Goal: Task Accomplishment & Management: Complete application form

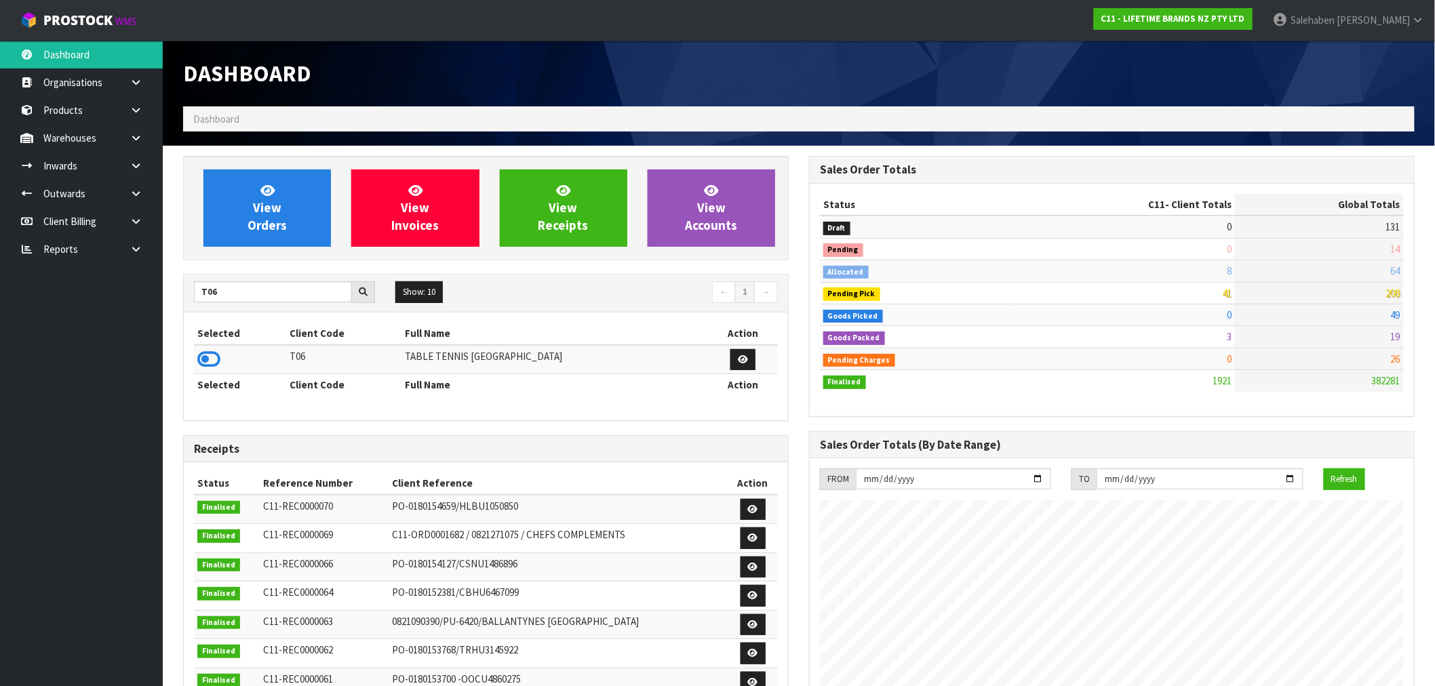
scroll to position [1027, 626]
drag, startPoint x: 227, startPoint y: 292, endPoint x: 140, endPoint y: 310, distance: 88.7
click at [140, 310] on body "Toggle navigation ProStock WMS C11 - LIFETIME BRANDS NZ PTY LTD [PERSON_NAME] L…" at bounding box center [717, 343] width 1435 height 686
type input "K01"
click at [212, 358] on icon at bounding box center [208, 359] width 23 height 20
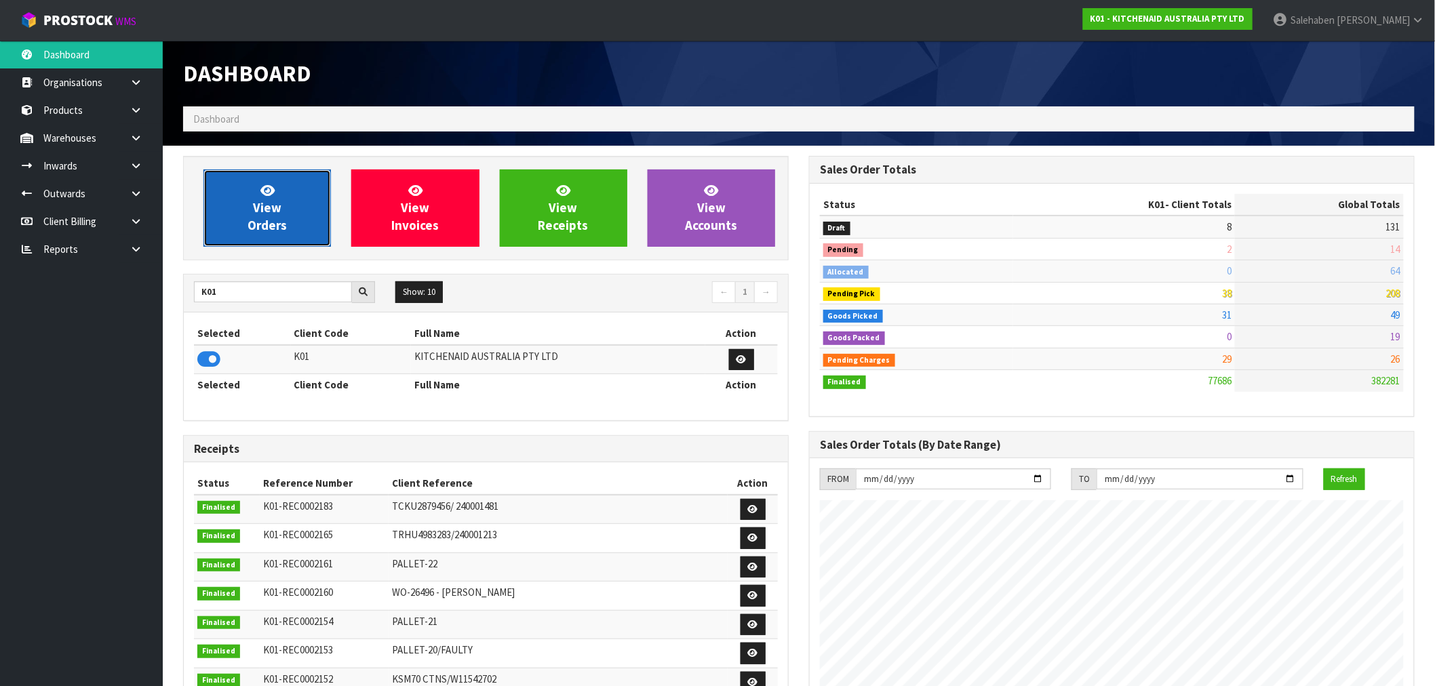
click at [293, 225] on link "View Orders" at bounding box center [267, 208] width 128 height 77
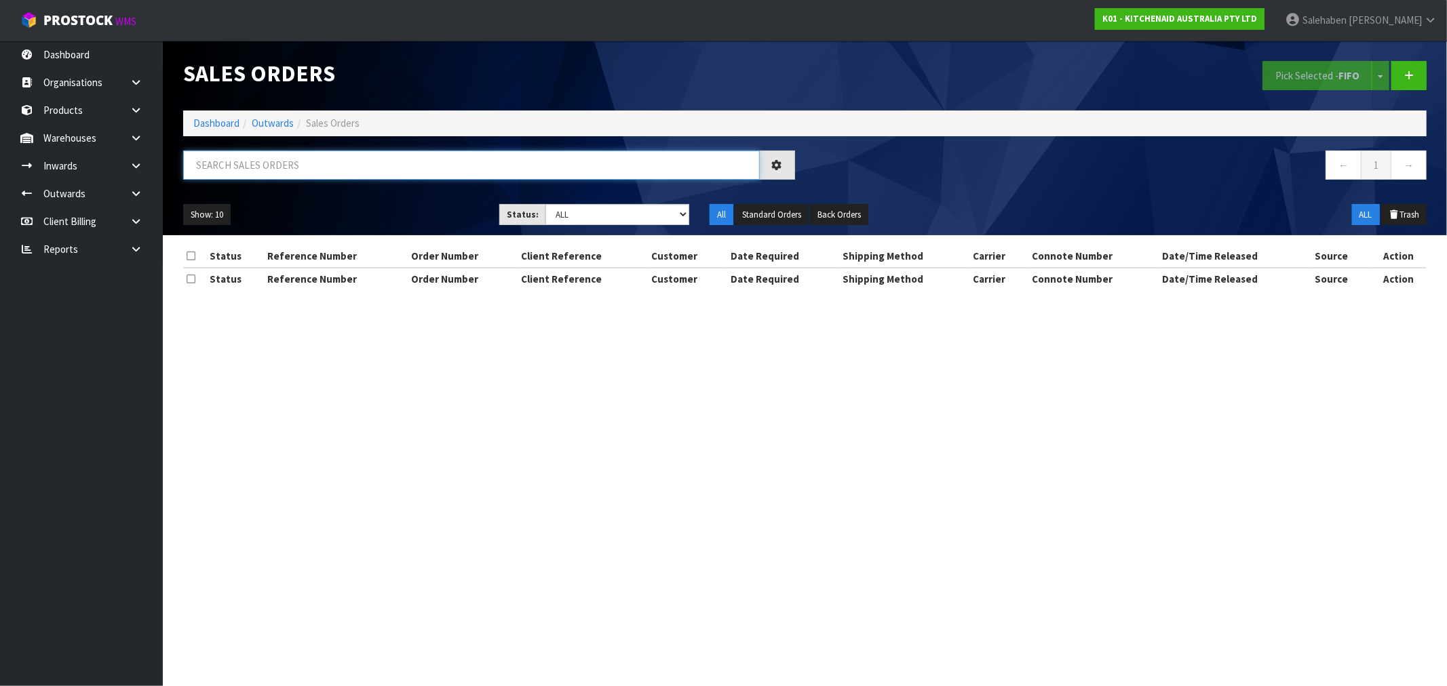
click at [304, 165] on input "text" at bounding box center [471, 165] width 576 height 29
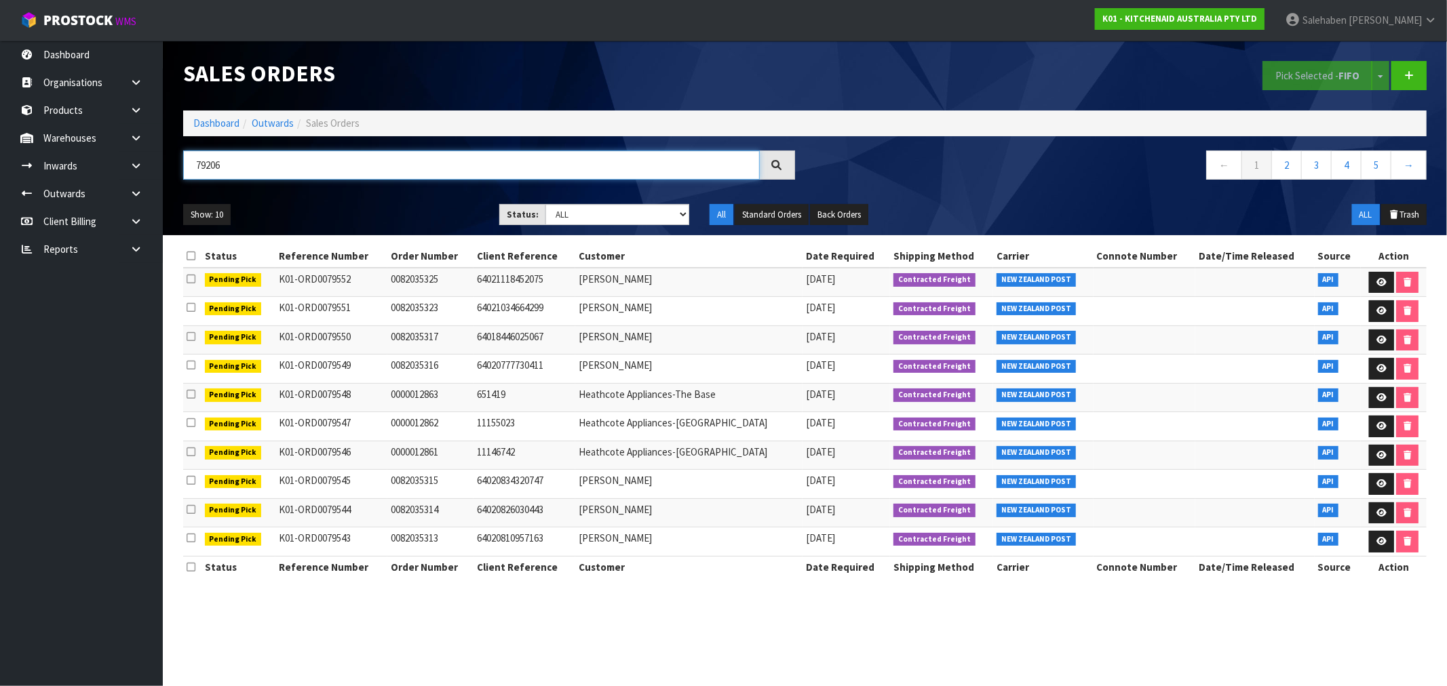
type input "79206"
click at [781, 164] on icon at bounding box center [776, 164] width 11 height 11
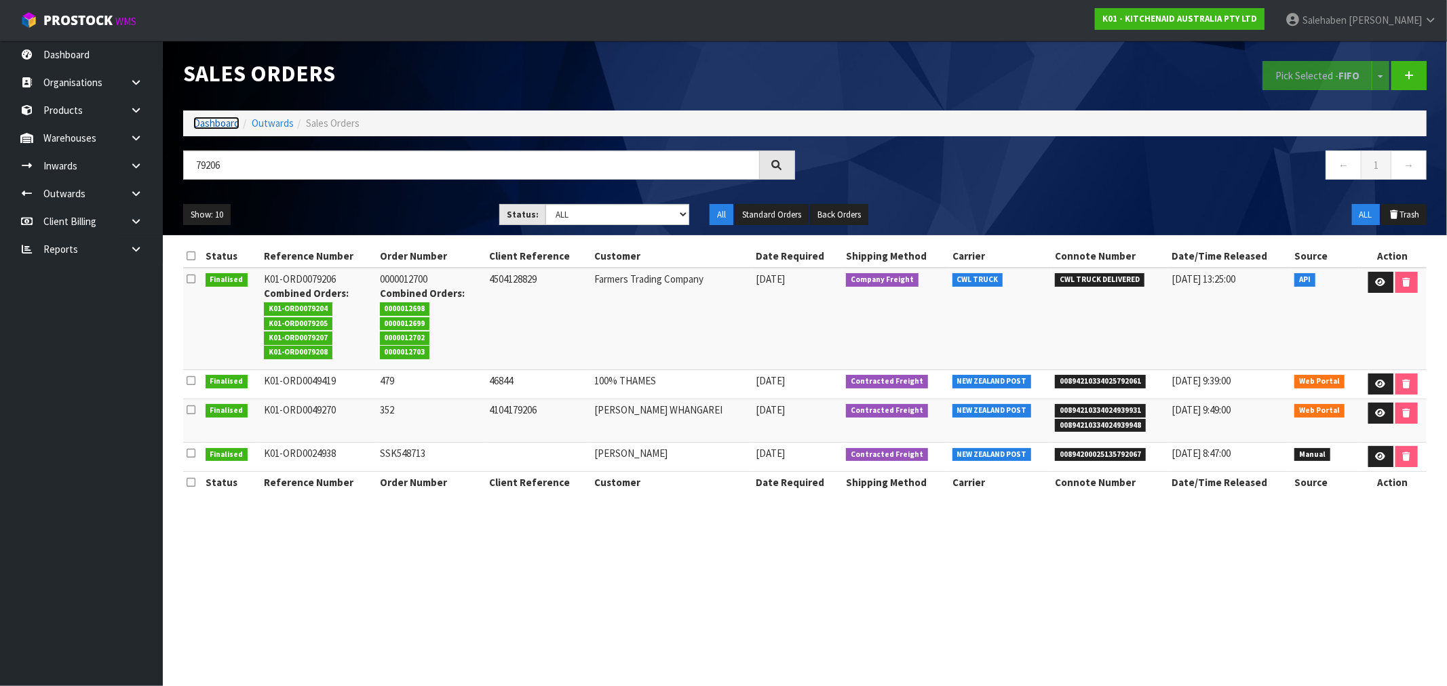
click at [211, 125] on link "Dashboard" at bounding box center [216, 123] width 46 height 13
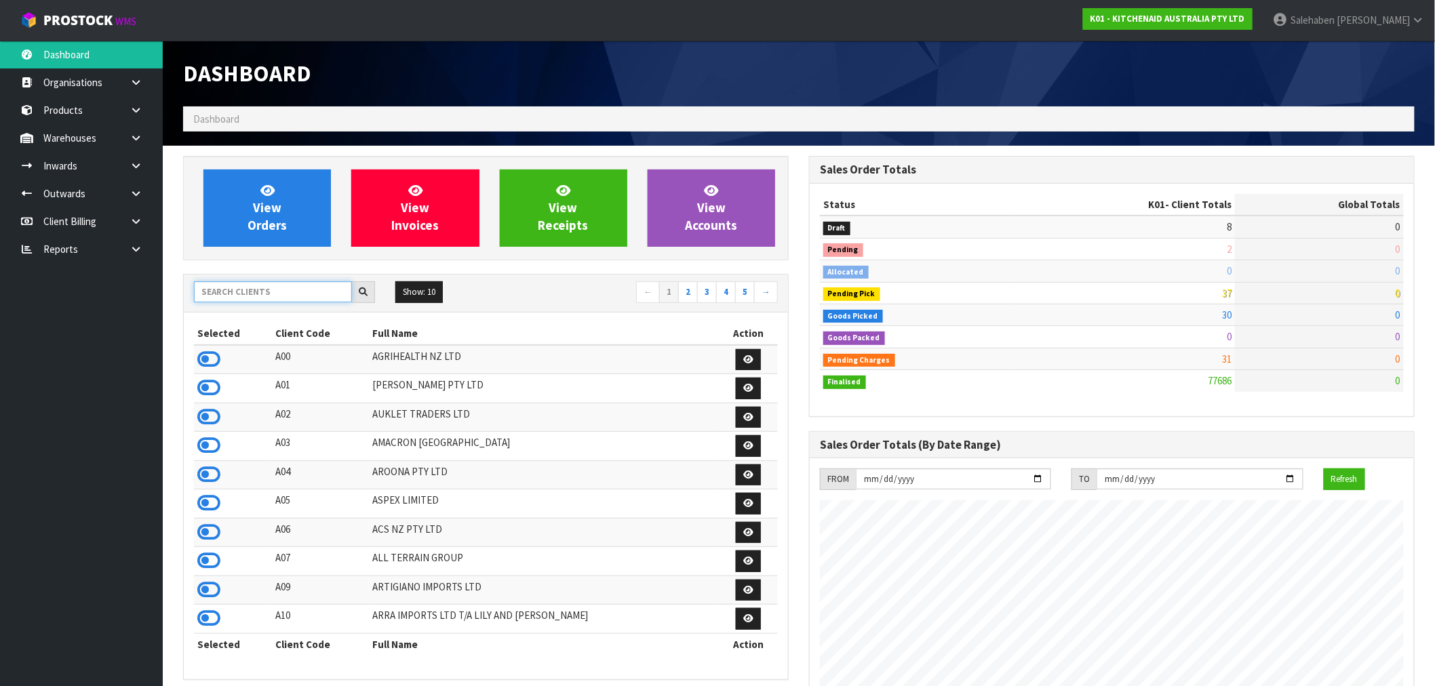
scroll to position [1027, 626]
click at [214, 295] on input "text" at bounding box center [273, 291] width 158 height 21
type input "G04"
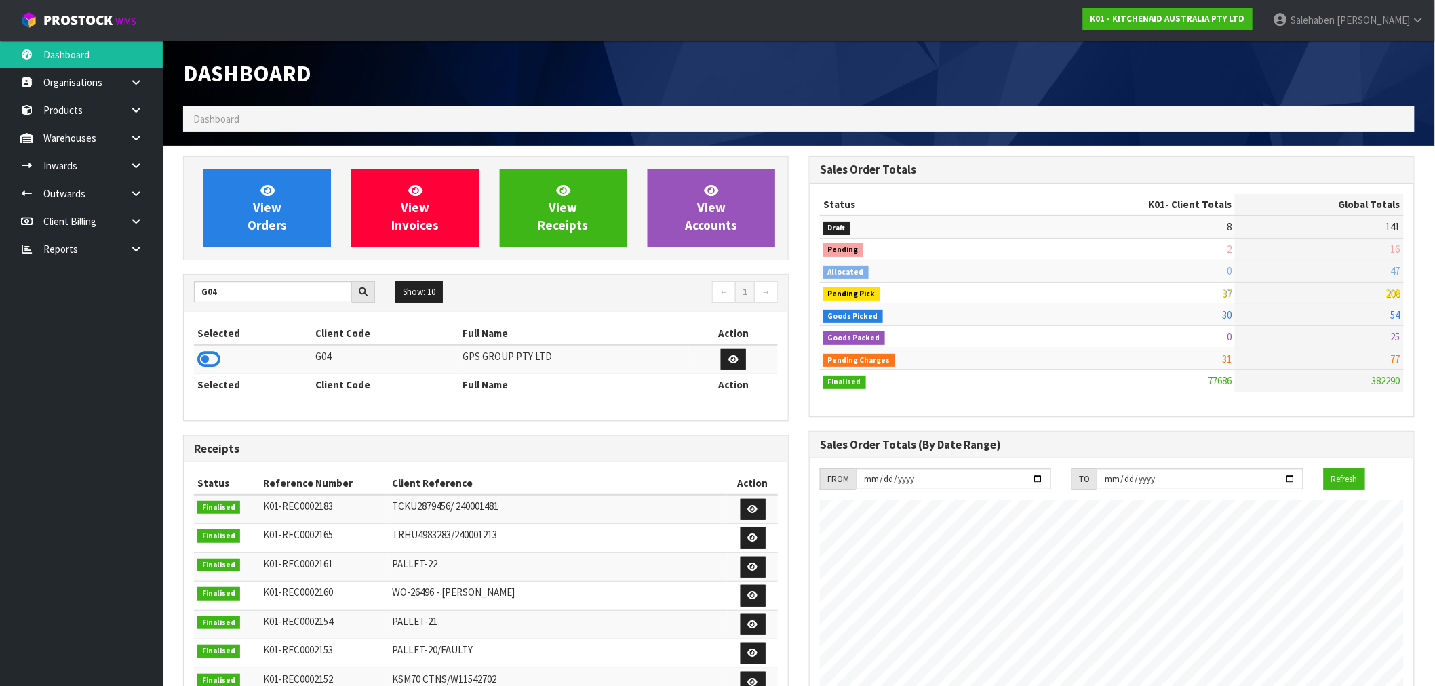
click at [217, 361] on icon at bounding box center [208, 359] width 23 height 20
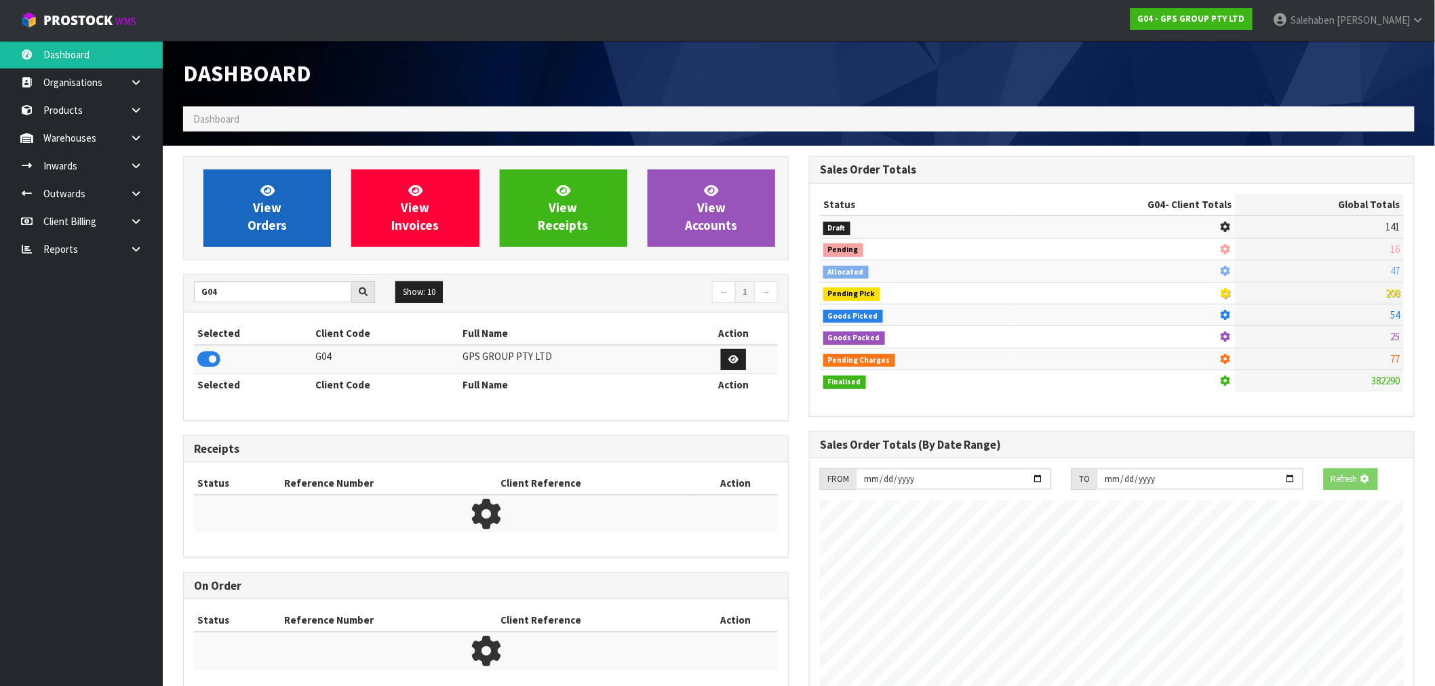
scroll to position [846, 626]
click at [297, 193] on link "View Orders" at bounding box center [267, 208] width 128 height 77
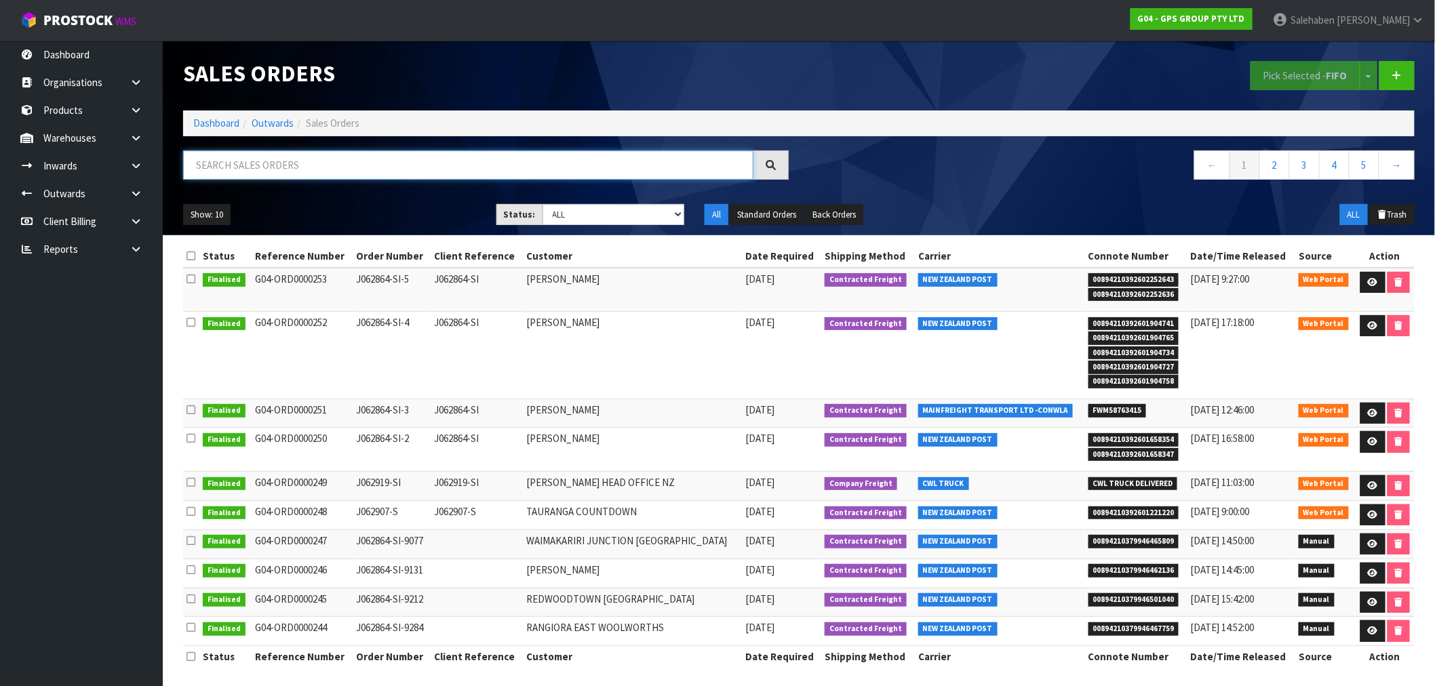
click at [273, 157] on input "text" at bounding box center [468, 165] width 570 height 29
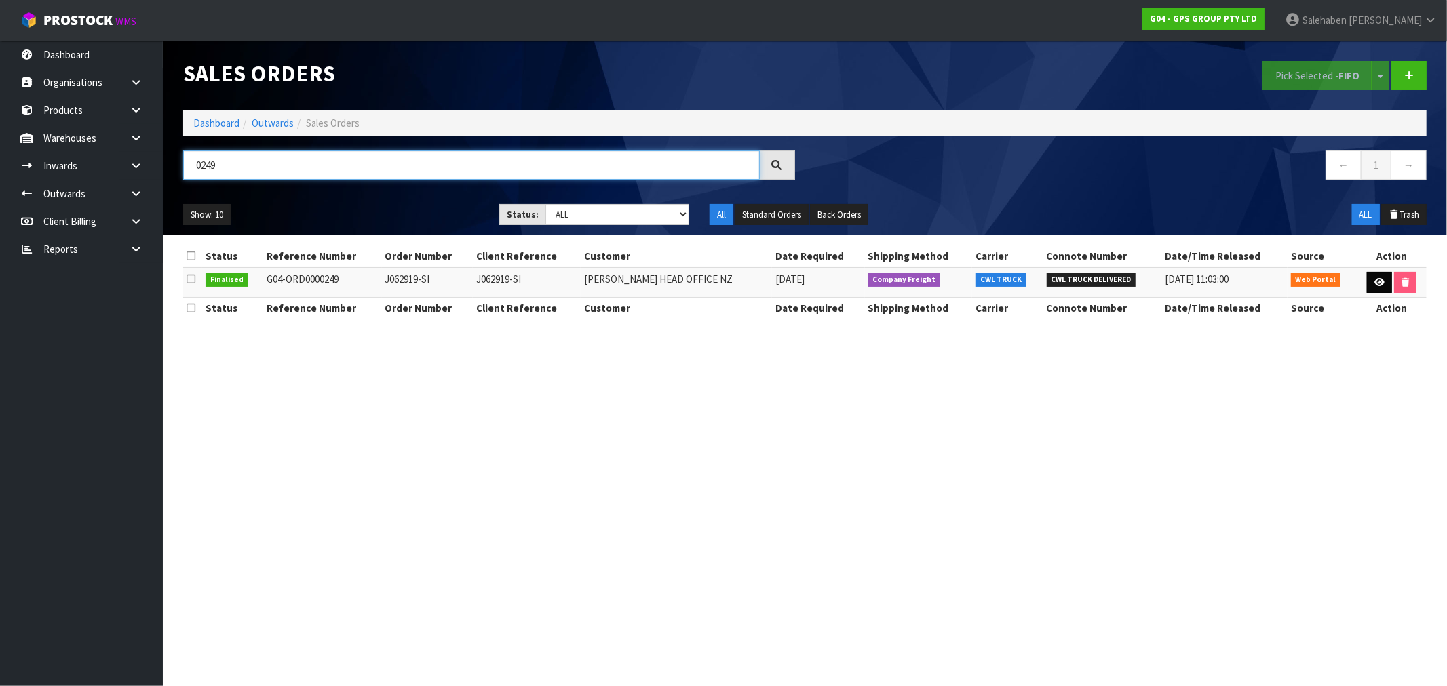
type input "0249"
click at [1375, 280] on icon at bounding box center [1379, 282] width 10 height 9
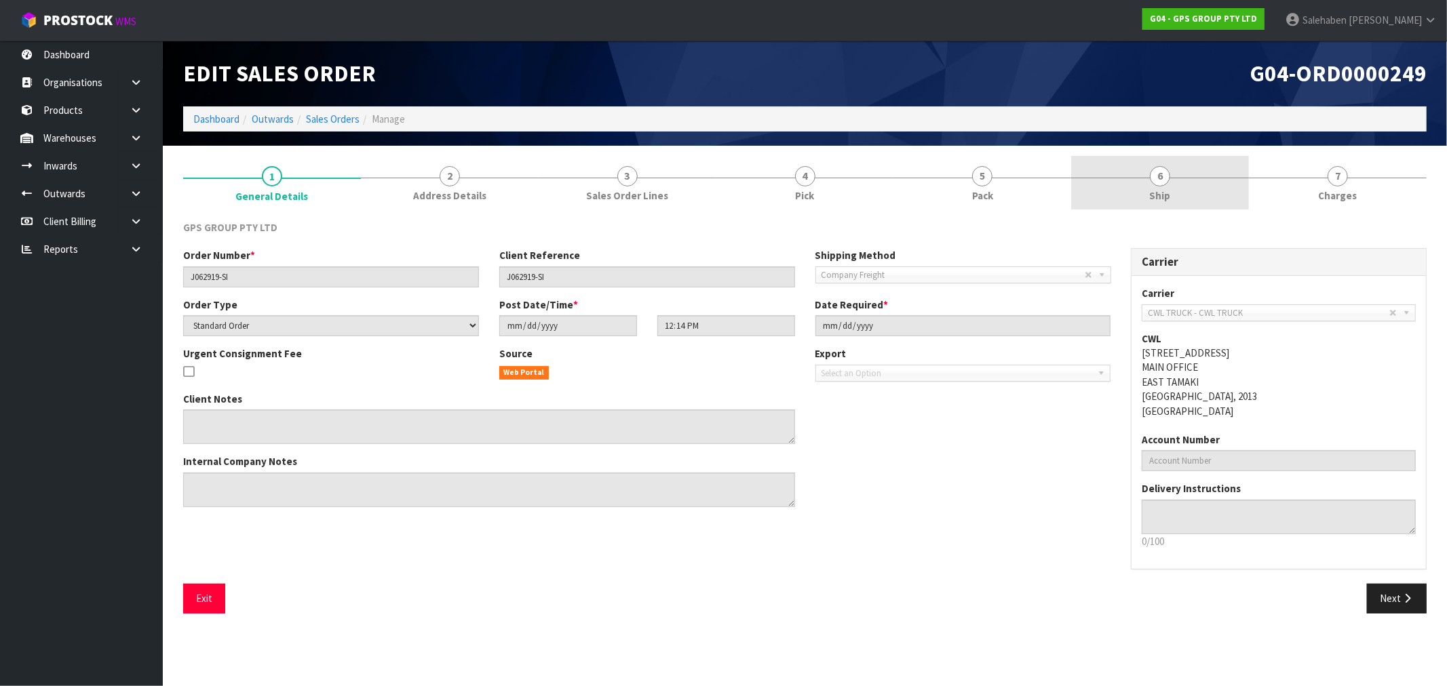
click at [1155, 198] on span "Ship" at bounding box center [1160, 196] width 21 height 14
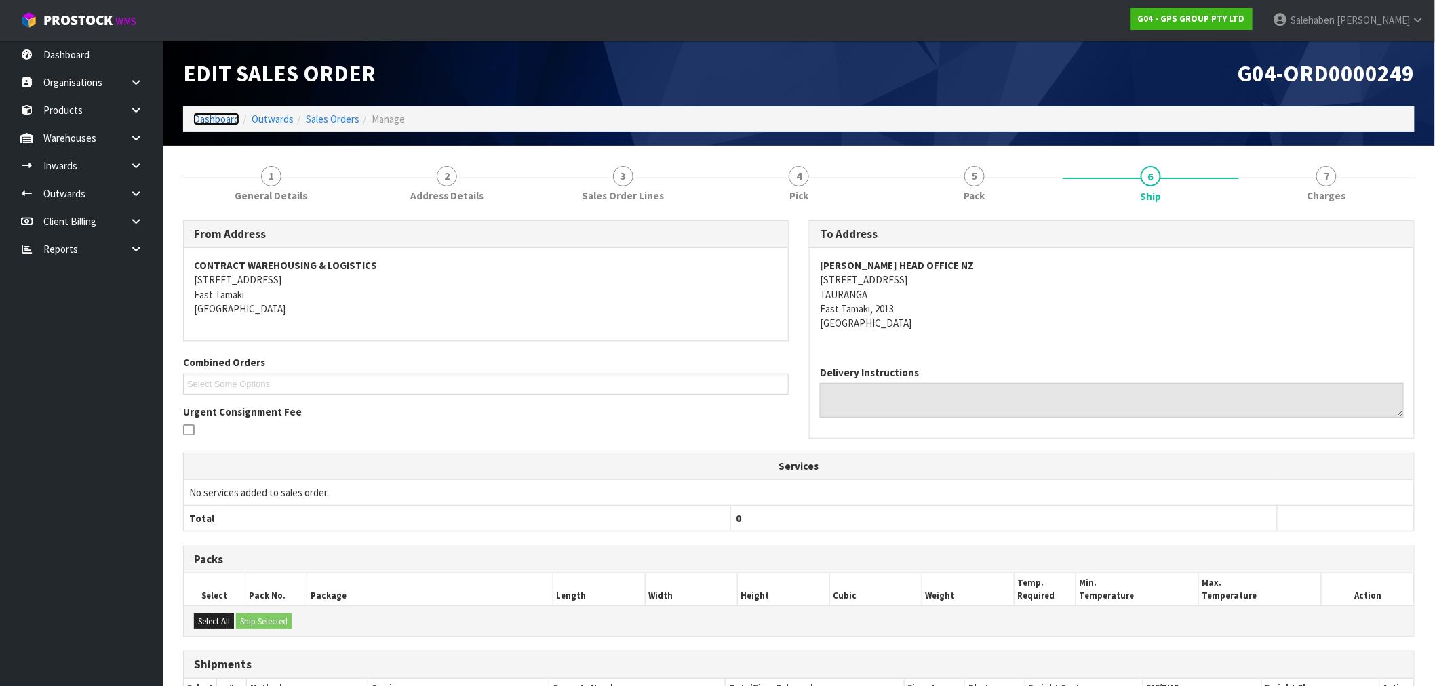
click at [208, 116] on link "Dashboard" at bounding box center [216, 119] width 46 height 13
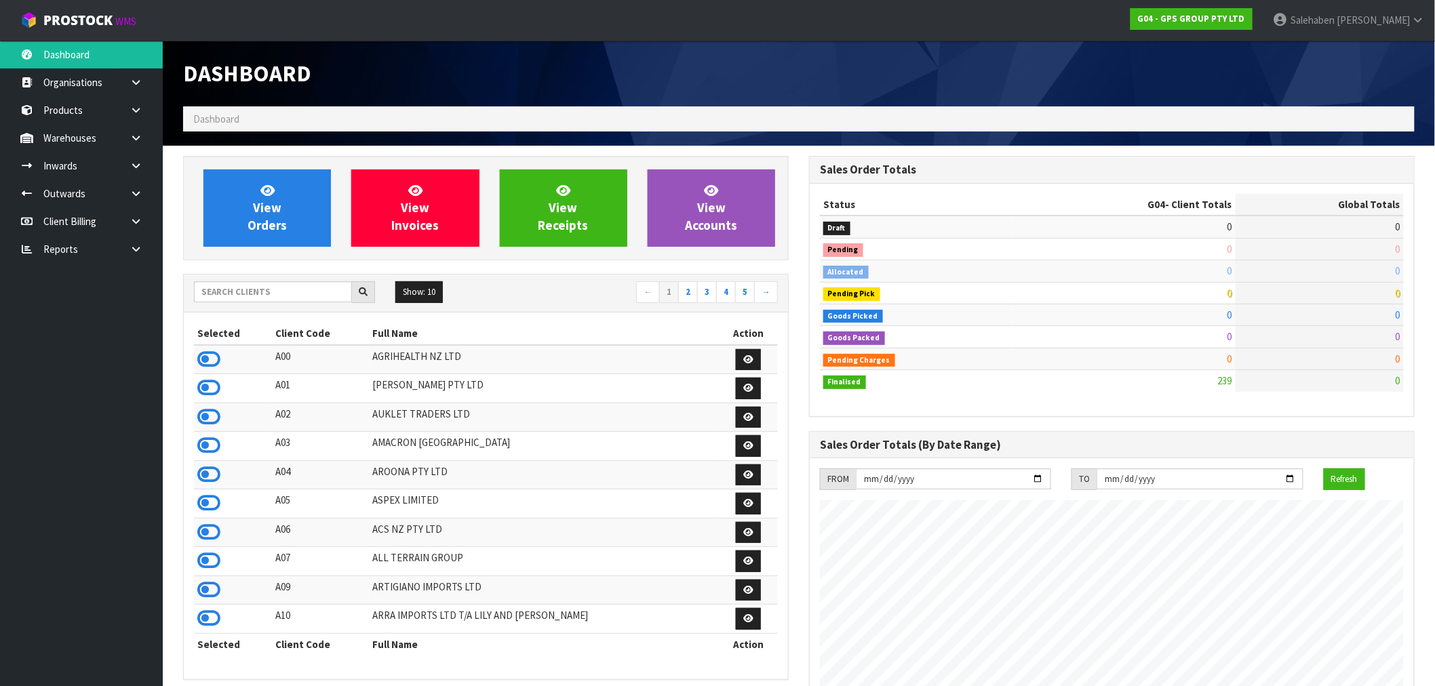
scroll to position [677354, 677579]
click at [212, 360] on icon at bounding box center [208, 359] width 23 height 20
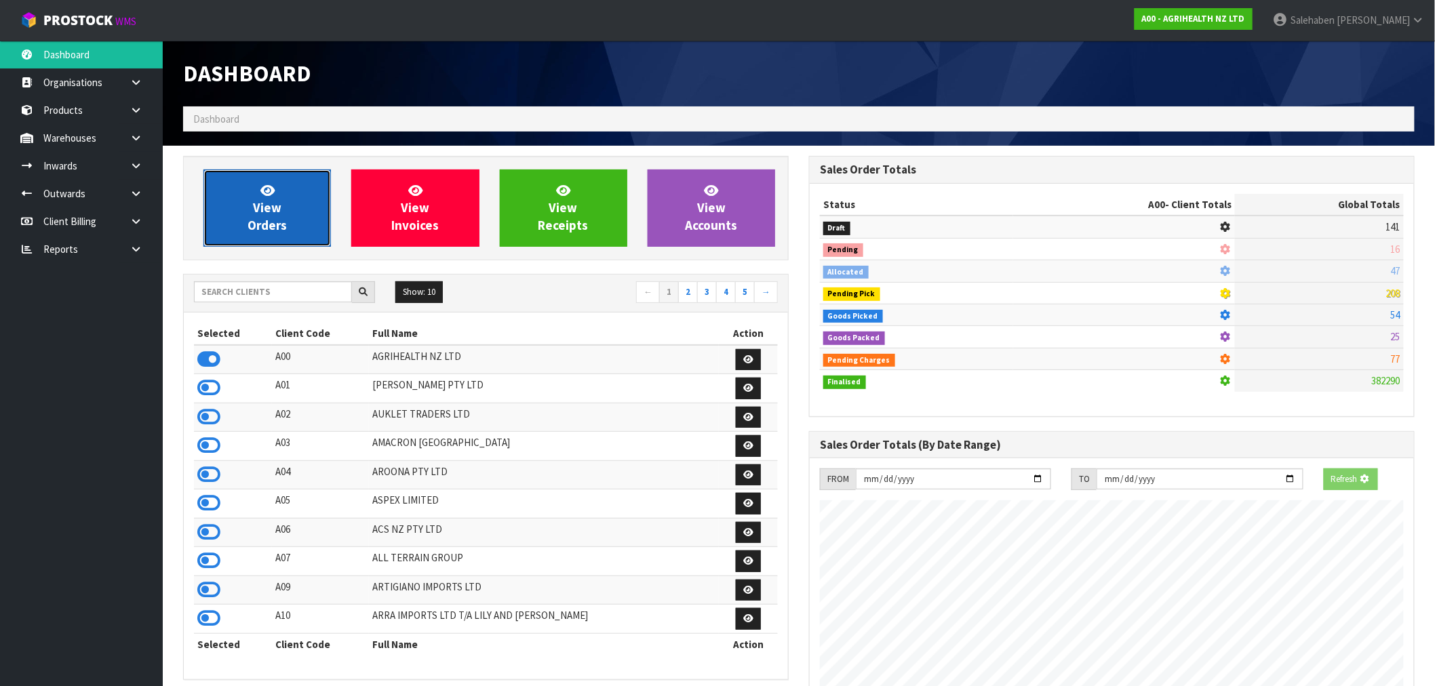
click at [251, 229] on span "View Orders" at bounding box center [267, 207] width 39 height 51
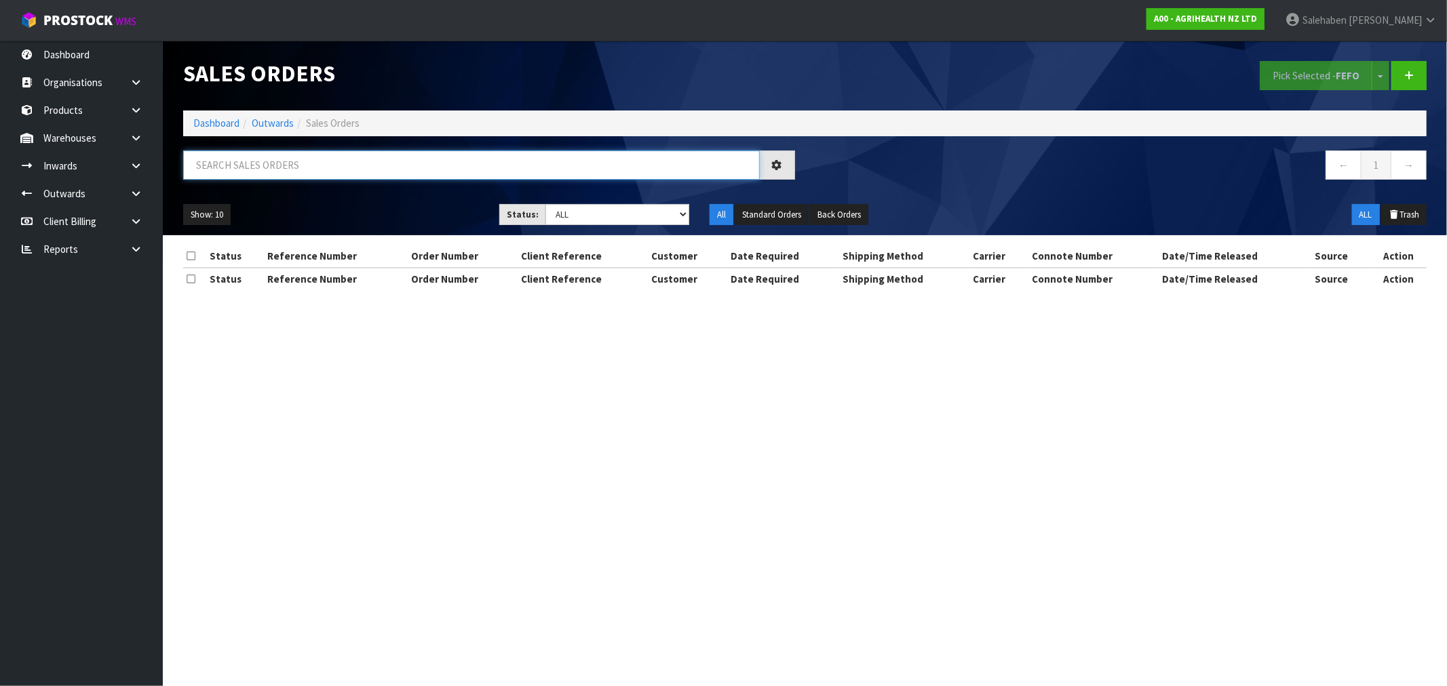
click at [233, 160] on input "text" at bounding box center [471, 165] width 576 height 29
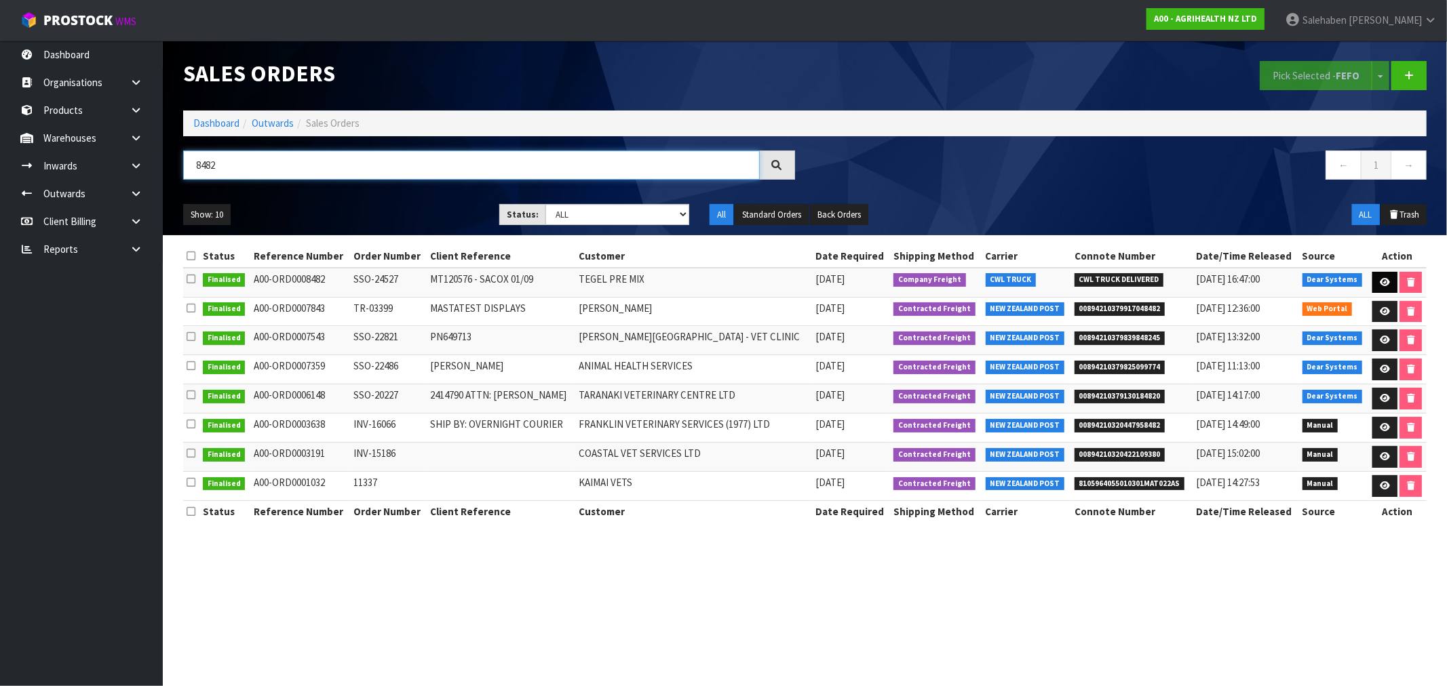
type input "8482"
click at [1379, 282] on icon at bounding box center [1384, 282] width 10 height 9
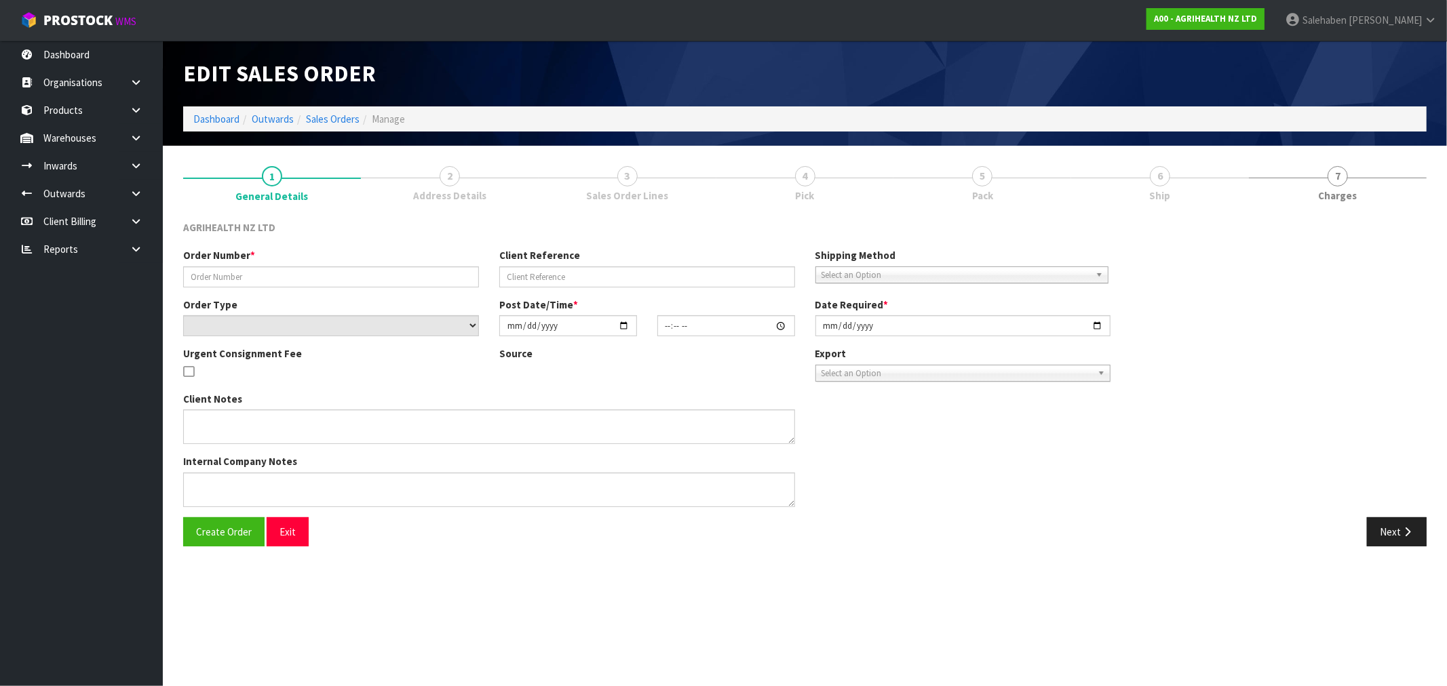
type input "SSO-24527"
type input "MT120576 - SACOX 01/09"
select select "number:0"
type input "[DATE]"
type input "11:34:49.000"
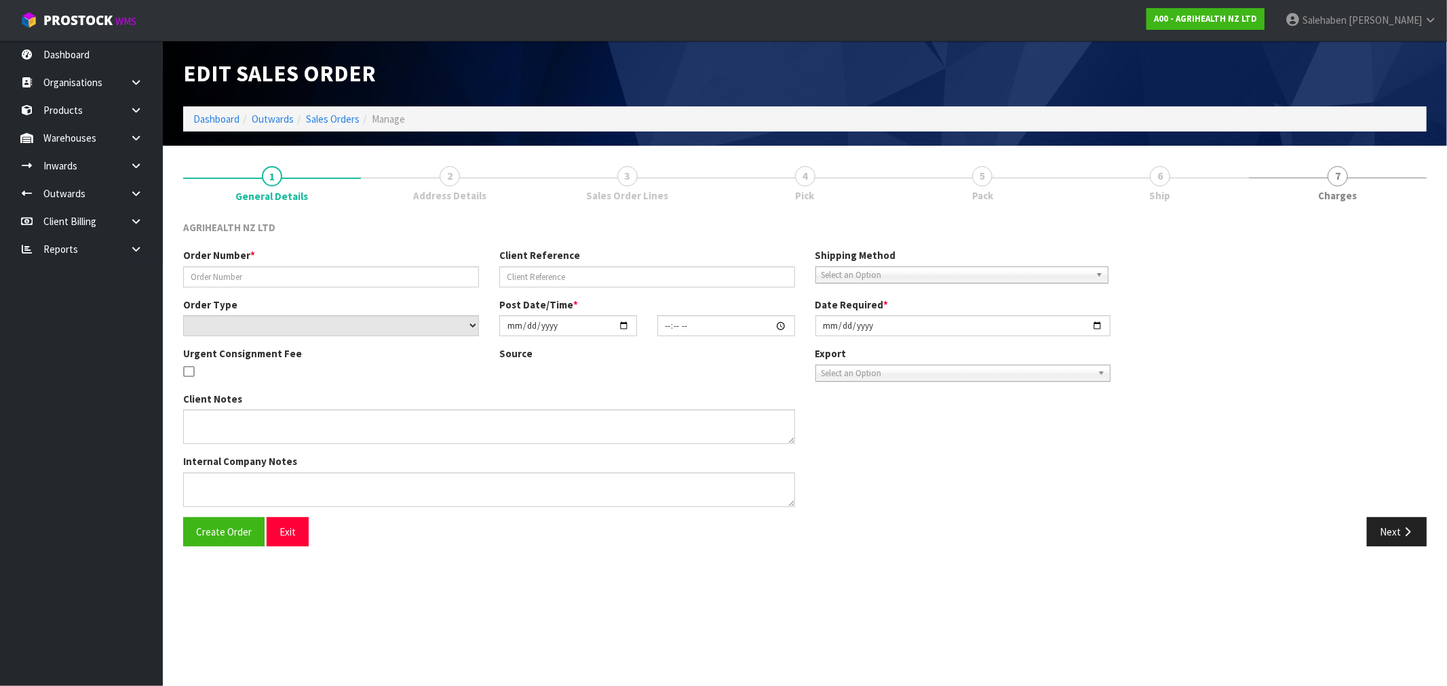
type input "[DATE]"
type textarea "SHIP BY: Freight"
type textarea "[PERSON_NAME] PLEASE CHECK THIS LOCATION IF YOU HAVE A PALLET OF 44 BAGS THAT Y…"
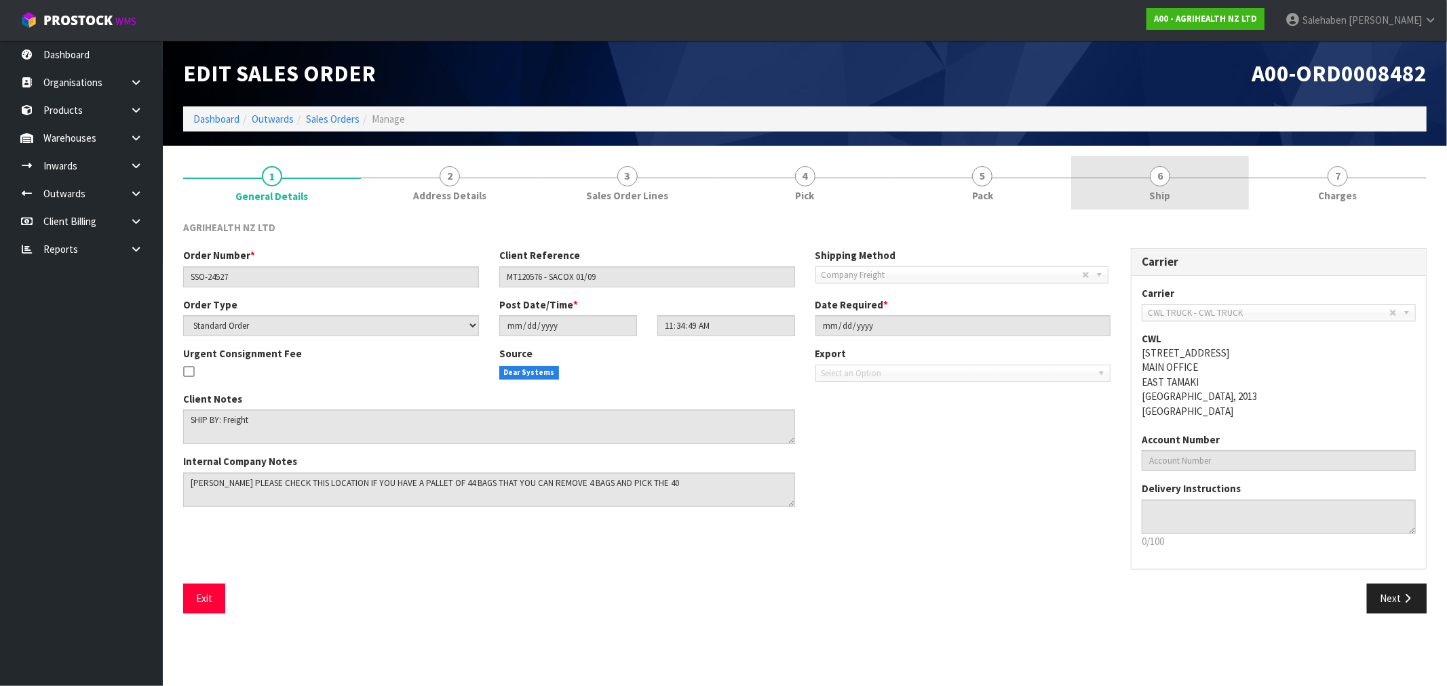
click at [1148, 193] on link "6 Ship" at bounding box center [1160, 183] width 178 height 54
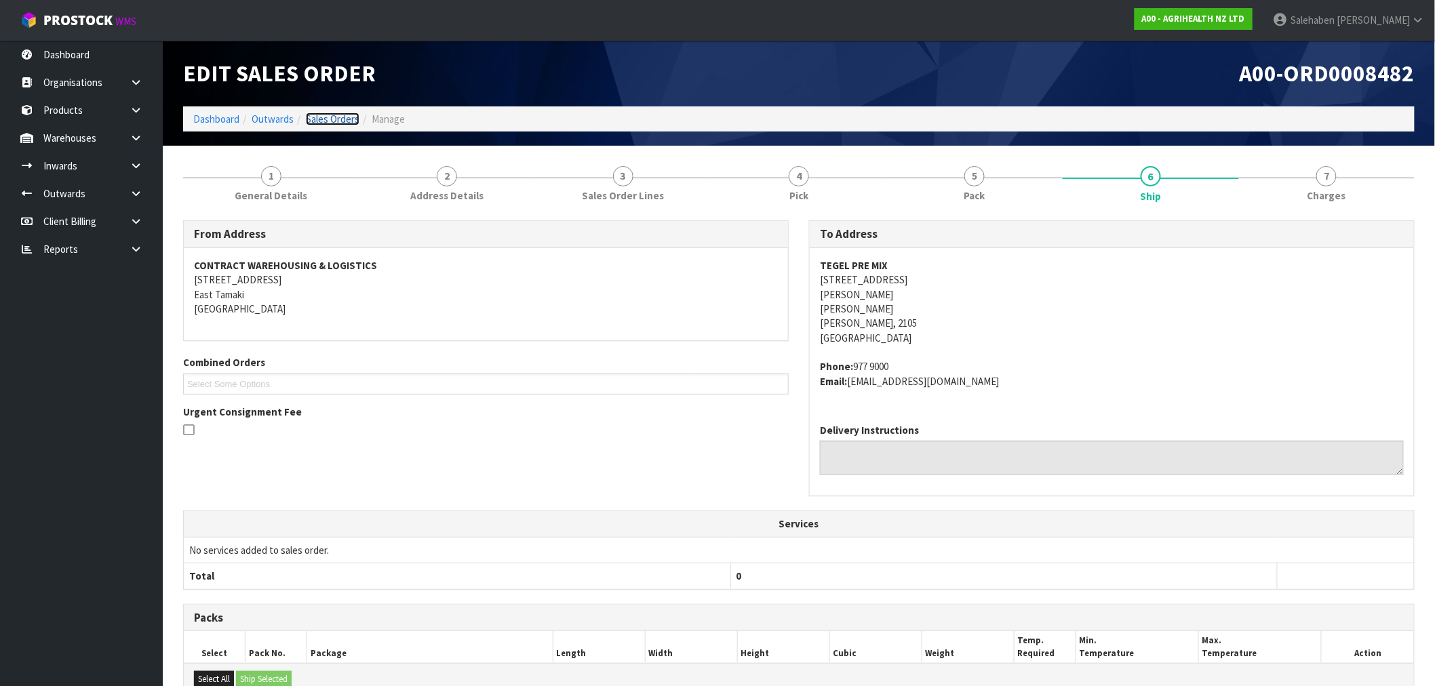
click at [340, 118] on link "Sales Orders" at bounding box center [333, 119] width 54 height 13
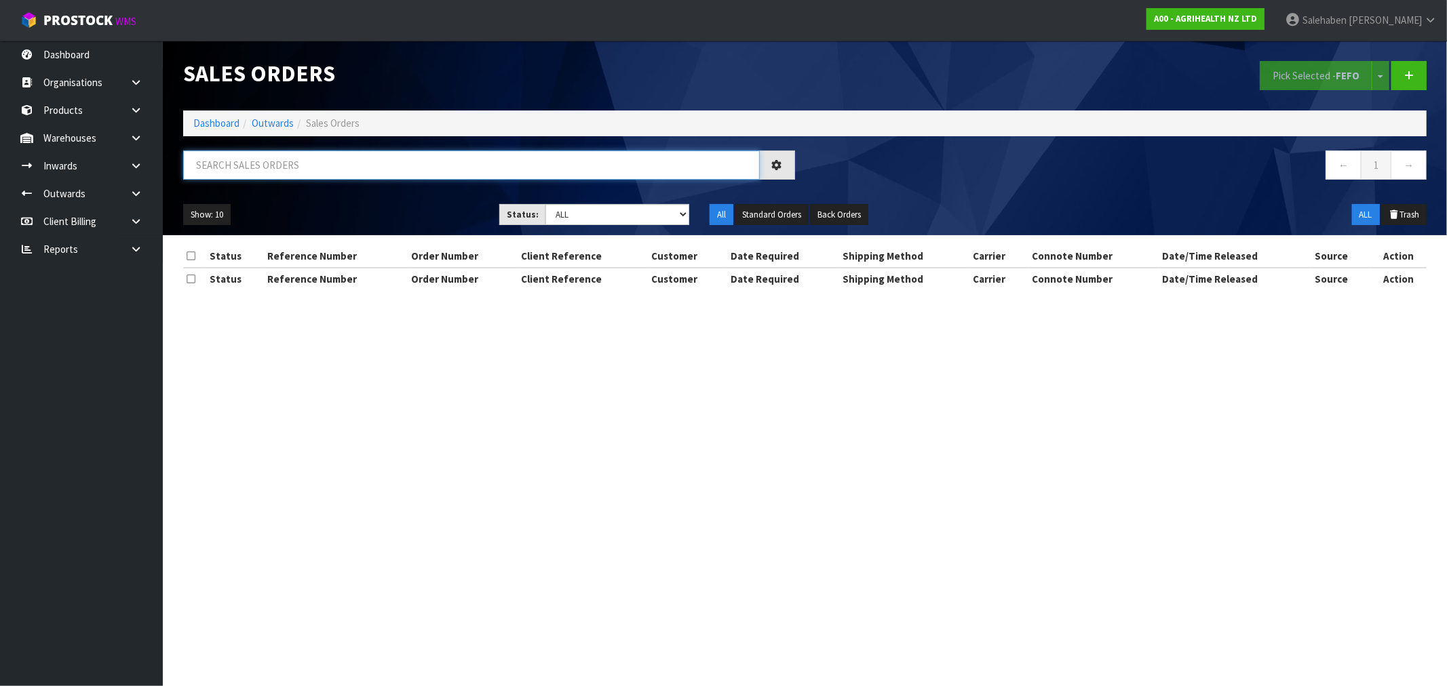
click at [323, 168] on input "text" at bounding box center [471, 165] width 576 height 29
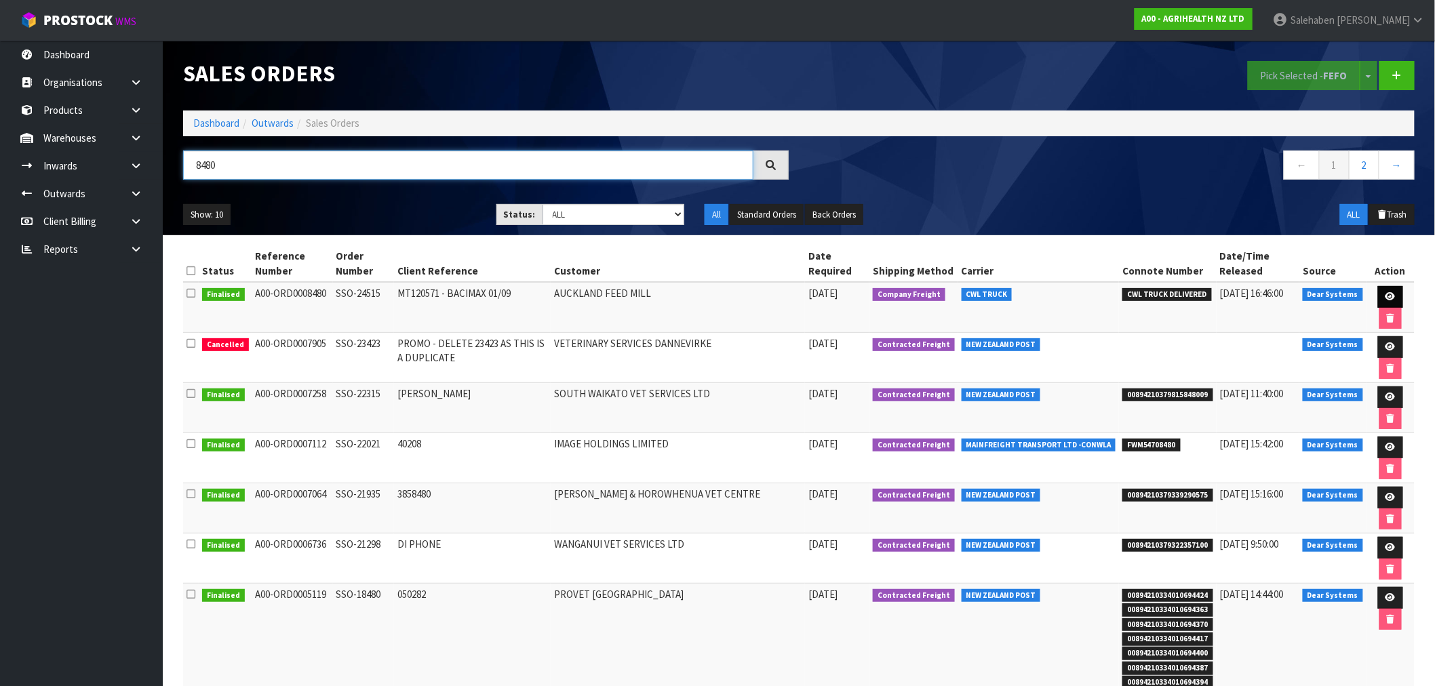
type input "8480"
click at [1386, 296] on icon at bounding box center [1391, 296] width 10 height 9
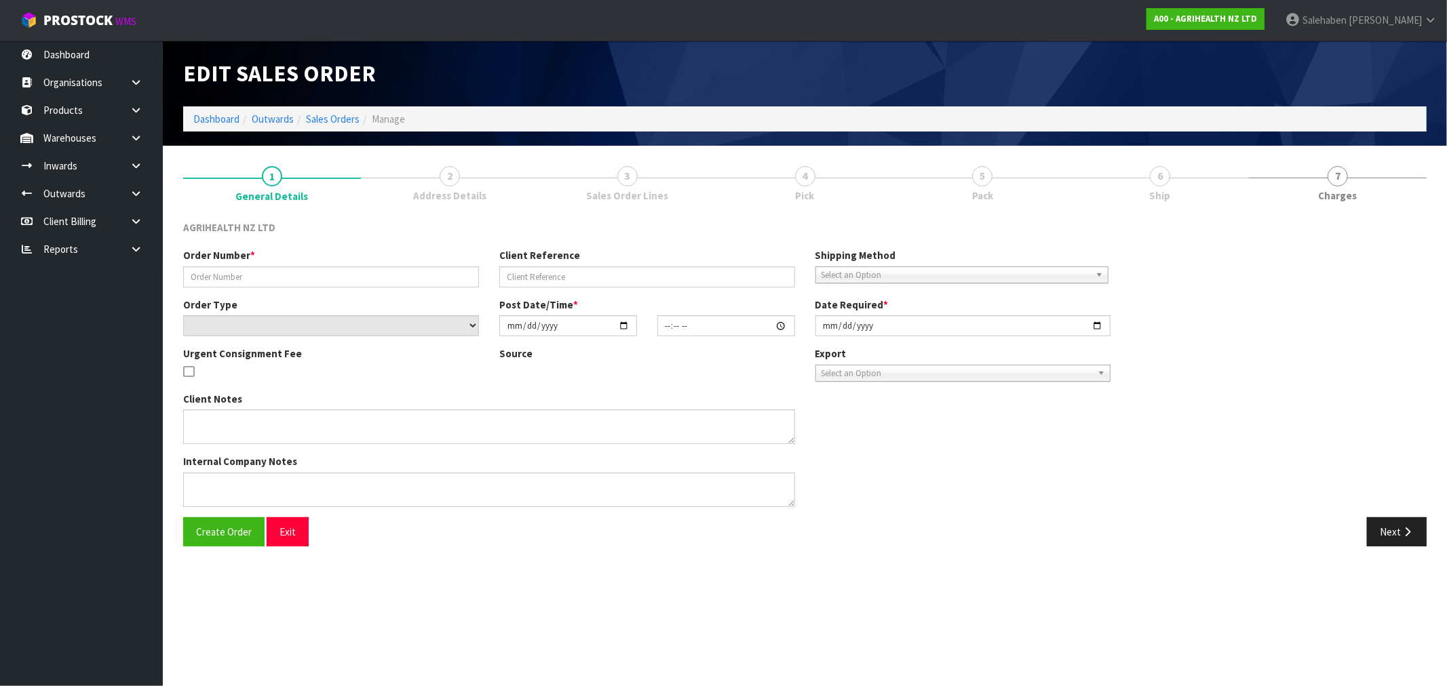
type input "SSO-24515"
type input "MT120571 - BACIMAX 01/09"
select select "number:0"
type input "[DATE]"
type input "11:19:52.000"
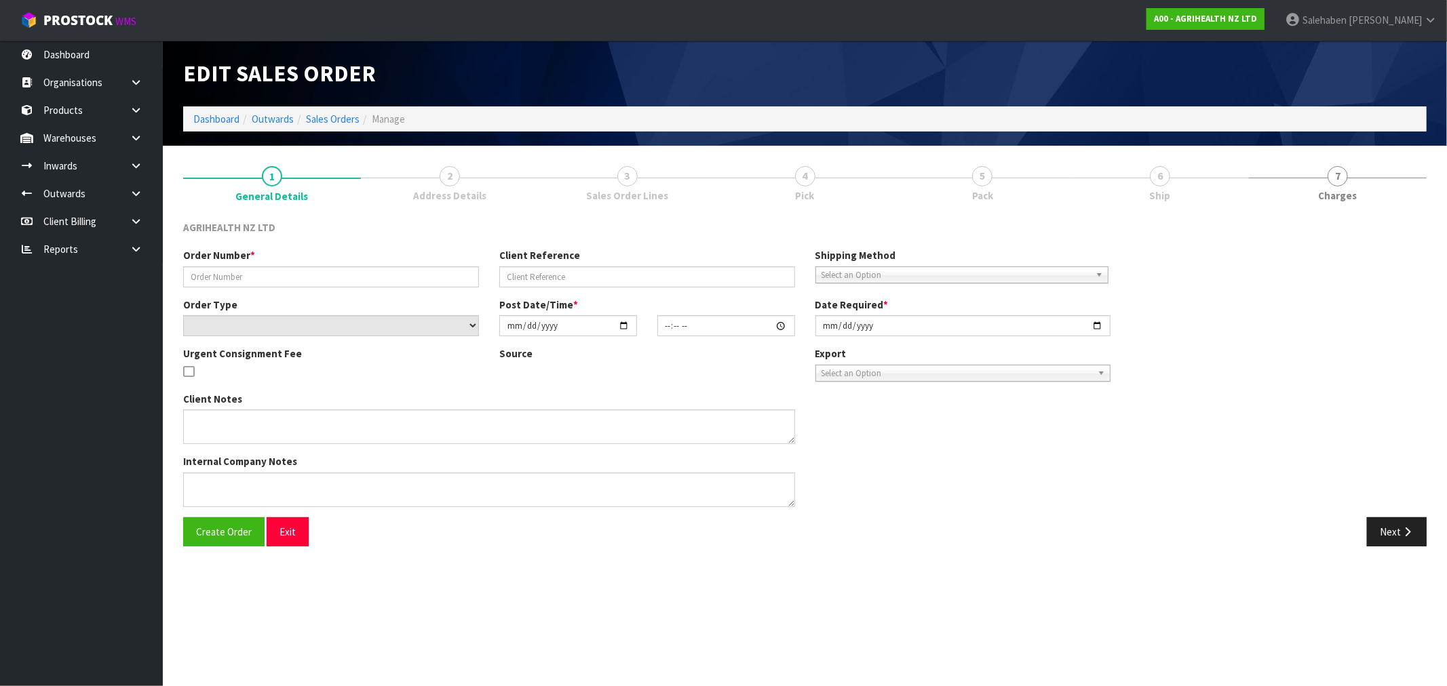
type input "[DATE]"
type textarea "SHIP BY: Freight 750kg -early [DATE]. 750kg -early [DATE]. 750kg -mid [DATE]. 7…"
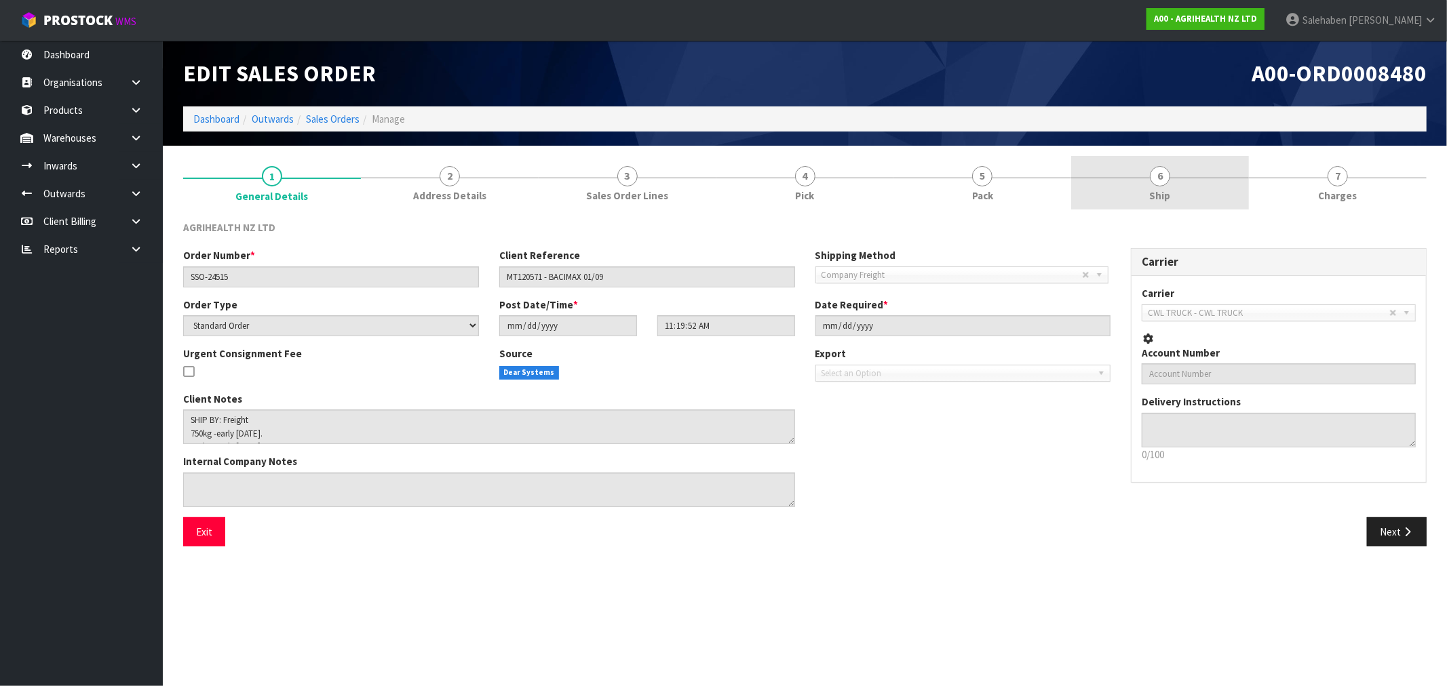
click at [1157, 195] on span "Ship" at bounding box center [1160, 196] width 21 height 14
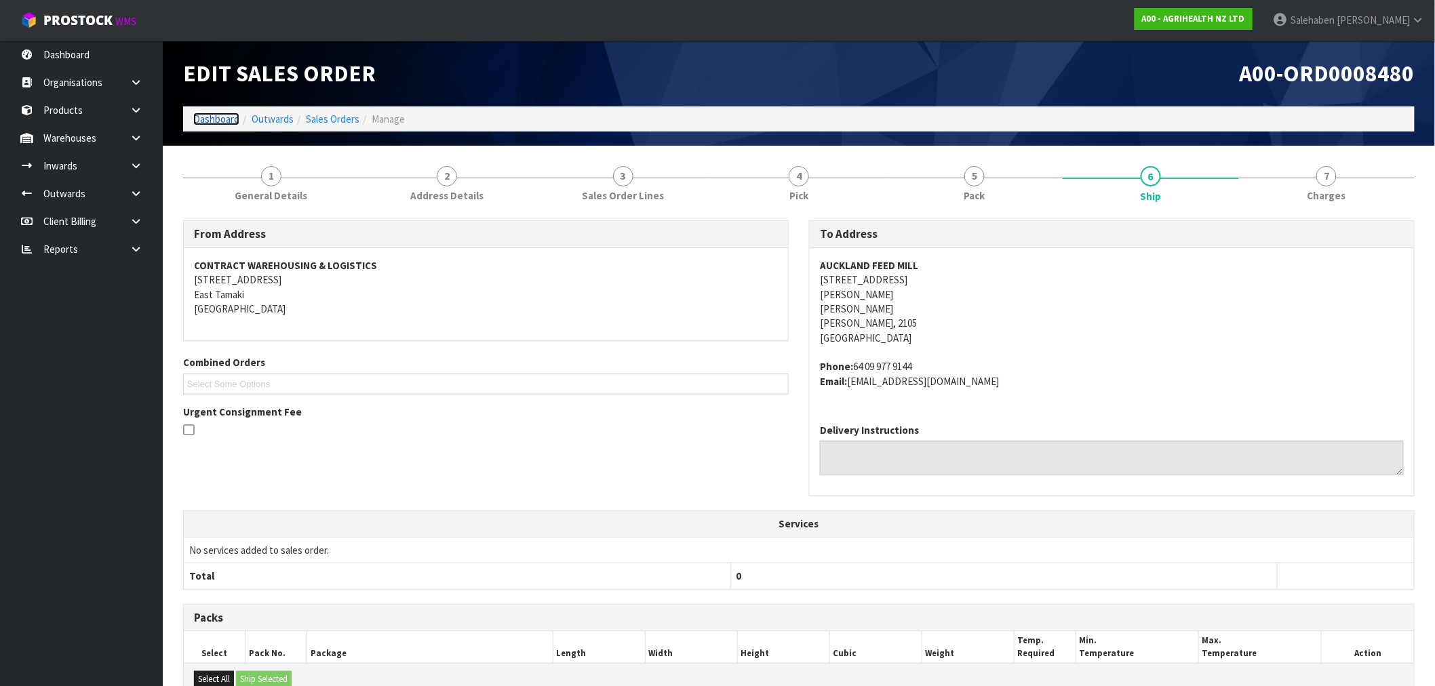
click at [219, 124] on link "Dashboard" at bounding box center [216, 119] width 46 height 13
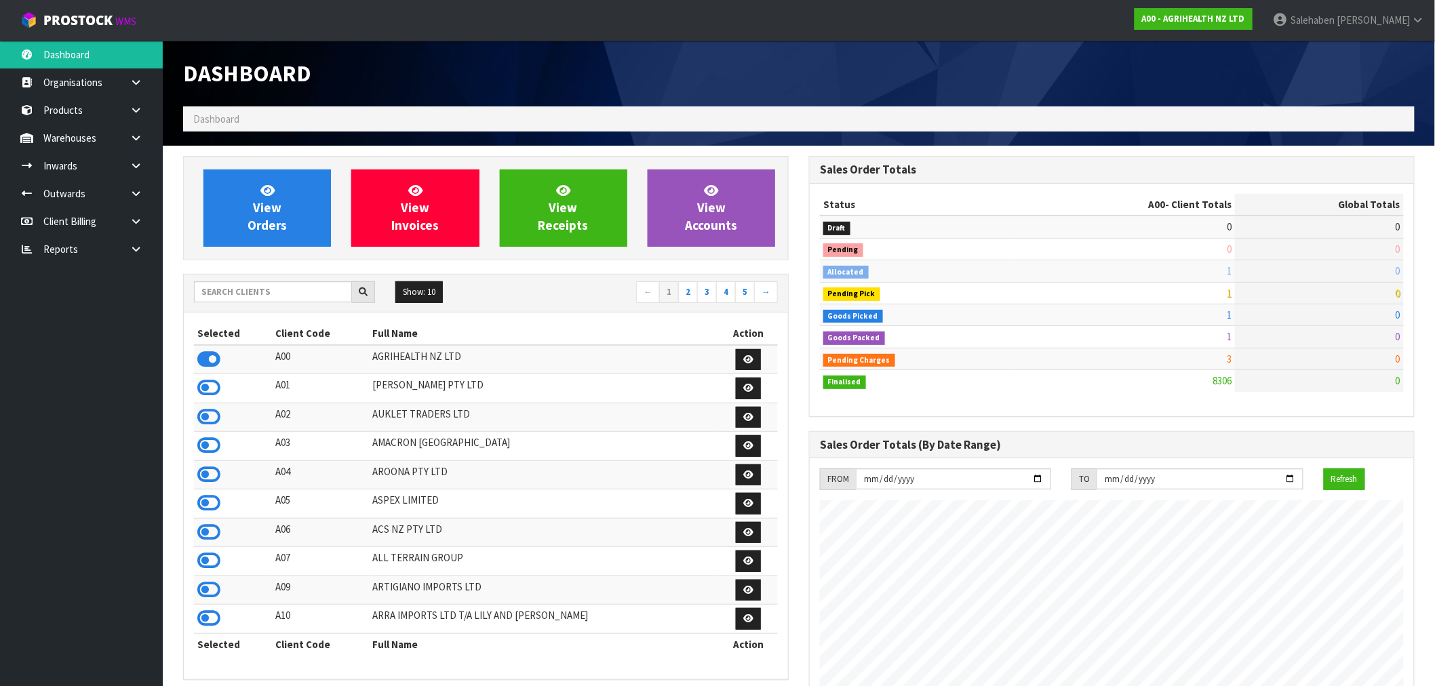
scroll to position [1027, 626]
click at [283, 288] on input "text" at bounding box center [273, 291] width 158 height 21
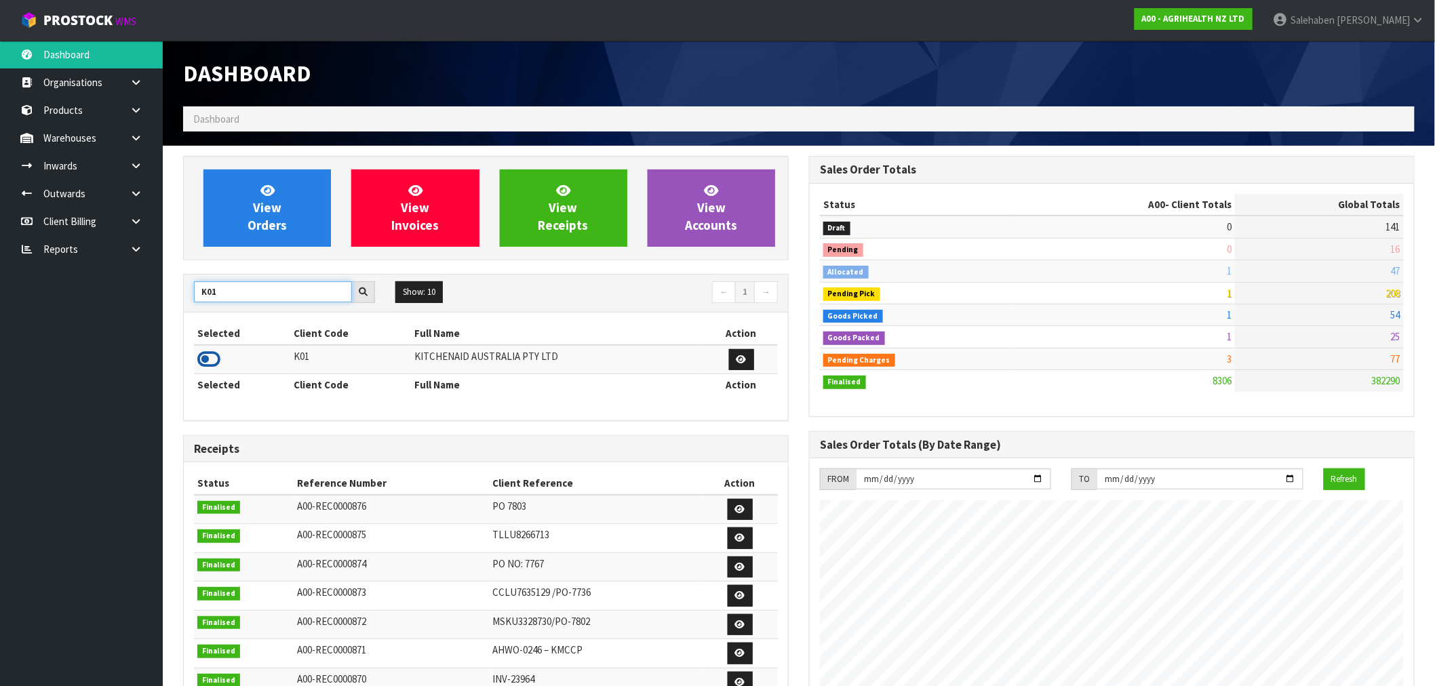
type input "K01"
click at [205, 361] on icon at bounding box center [208, 359] width 23 height 20
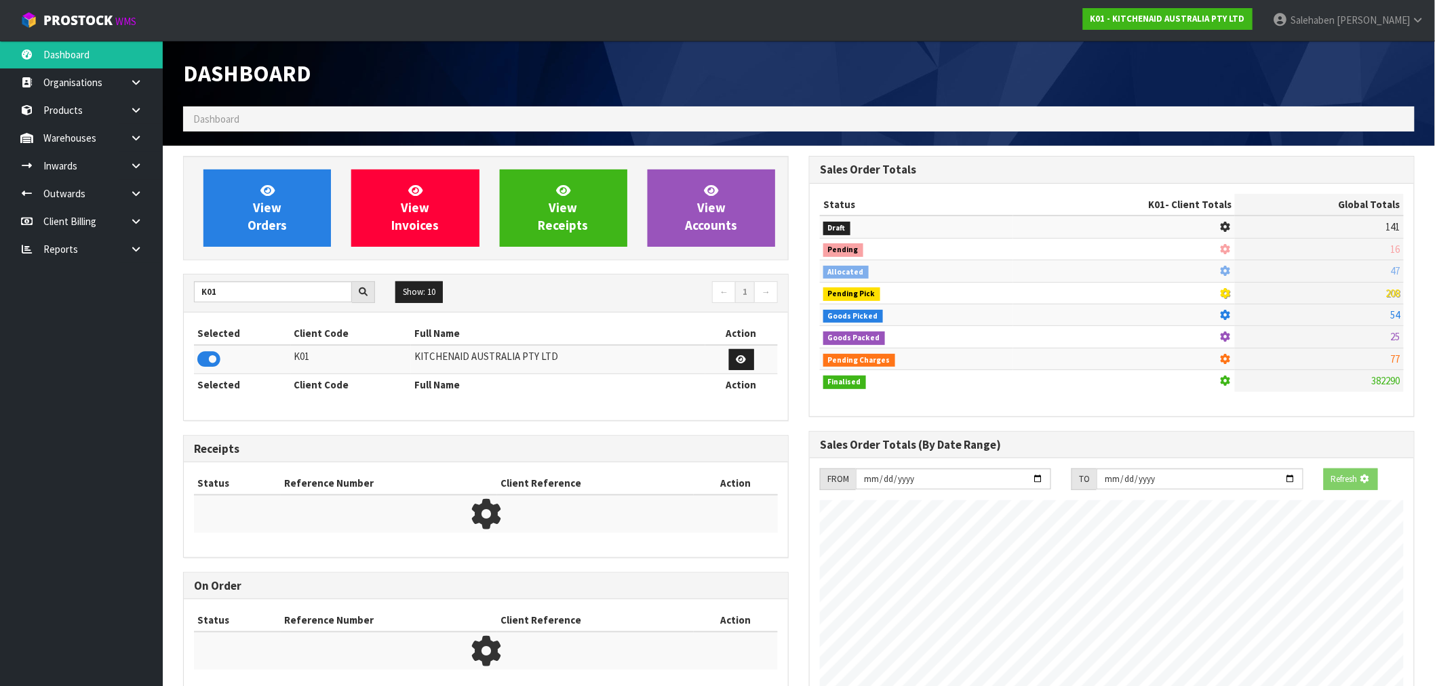
click at [254, 258] on div "View Orders View Invoices View Receipts View Accounts" at bounding box center [486, 208] width 606 height 104
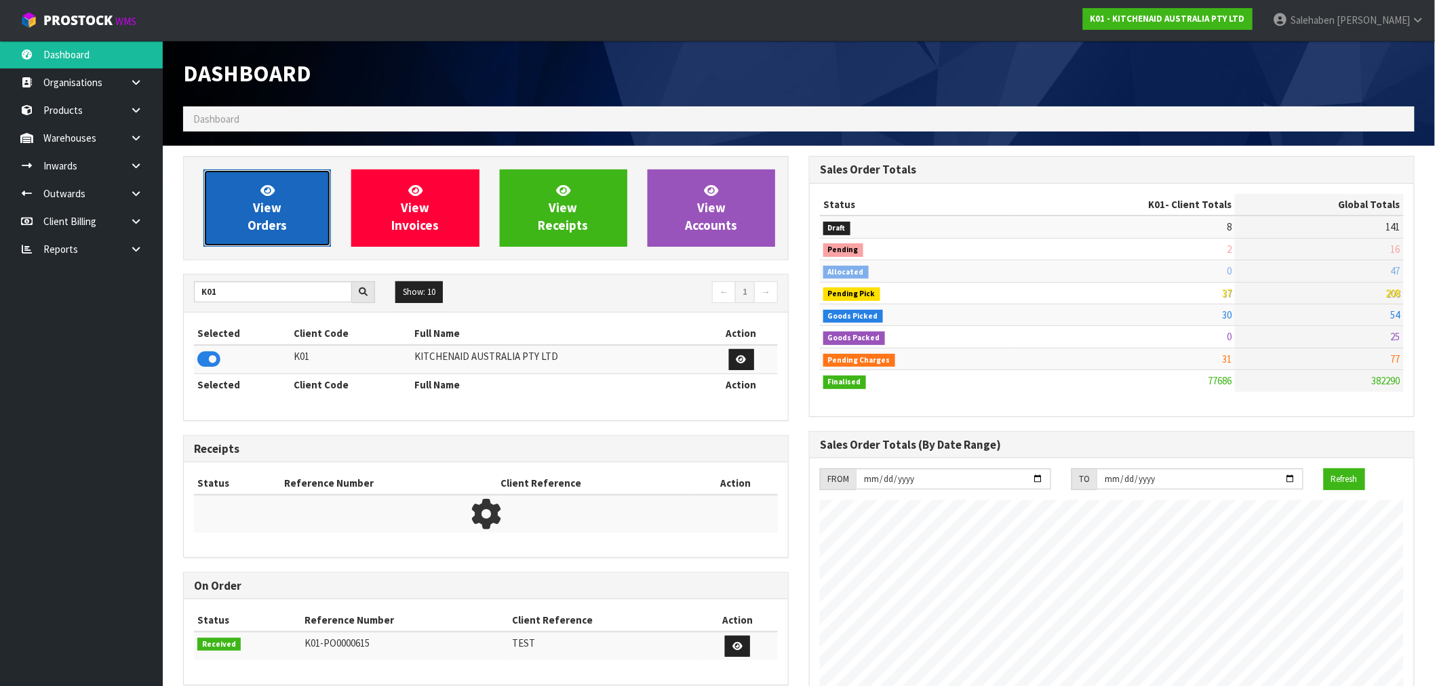
click at [278, 226] on span "View Orders" at bounding box center [267, 207] width 39 height 51
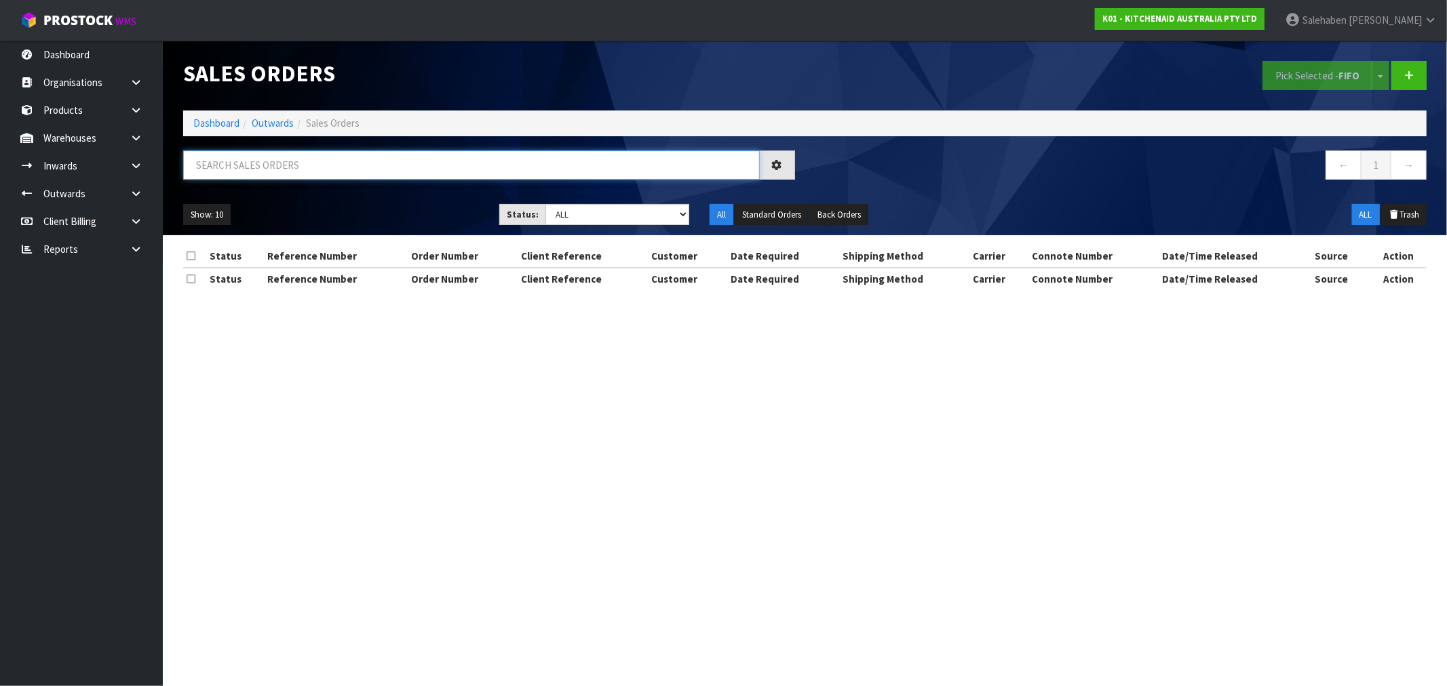
click at [260, 164] on input "text" at bounding box center [471, 165] width 576 height 29
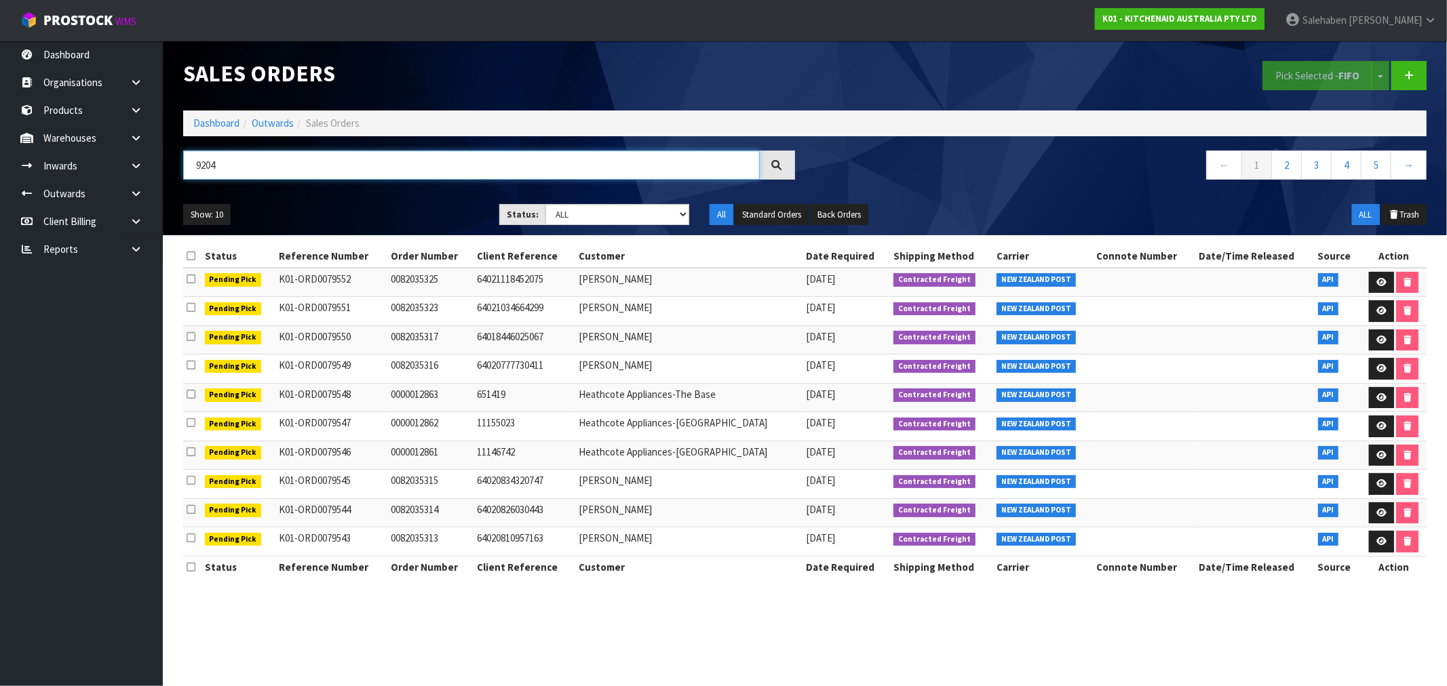
type input "9204"
click at [787, 164] on div at bounding box center [777, 165] width 35 height 29
click at [777, 168] on div at bounding box center [777, 165] width 35 height 29
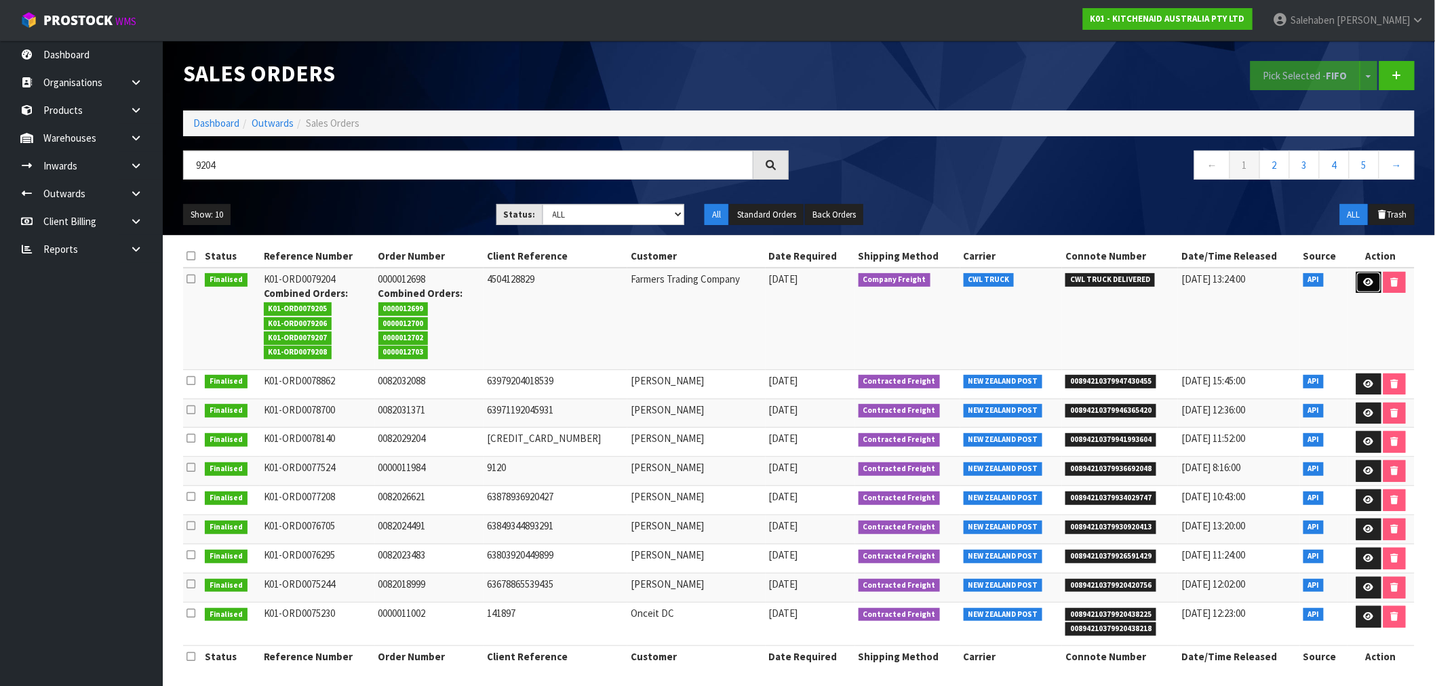
click at [1367, 285] on icon at bounding box center [1369, 282] width 10 height 9
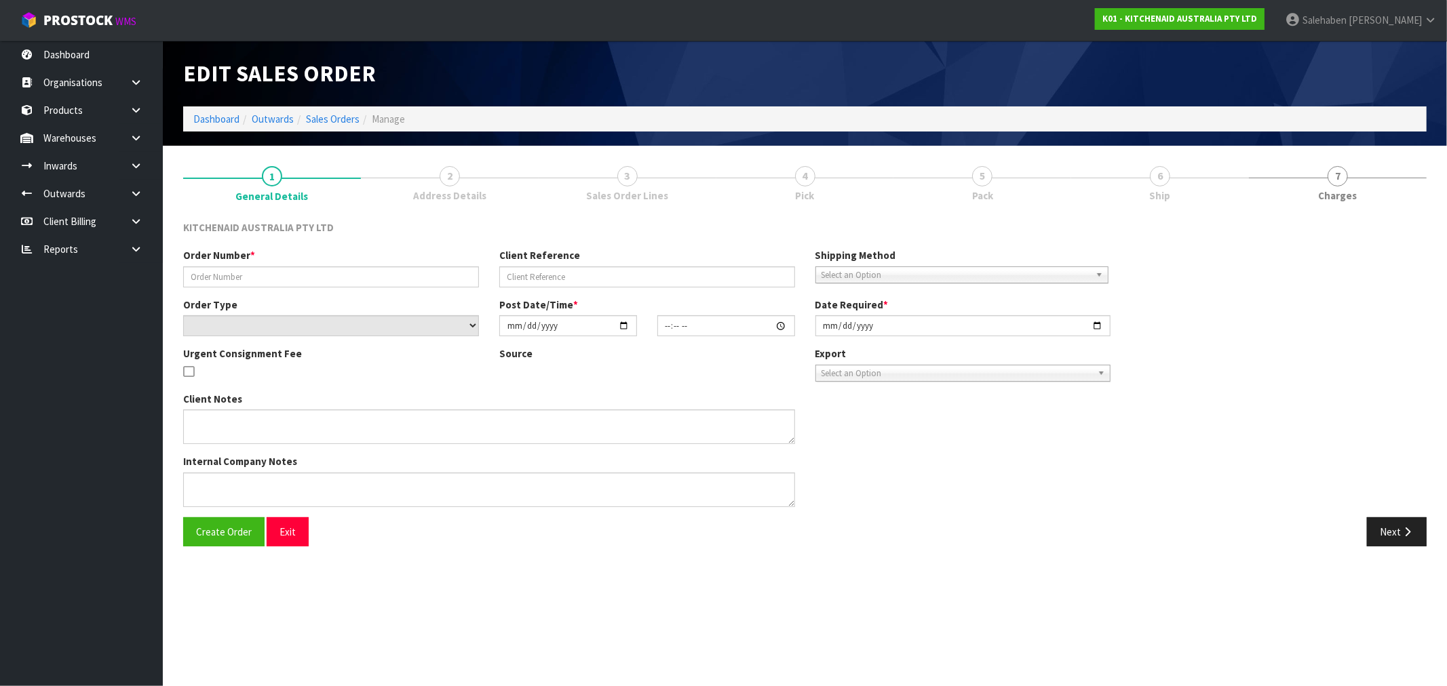
type input "0000012698"
type input "4504128829"
select select "number:0"
type input "[DATE]"
type input "15:32:19.000"
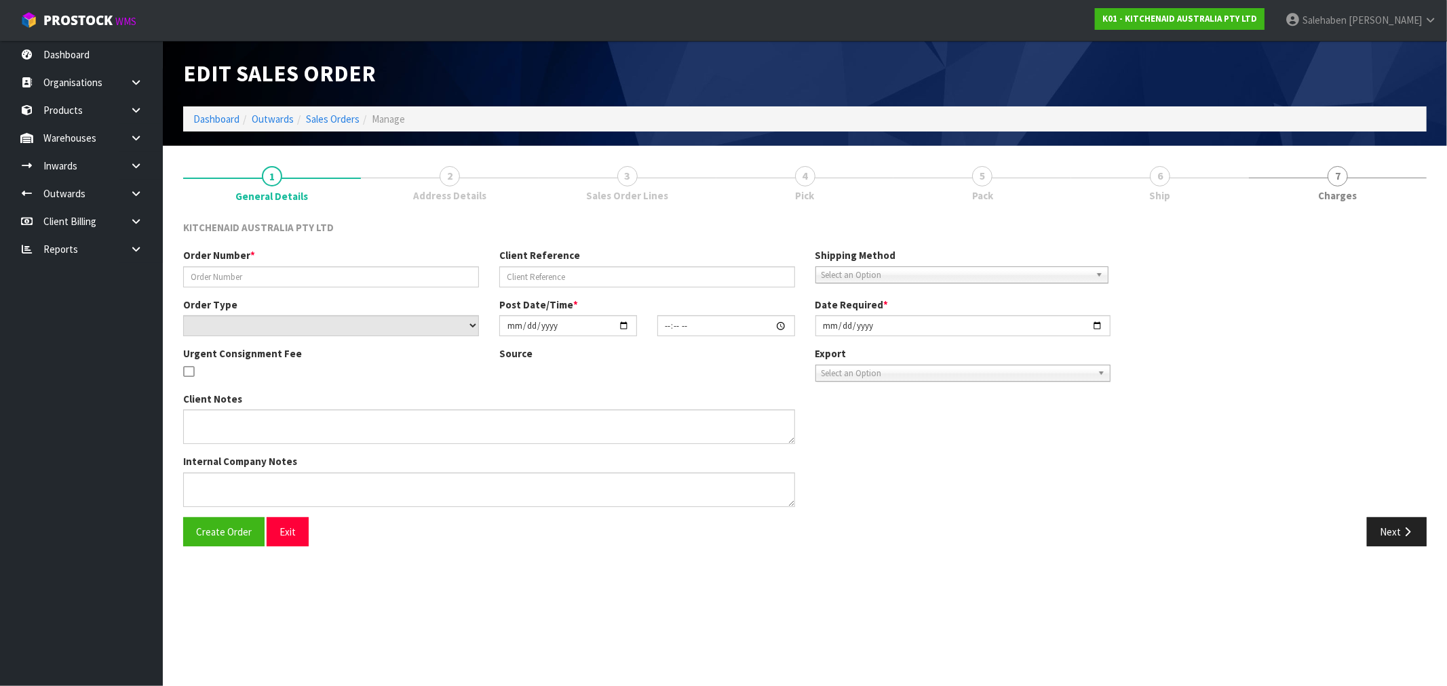
type input "[DATE]"
type textarea "ORDER 12968 5KSM195PSABT - CWL TEAM PLEASE ADJUST THIS TO 18 AND PROCESS THE OR…"
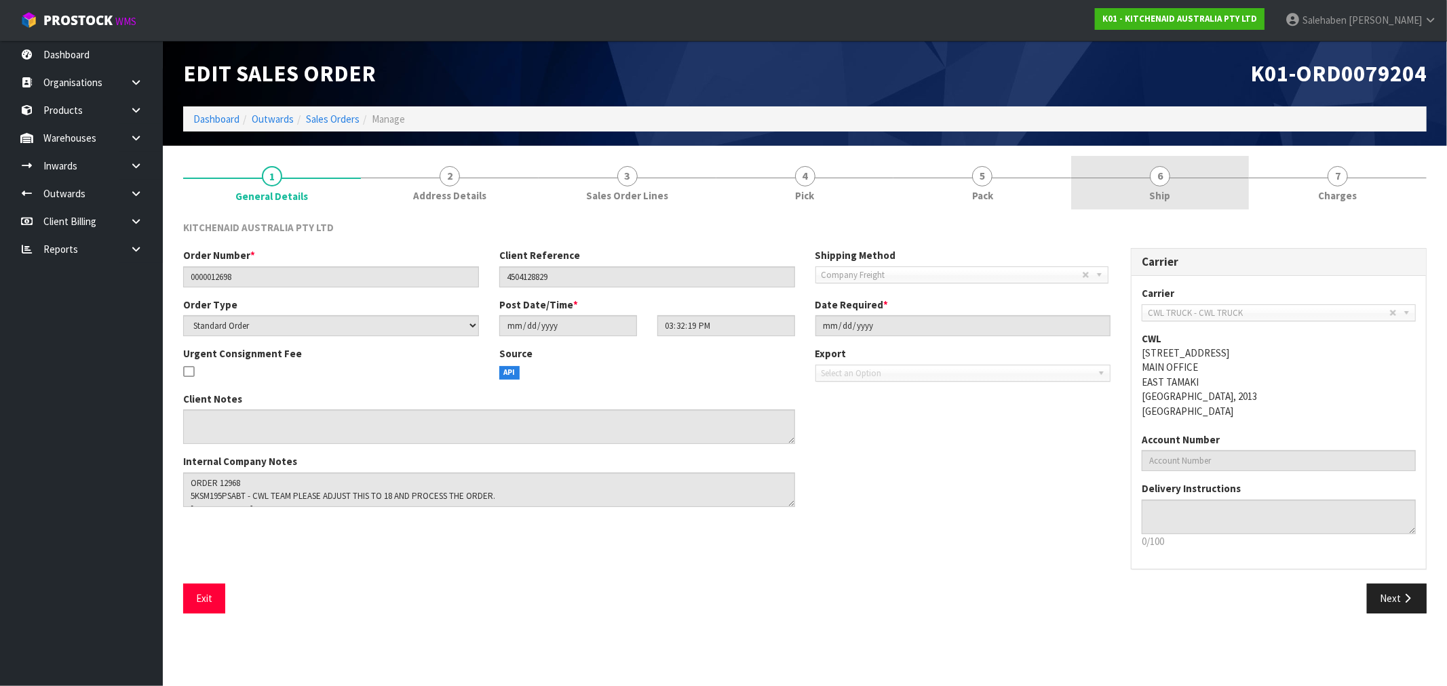
click at [1155, 194] on span "Ship" at bounding box center [1160, 196] width 21 height 14
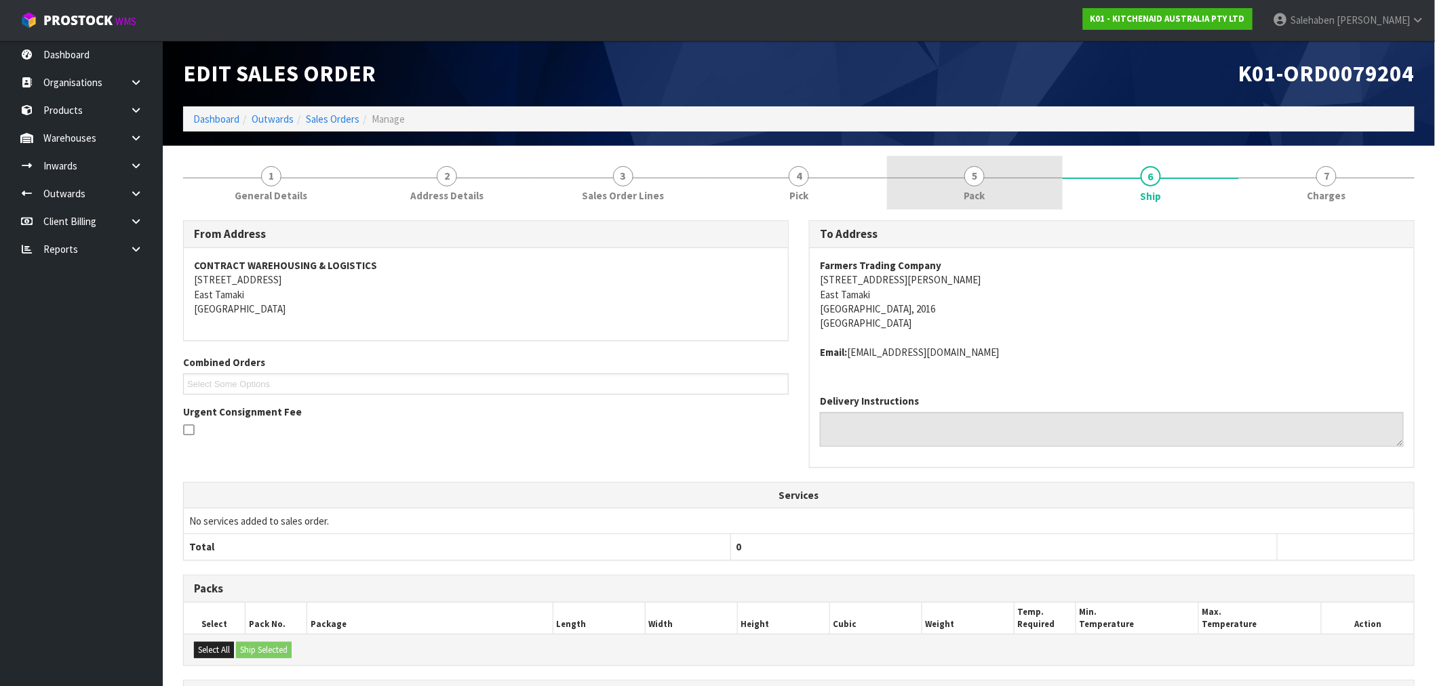
click at [960, 182] on link "5 Pack" at bounding box center [975, 183] width 176 height 54
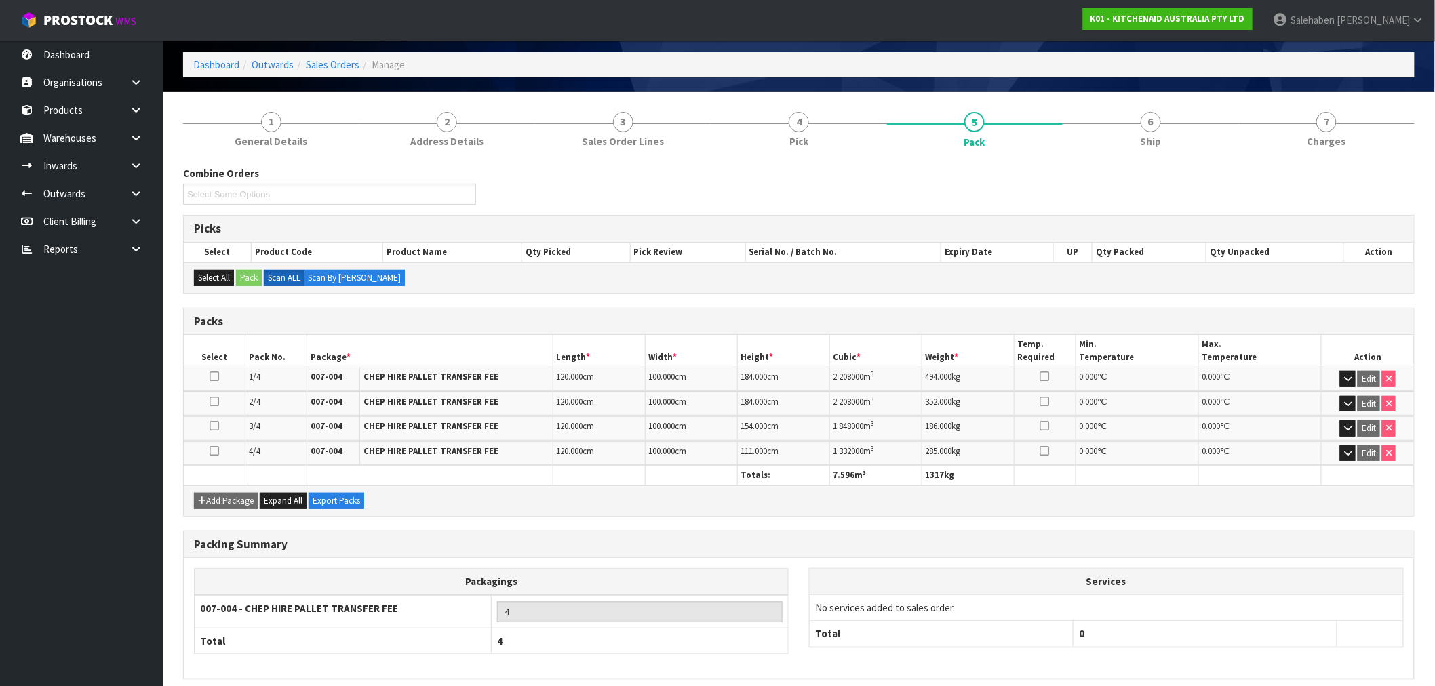
scroll to position [110, 0]
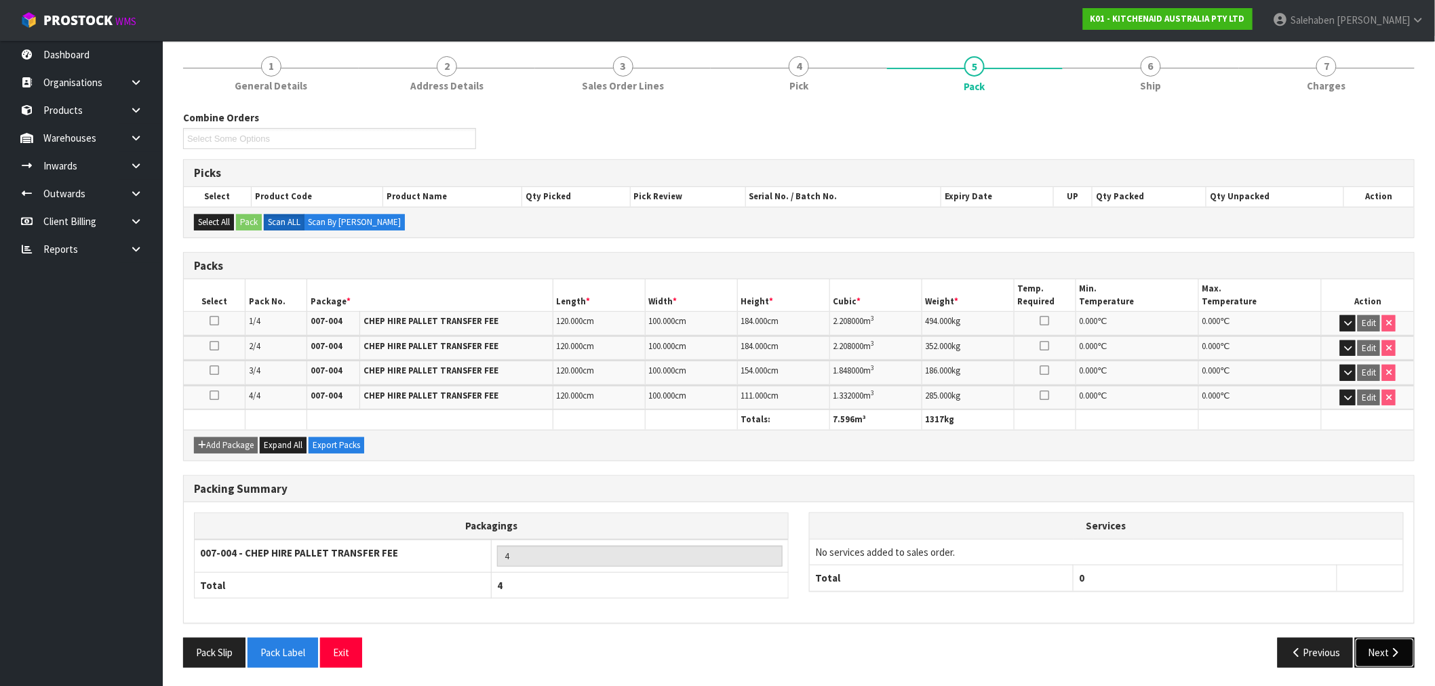
click at [1365, 652] on button "Next" at bounding box center [1385, 652] width 60 height 29
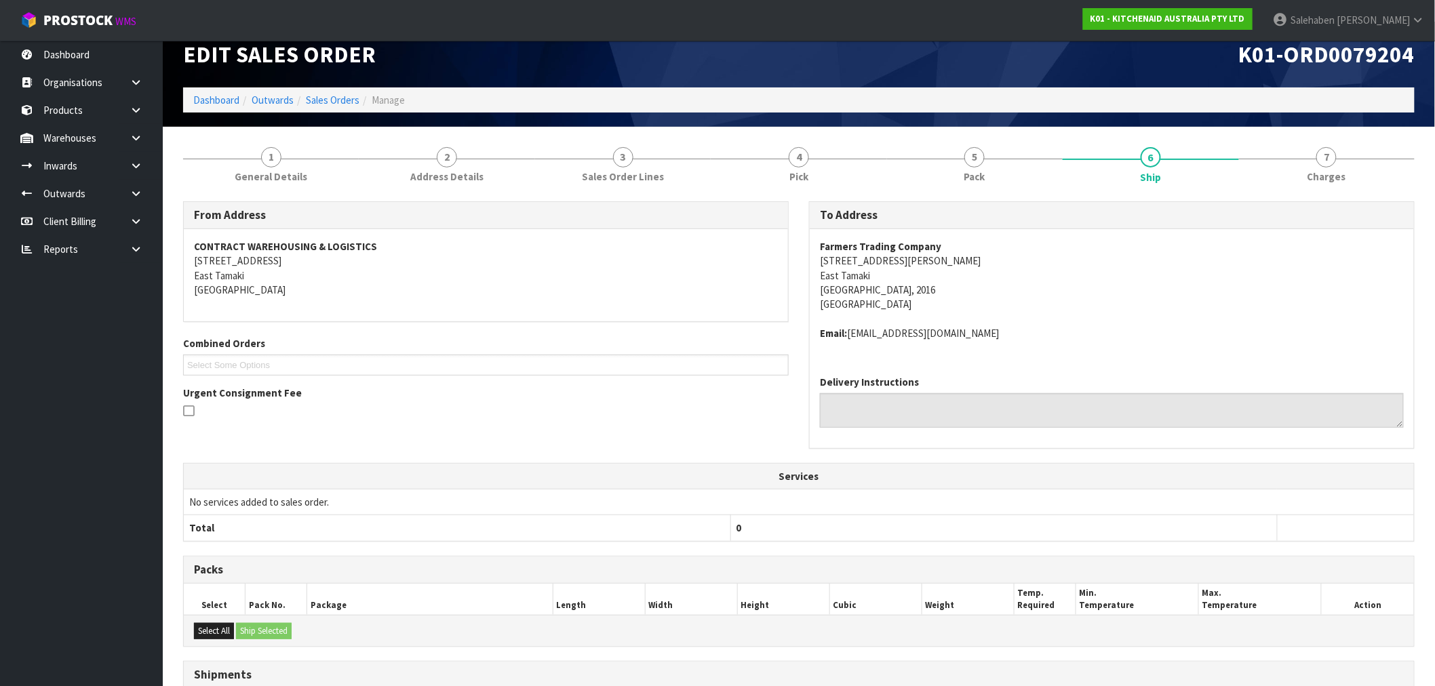
scroll to position [0, 0]
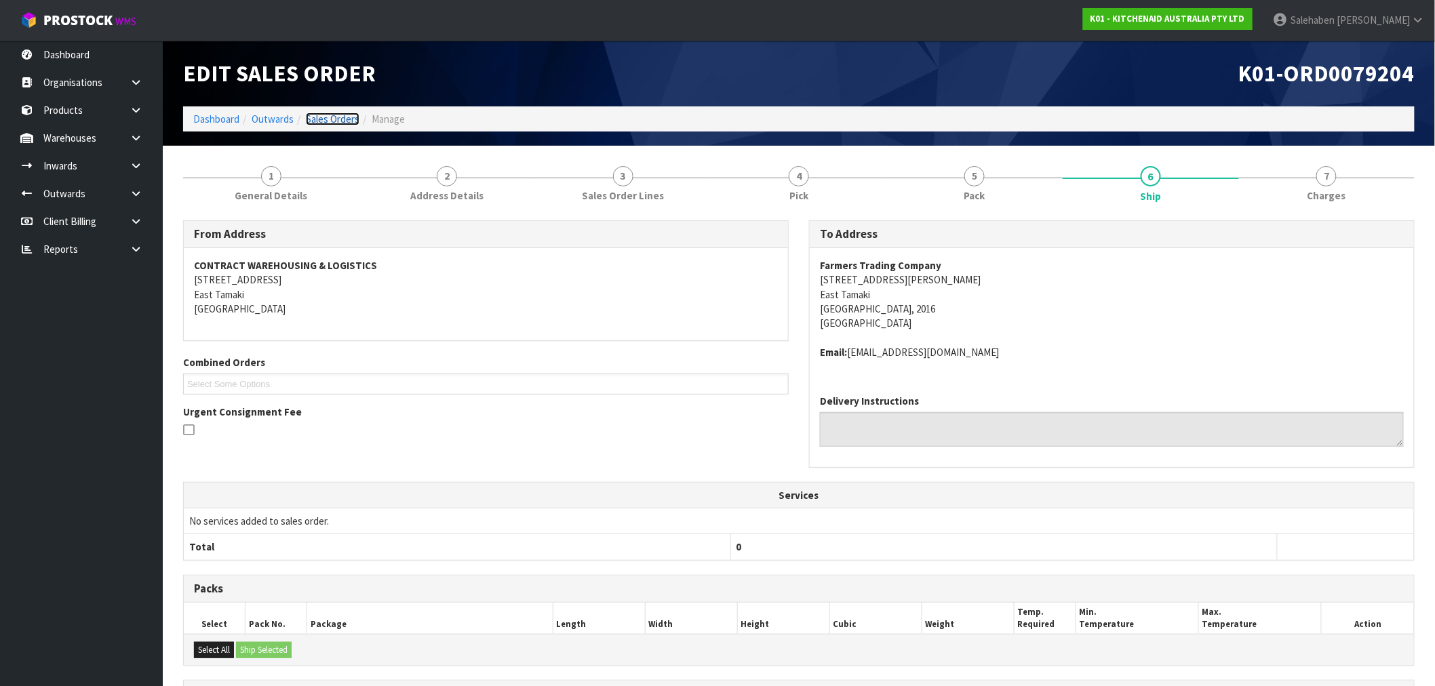
click at [330, 123] on link "Sales Orders" at bounding box center [333, 119] width 54 height 13
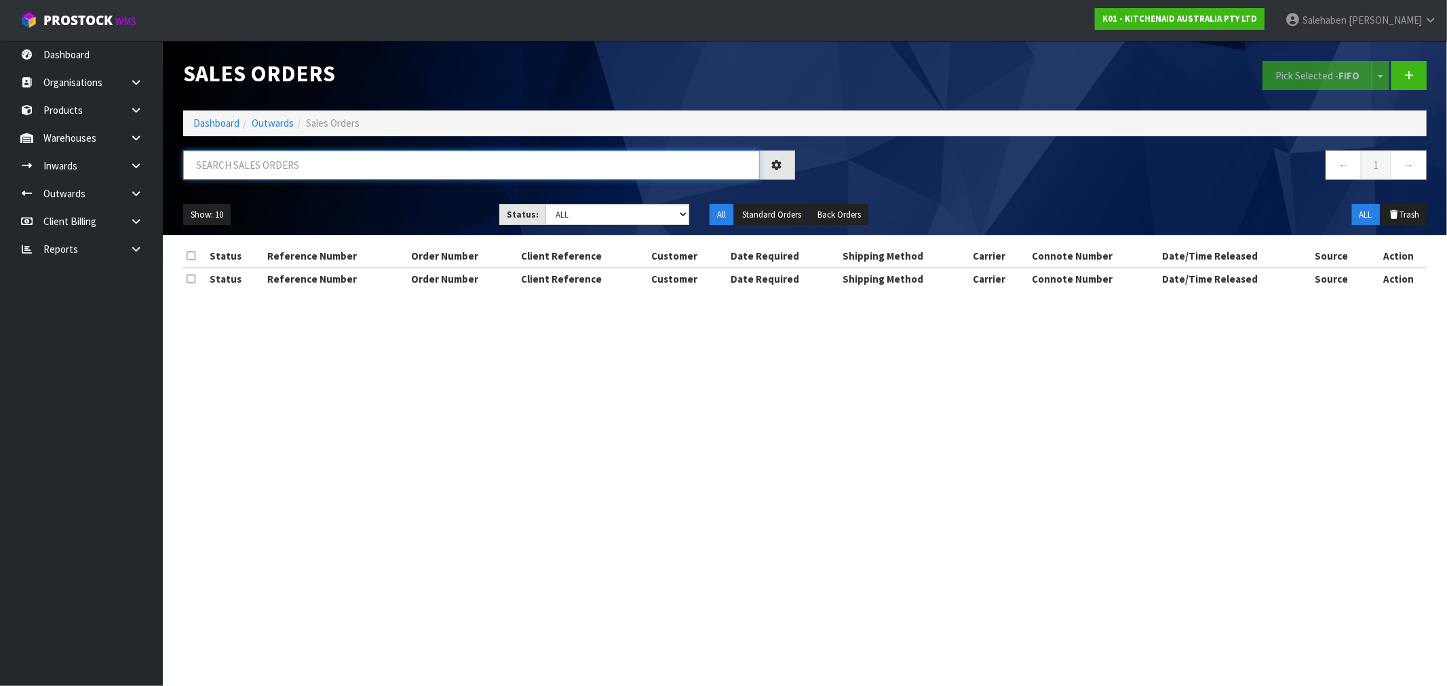
click at [348, 170] on input "text" at bounding box center [471, 165] width 576 height 29
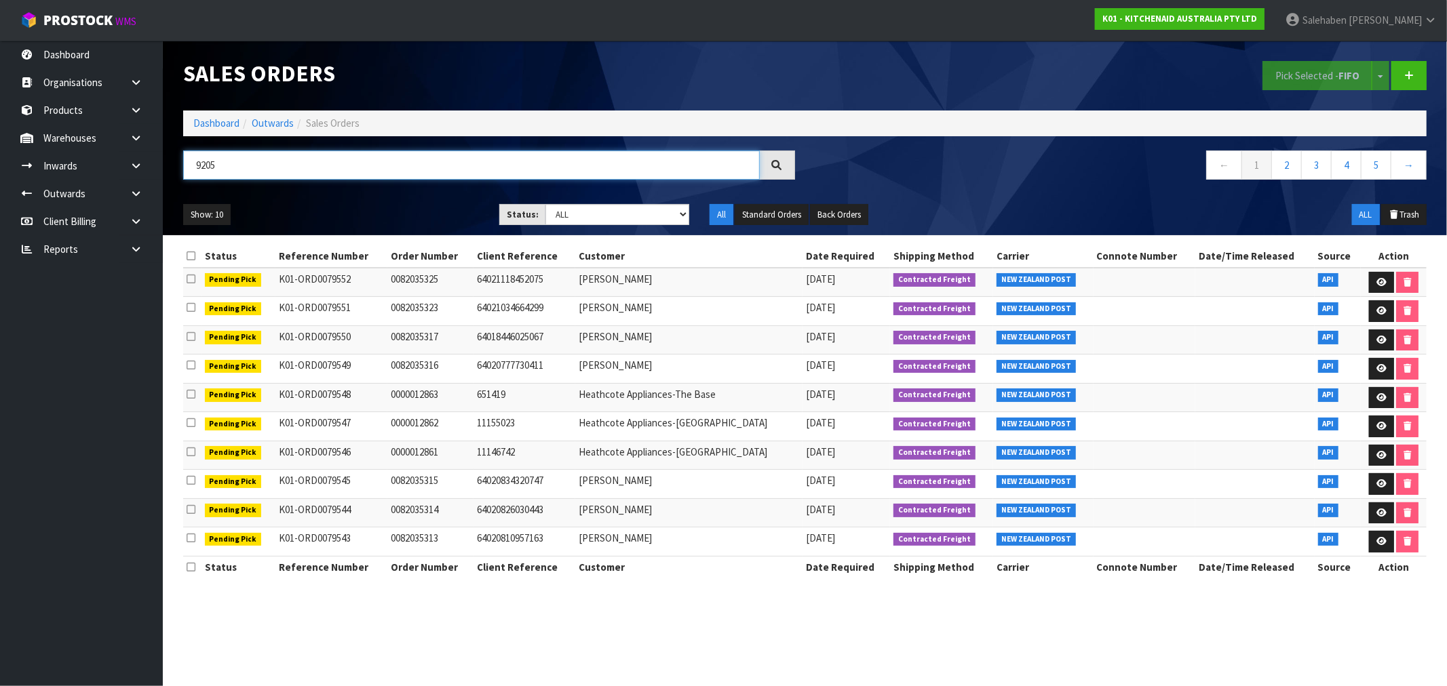
type input "9205"
click at [780, 159] on icon at bounding box center [776, 164] width 11 height 11
click at [982, 163] on nav "← 1 2 3 4 5 →" at bounding box center [1121, 167] width 612 height 33
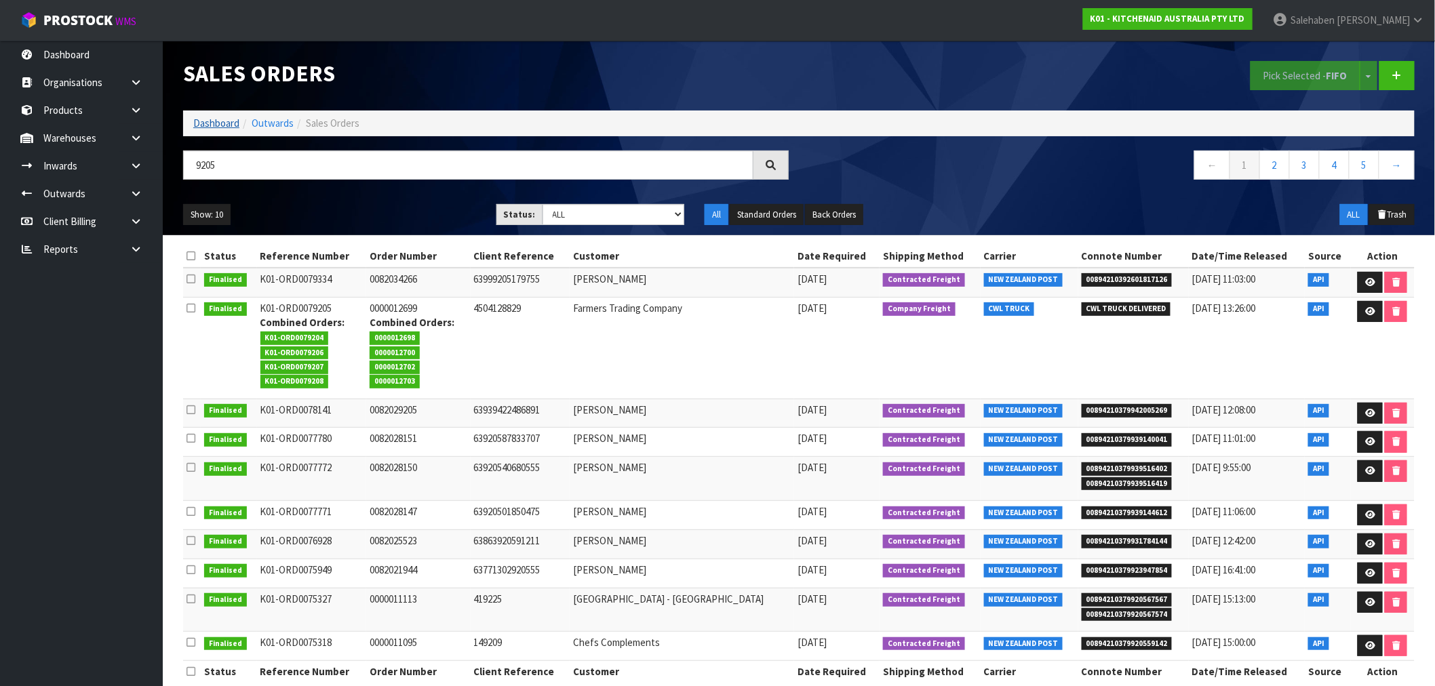
click at [224, 116] on ol "Dashboard Outwards Sales Orders" at bounding box center [799, 123] width 1232 height 25
click at [218, 120] on link "Dashboard" at bounding box center [216, 123] width 46 height 13
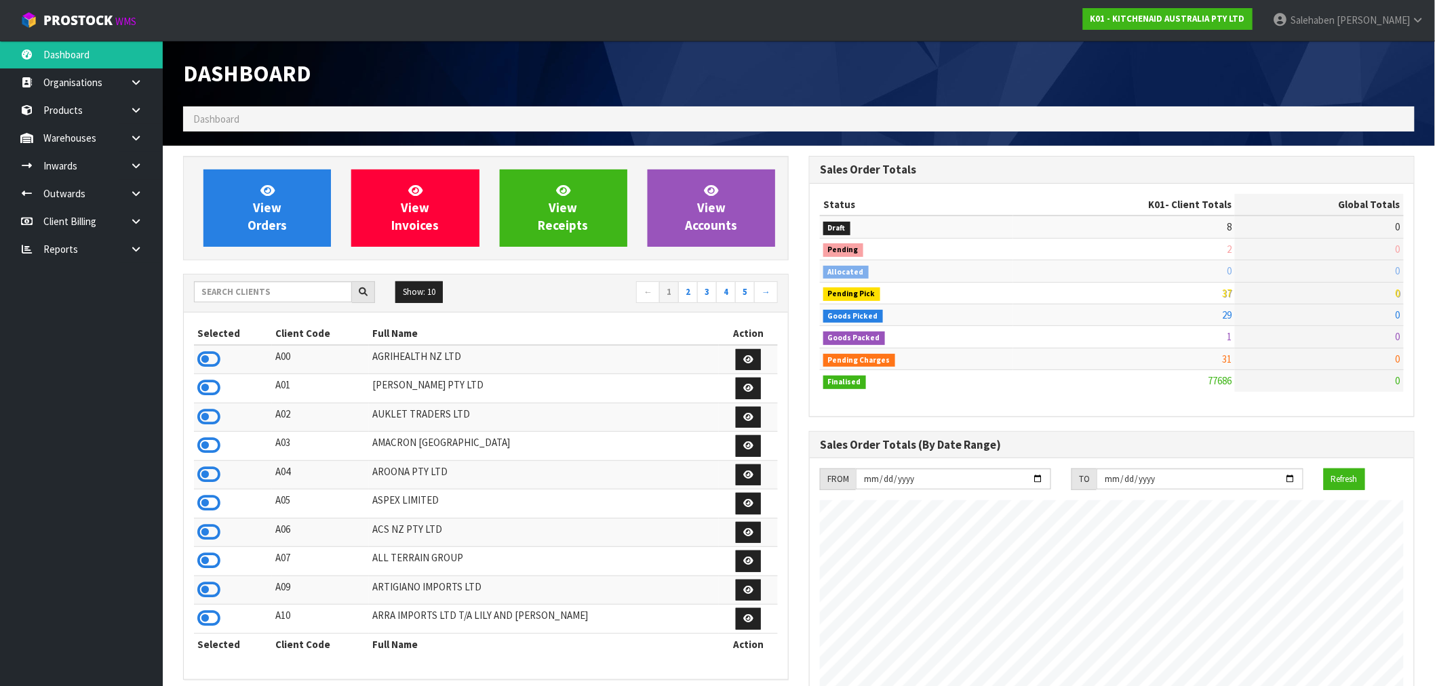
scroll to position [1027, 626]
click at [207, 358] on icon at bounding box center [208, 359] width 23 height 20
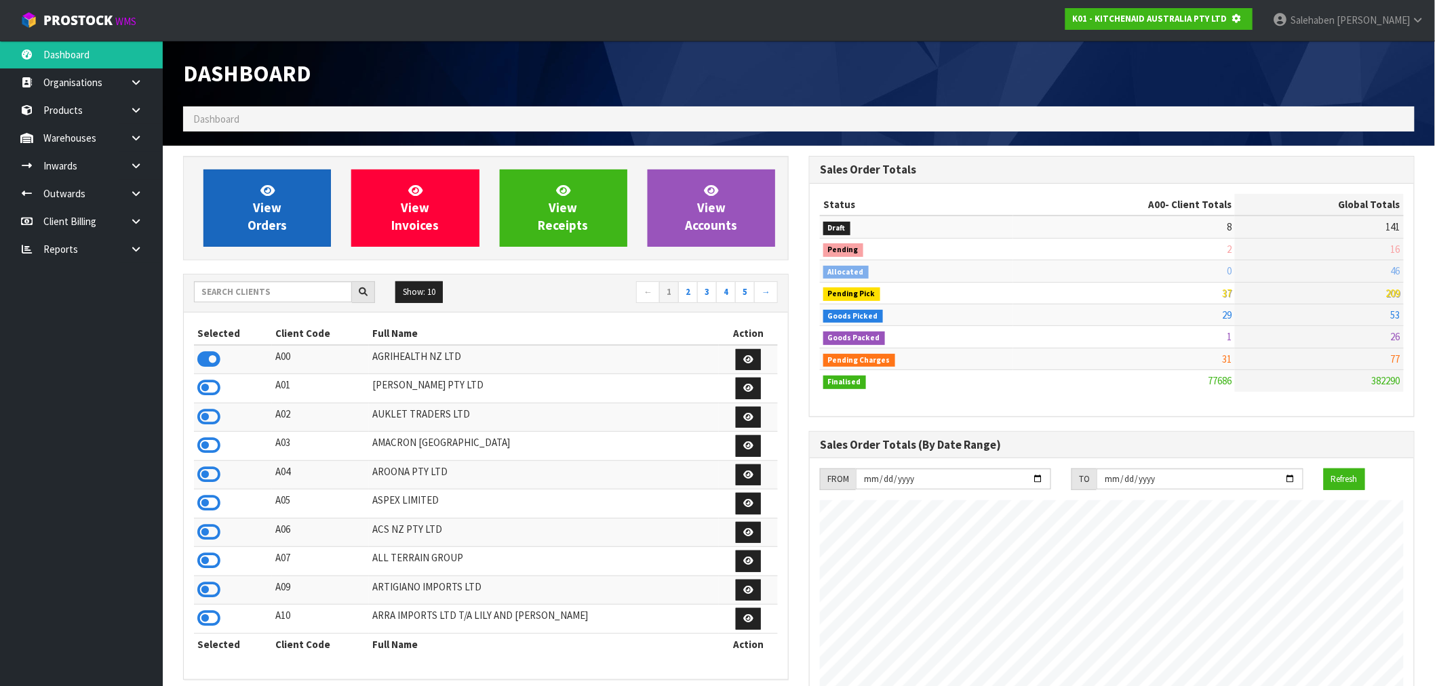
scroll to position [677360, 677579]
click at [292, 219] on link "View Orders" at bounding box center [267, 208] width 128 height 77
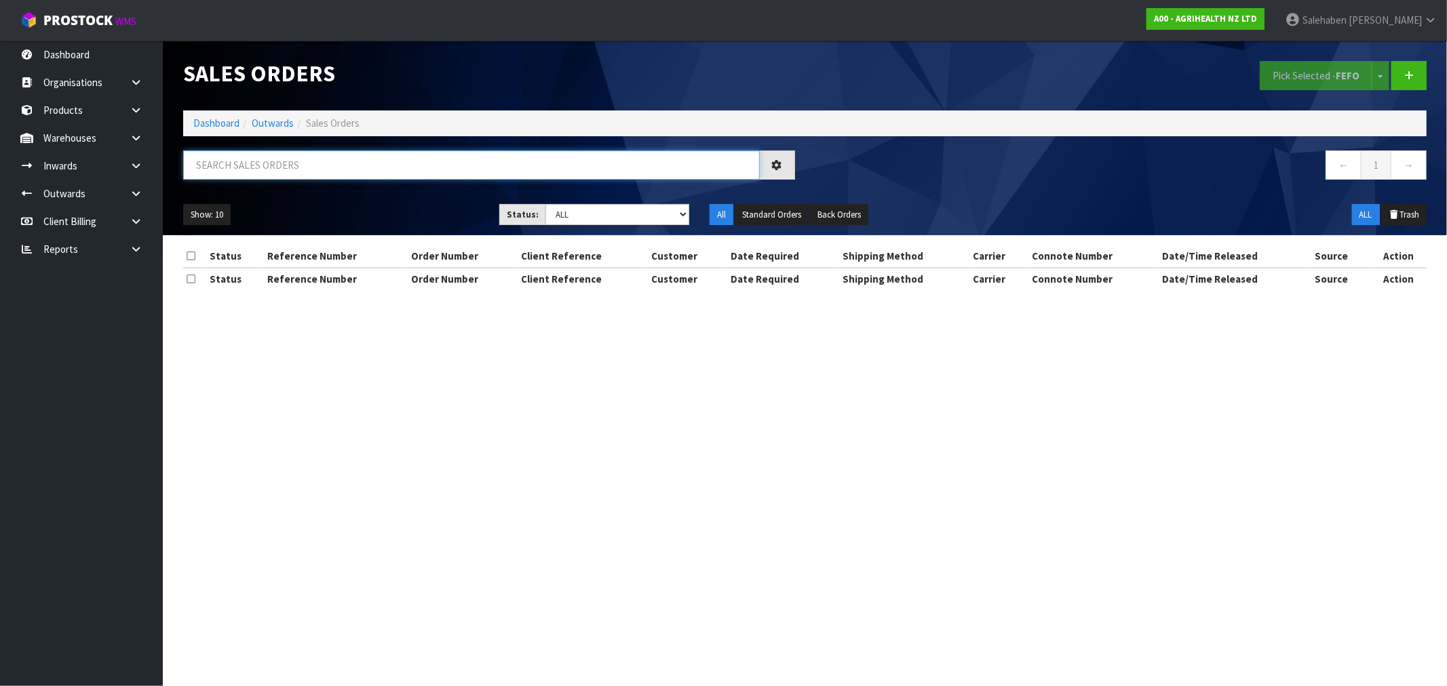
click at [267, 163] on input "text" at bounding box center [471, 165] width 576 height 29
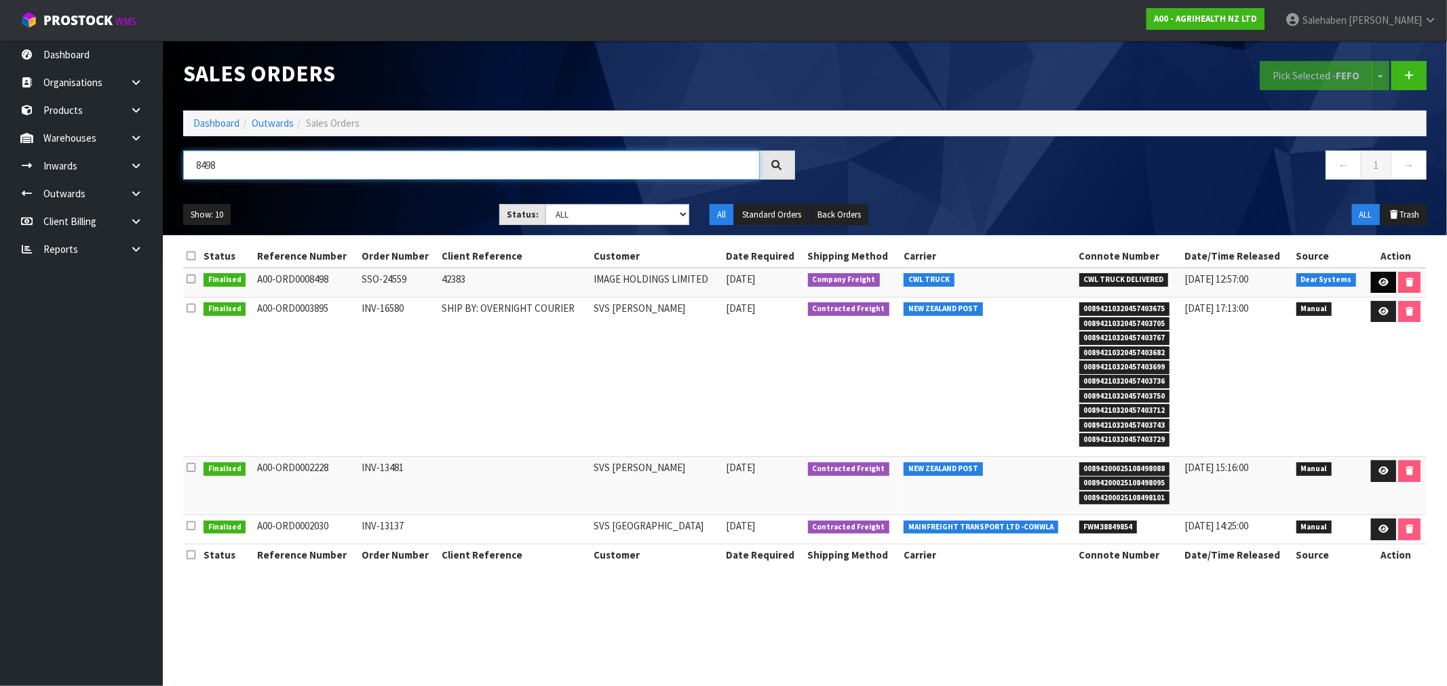
type input "8498"
drag, startPoint x: 1377, startPoint y: 279, endPoint x: 1362, endPoint y: 280, distance: 15.7
click at [1378, 279] on icon at bounding box center [1383, 282] width 10 height 9
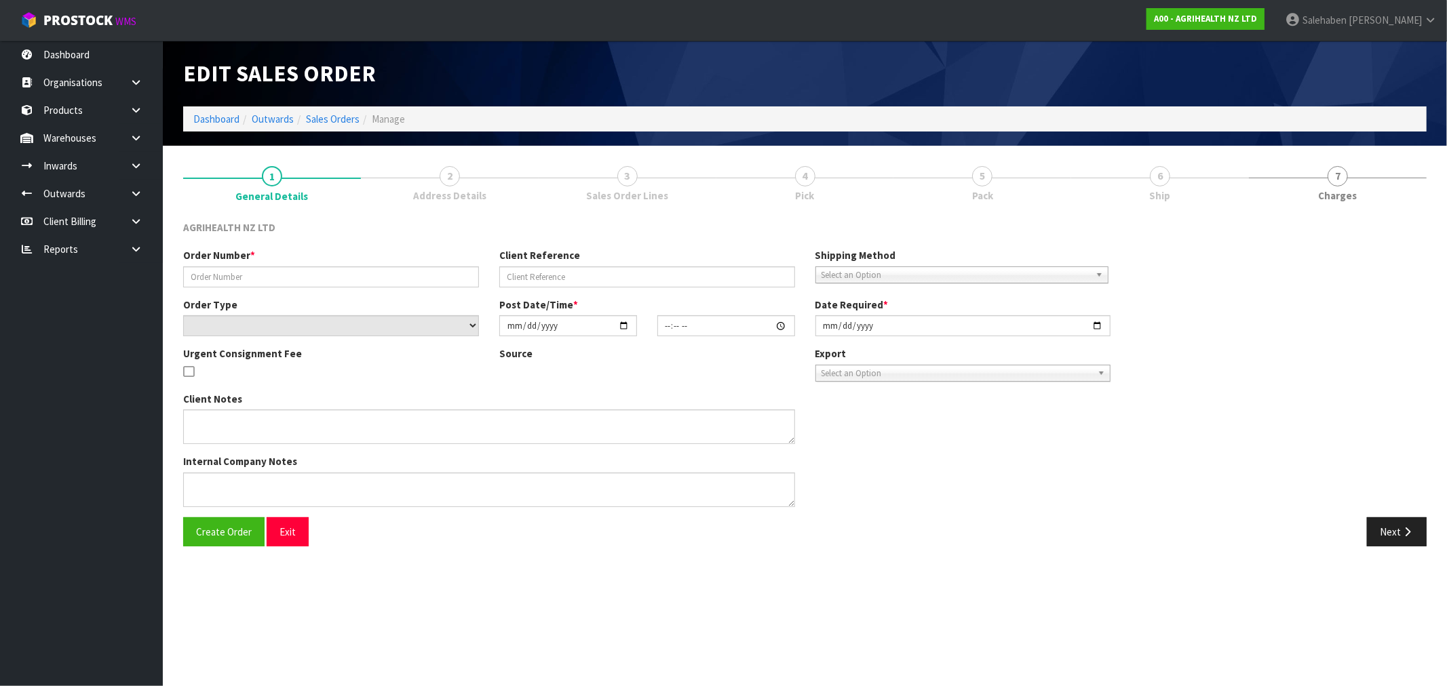
type input "SSO-24559"
type input "42383"
select select "number:0"
type input "[DATE]"
type input "14:45:54.000"
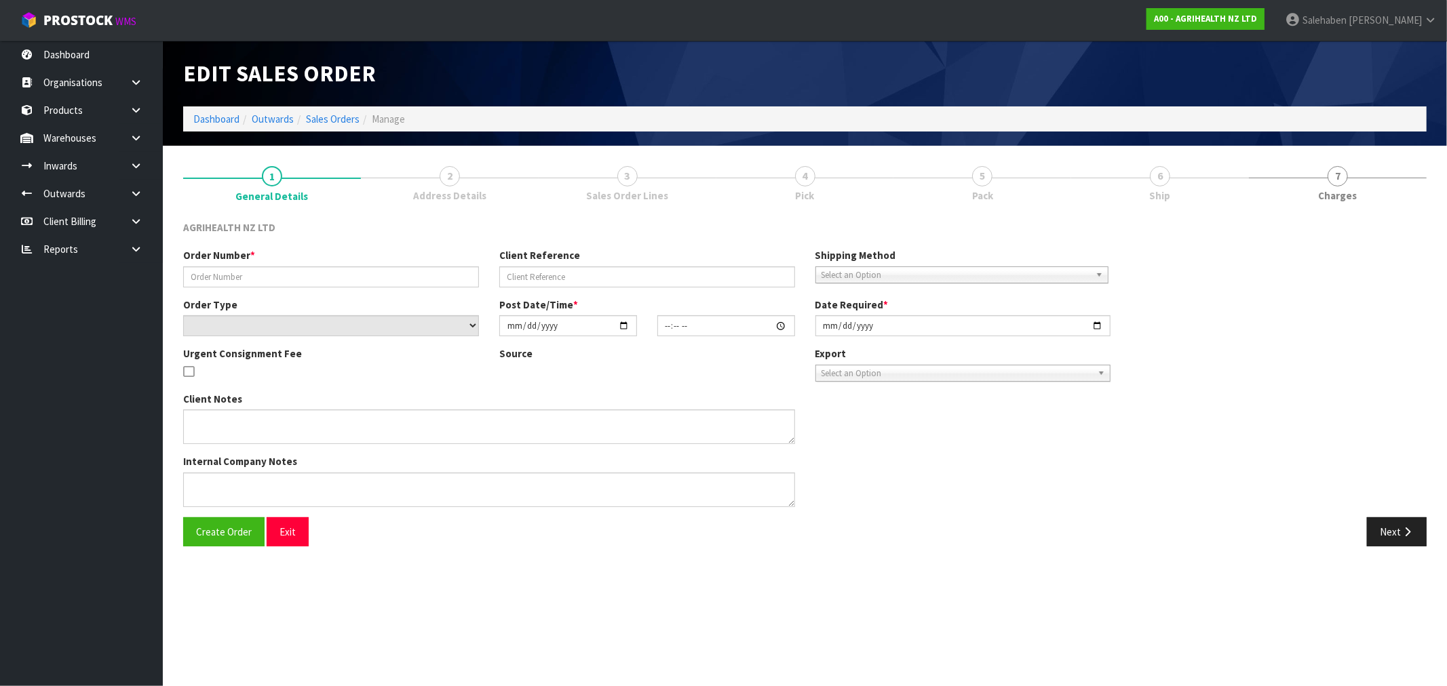
type input "[DATE]"
type textarea "SHIP BY: Freight"
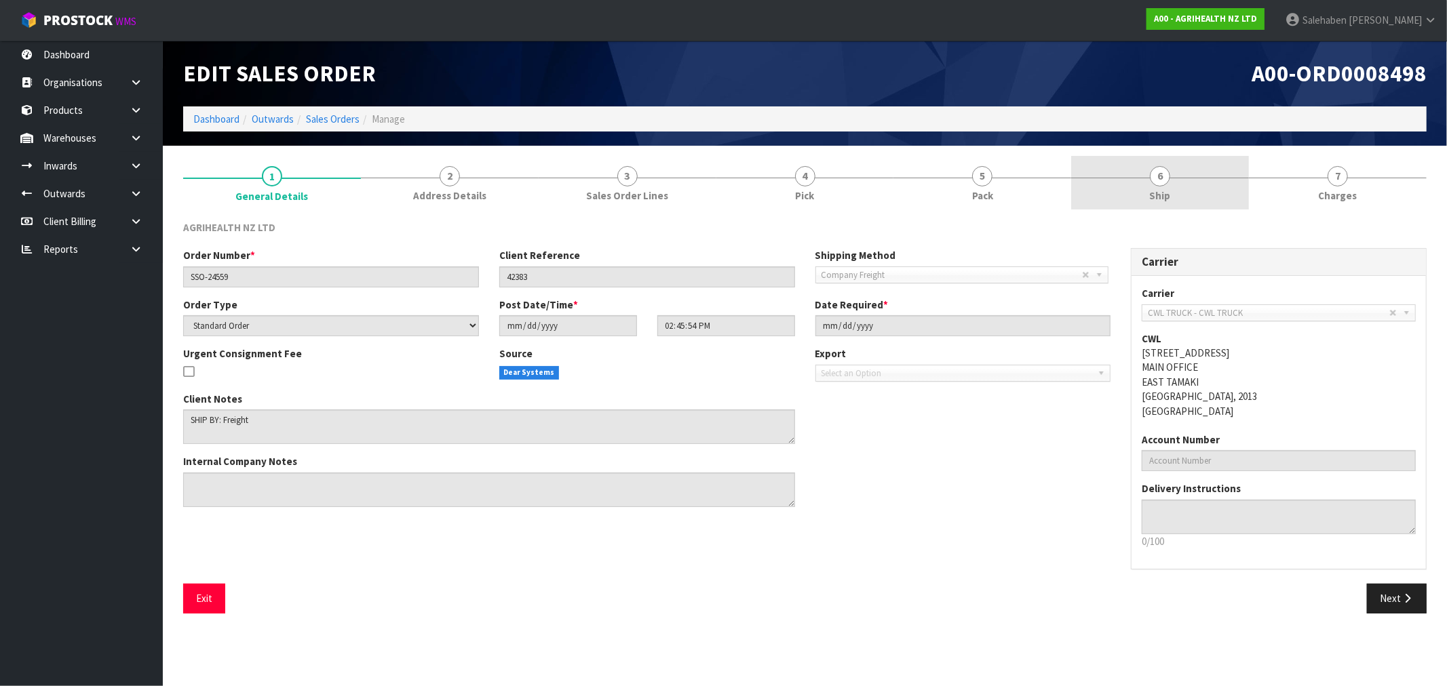
click at [1155, 195] on span "Ship" at bounding box center [1160, 196] width 21 height 14
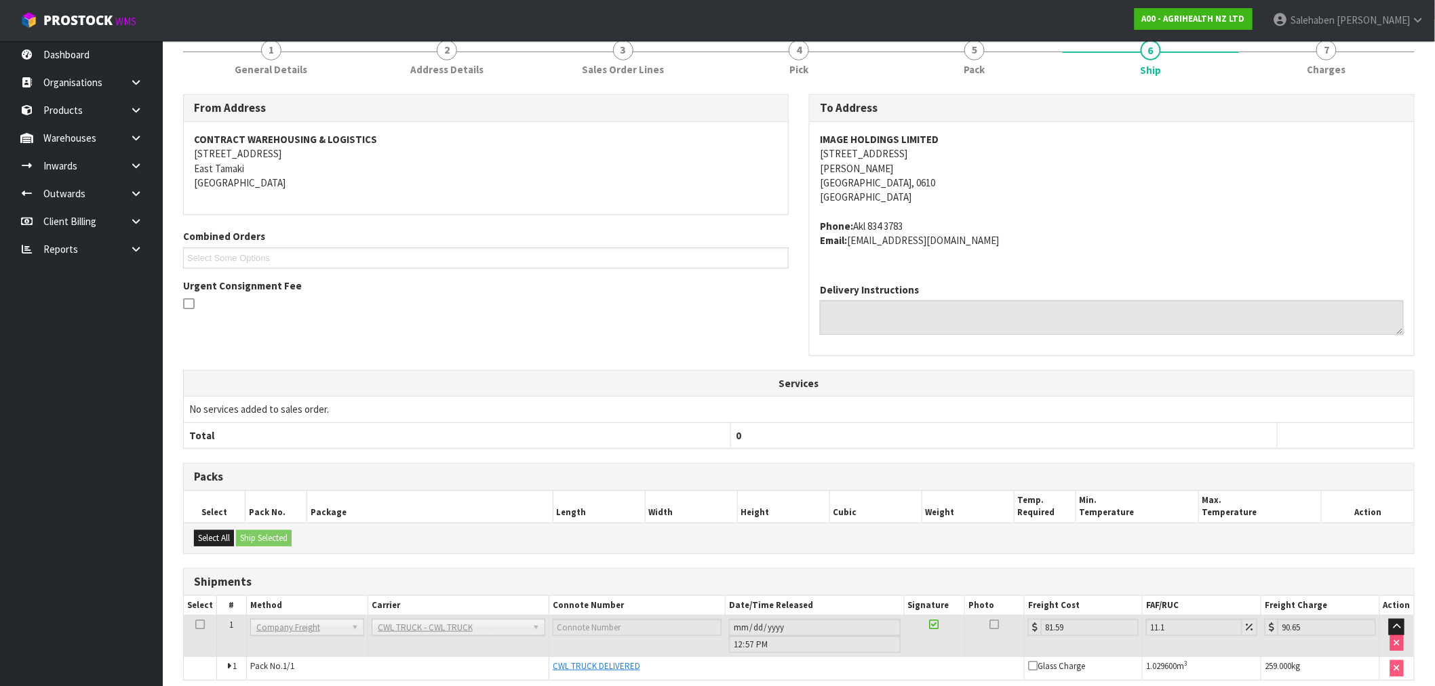
scroll to position [34, 0]
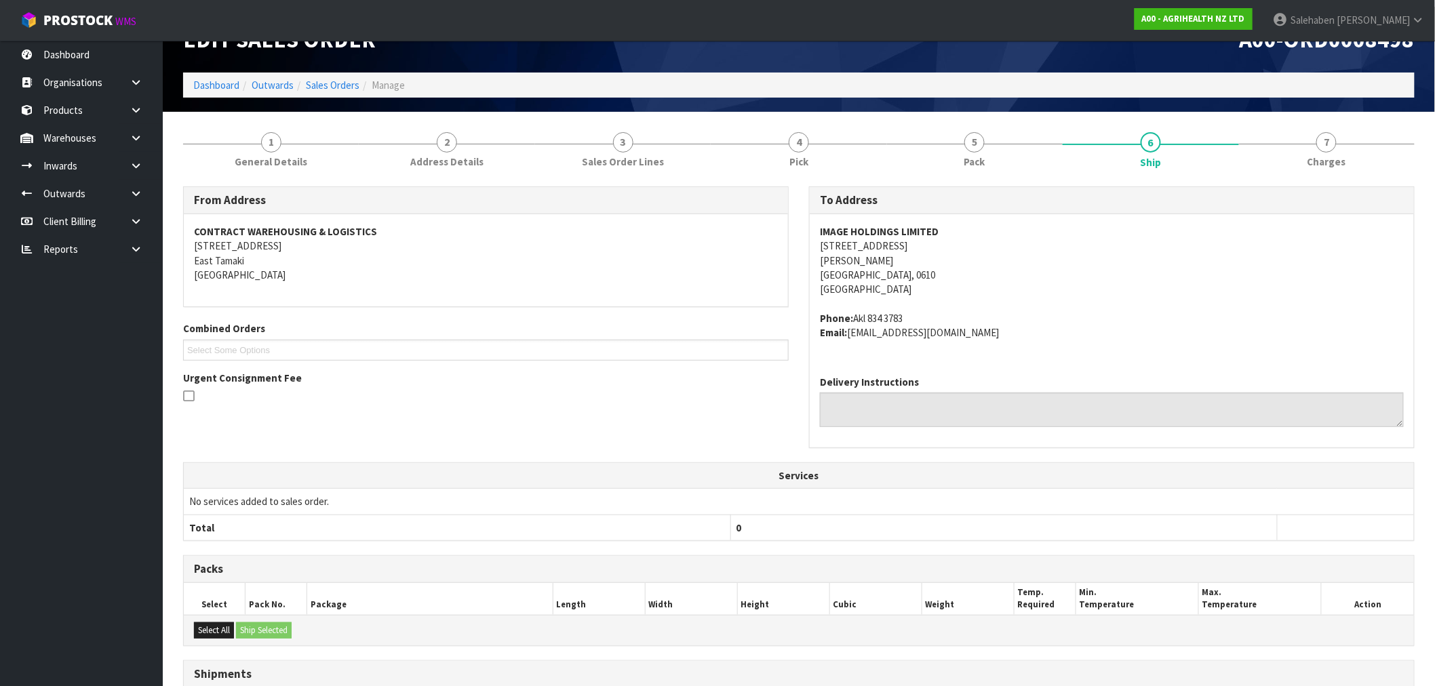
click at [336, 66] on div "Edit Sales Order" at bounding box center [486, 40] width 626 height 66
click at [340, 83] on link "Sales Orders" at bounding box center [333, 85] width 54 height 13
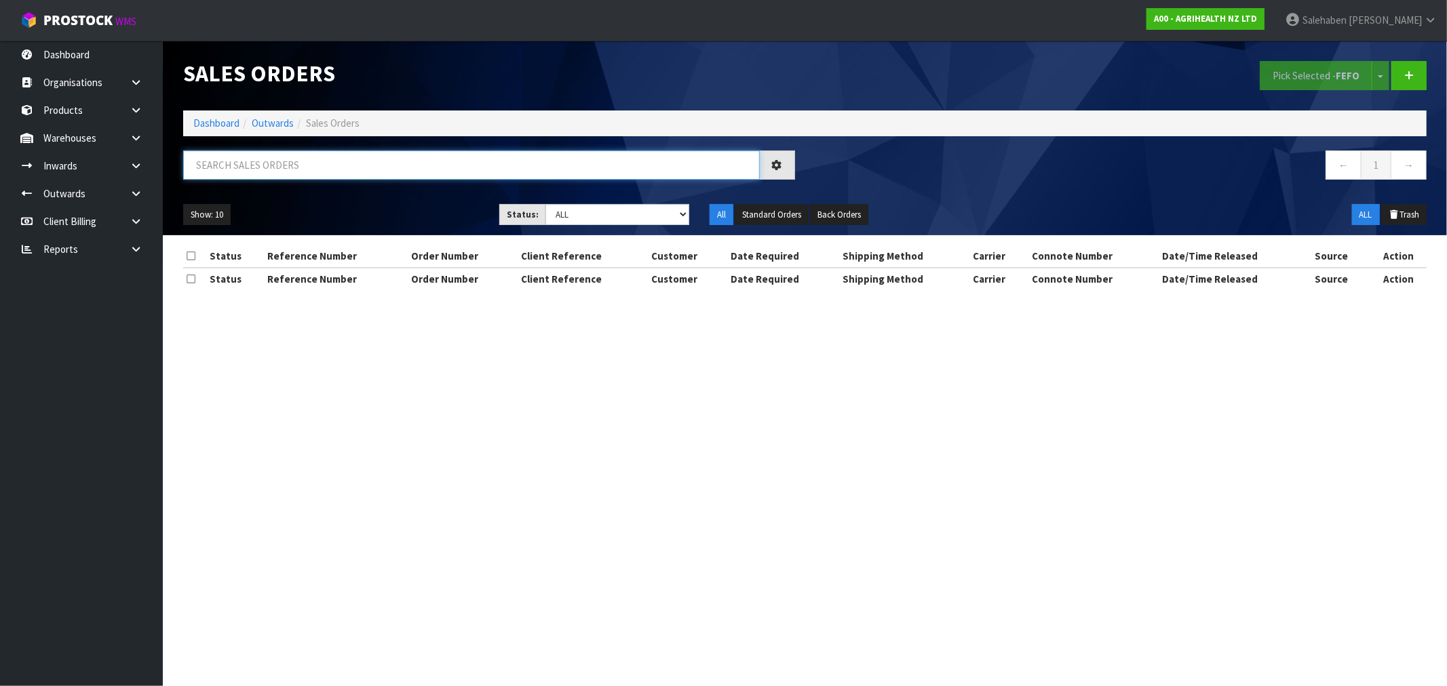
click at [319, 165] on input "text" at bounding box center [471, 165] width 576 height 29
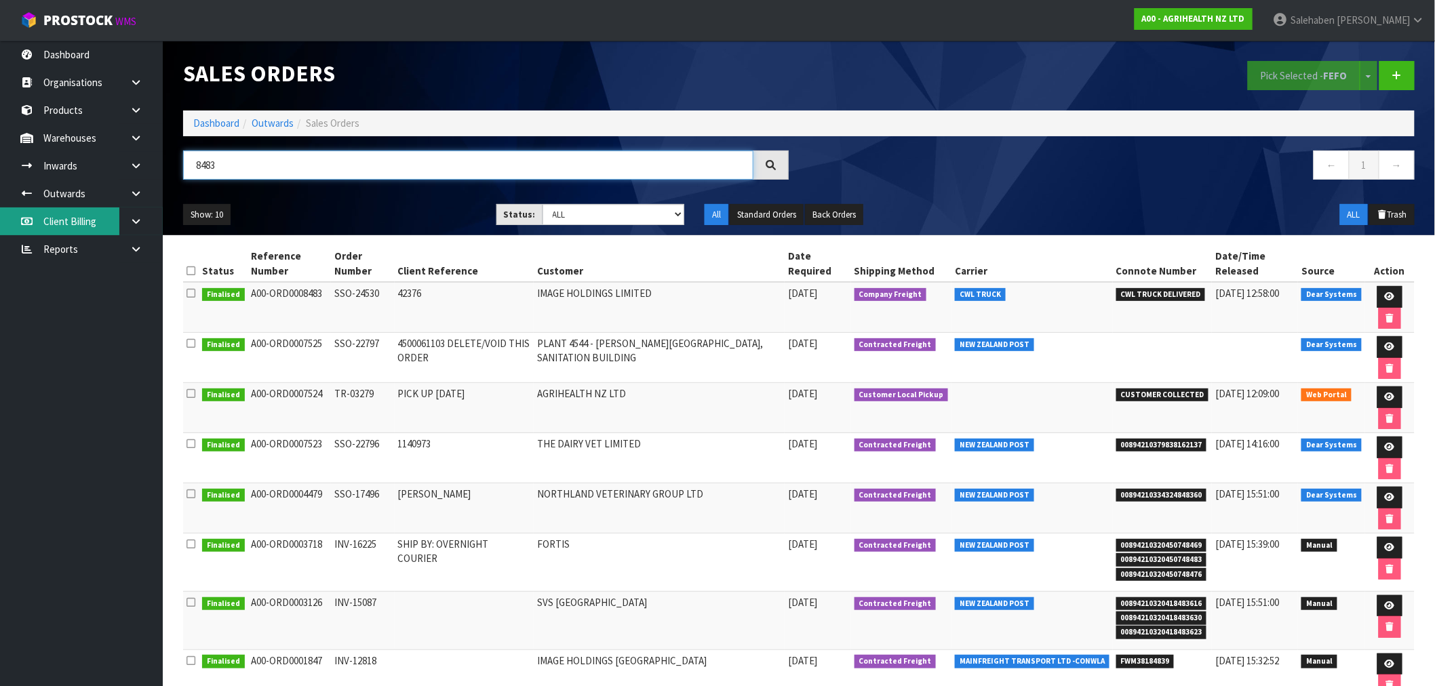
type input "8483"
click at [220, 120] on link "Dashboard" at bounding box center [216, 123] width 46 height 13
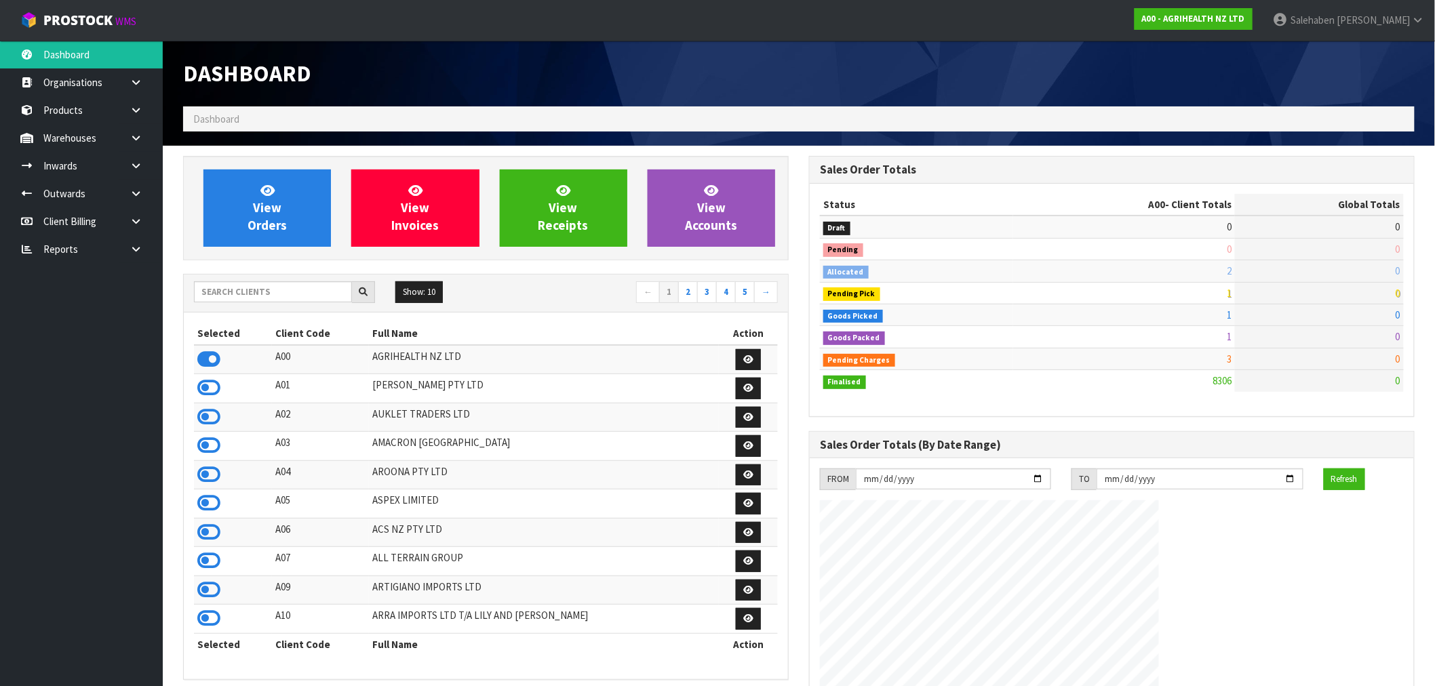
scroll to position [1027, 626]
click at [249, 292] on input "text" at bounding box center [273, 291] width 158 height 21
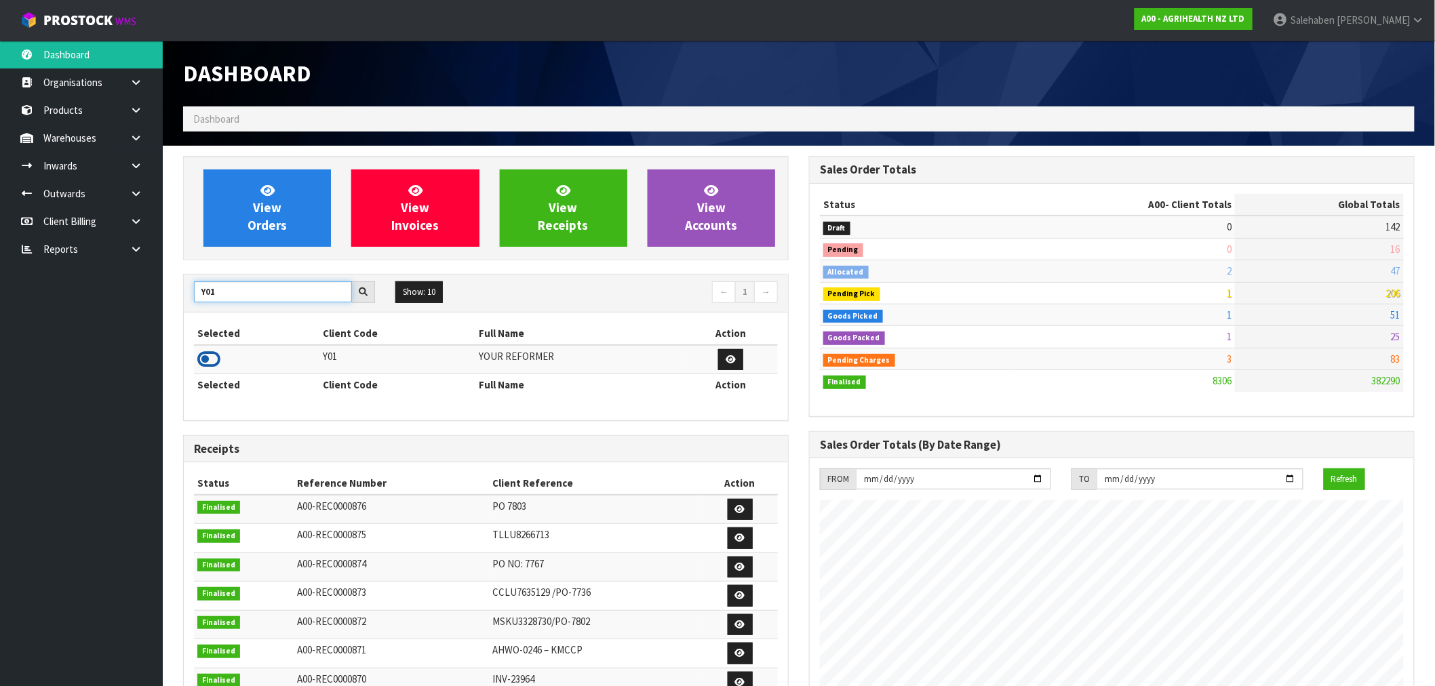
type input "Y01"
click at [212, 357] on icon at bounding box center [208, 359] width 23 height 20
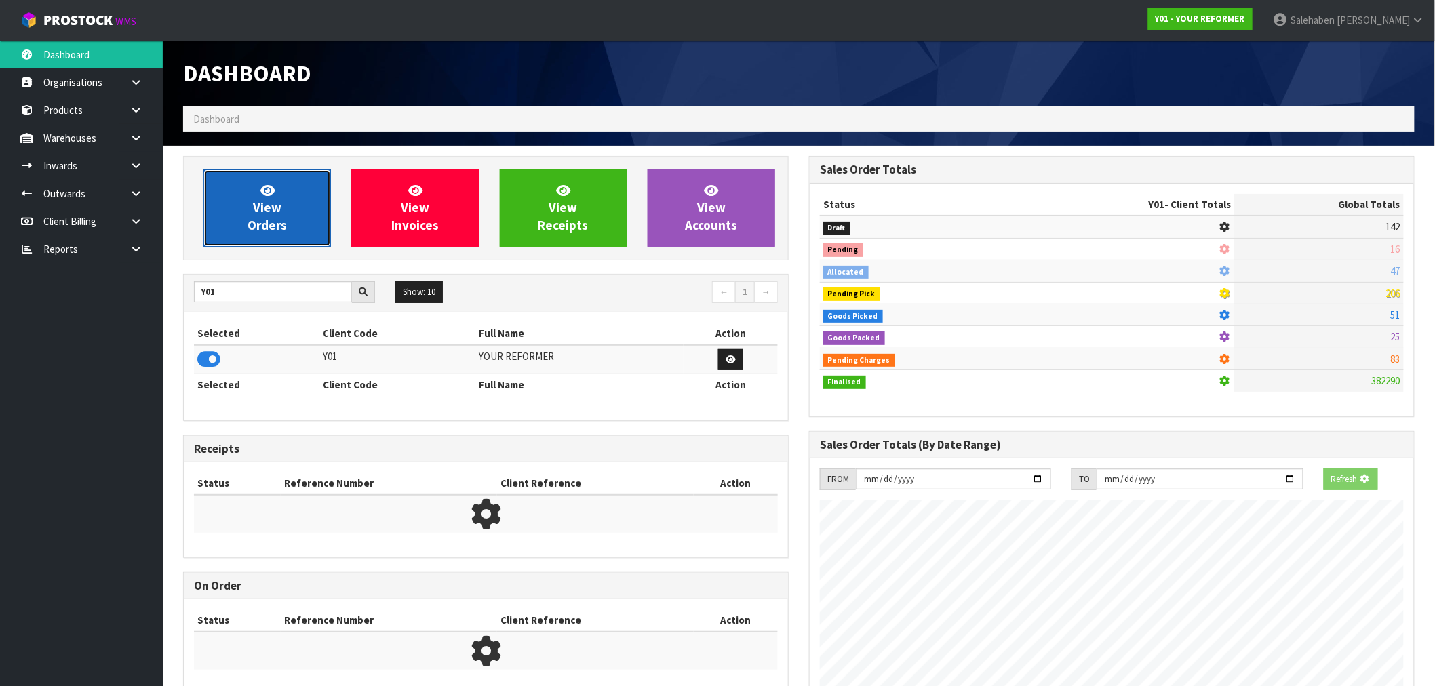
scroll to position [677360, 677579]
click at [252, 219] on span "View Orders" at bounding box center [267, 207] width 39 height 51
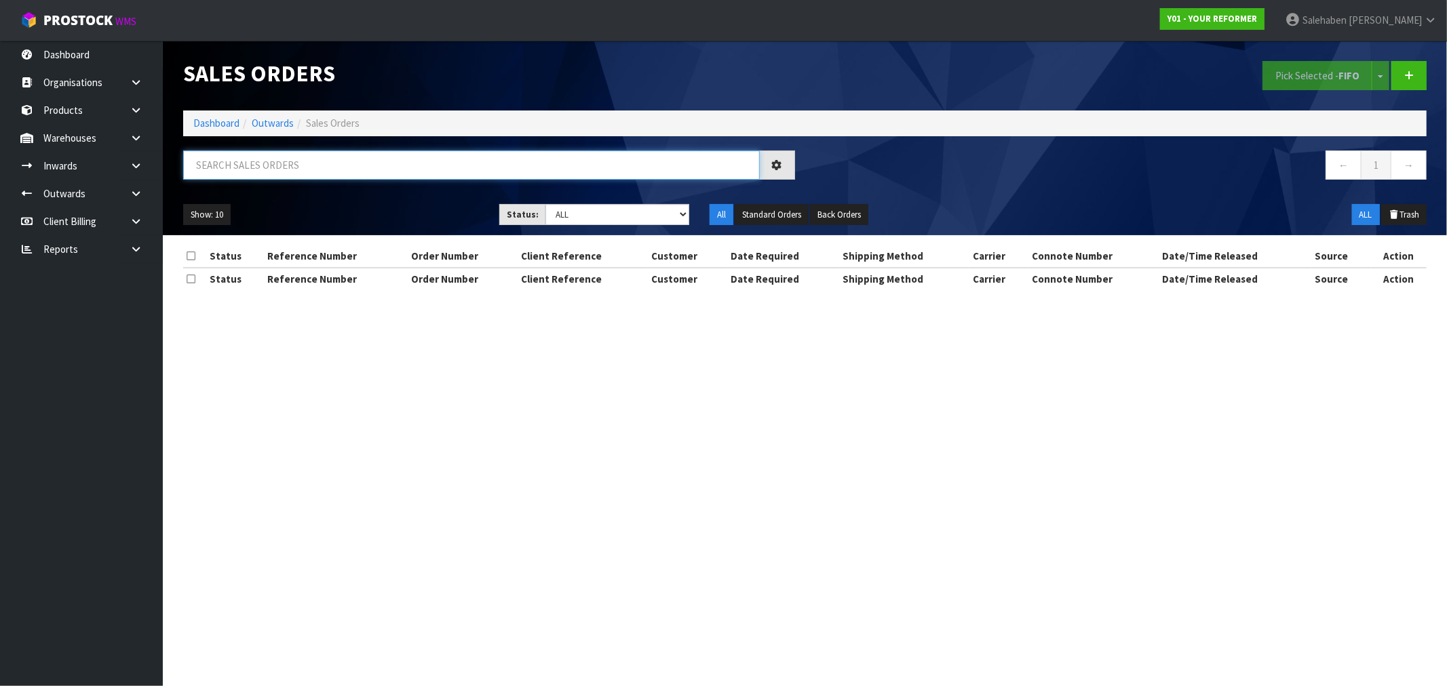
click at [240, 160] on input "text" at bounding box center [471, 165] width 576 height 29
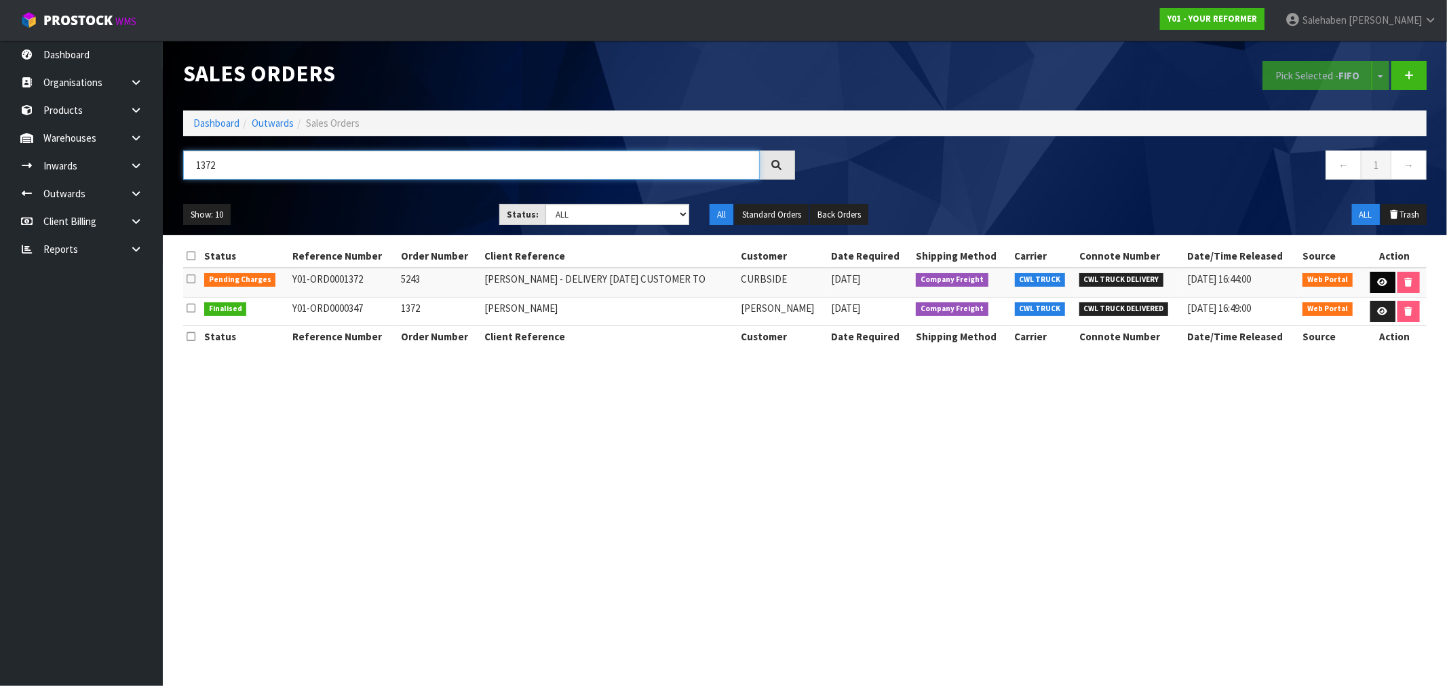
type input "1372"
click at [1379, 279] on icon at bounding box center [1382, 282] width 10 height 9
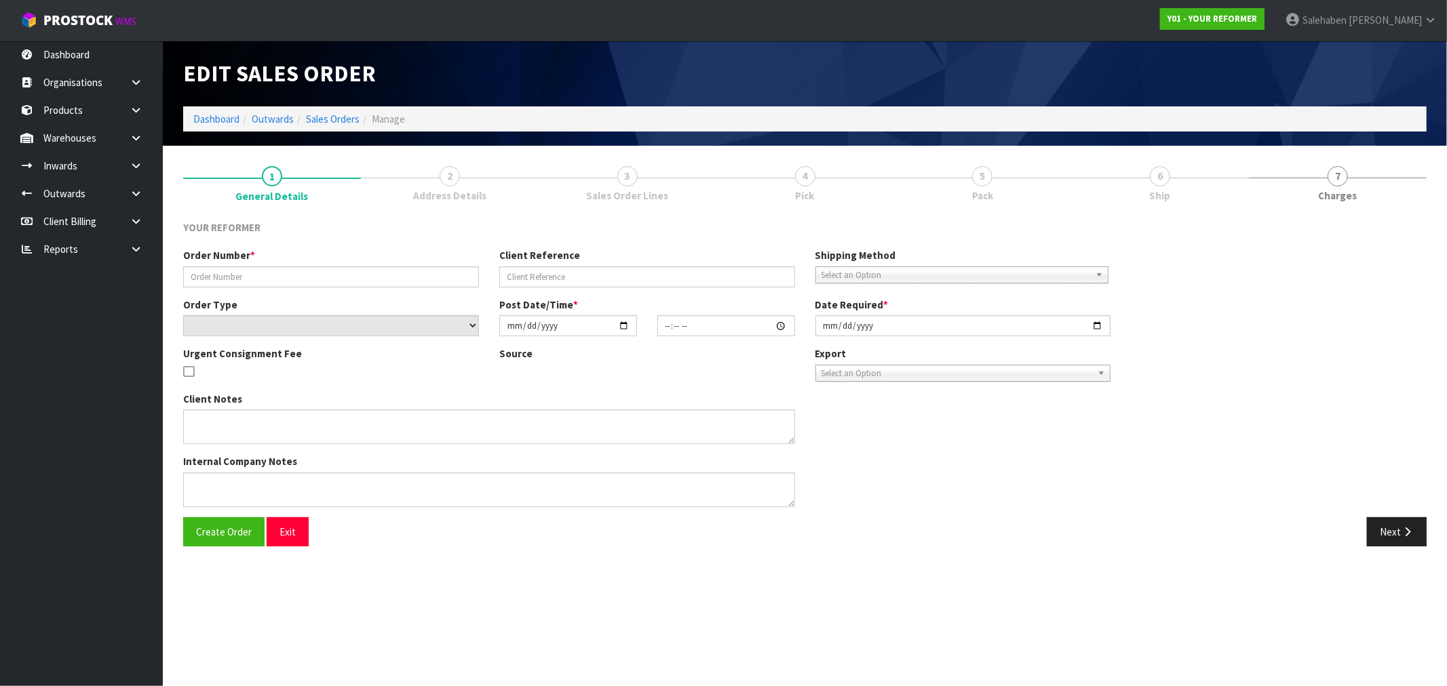
type input "5243"
type input "[PERSON_NAME] - DELIVERY [DATE] CUSTOMER TO"
select select "number:0"
type input "[DATE]"
type input "13:32:00.000"
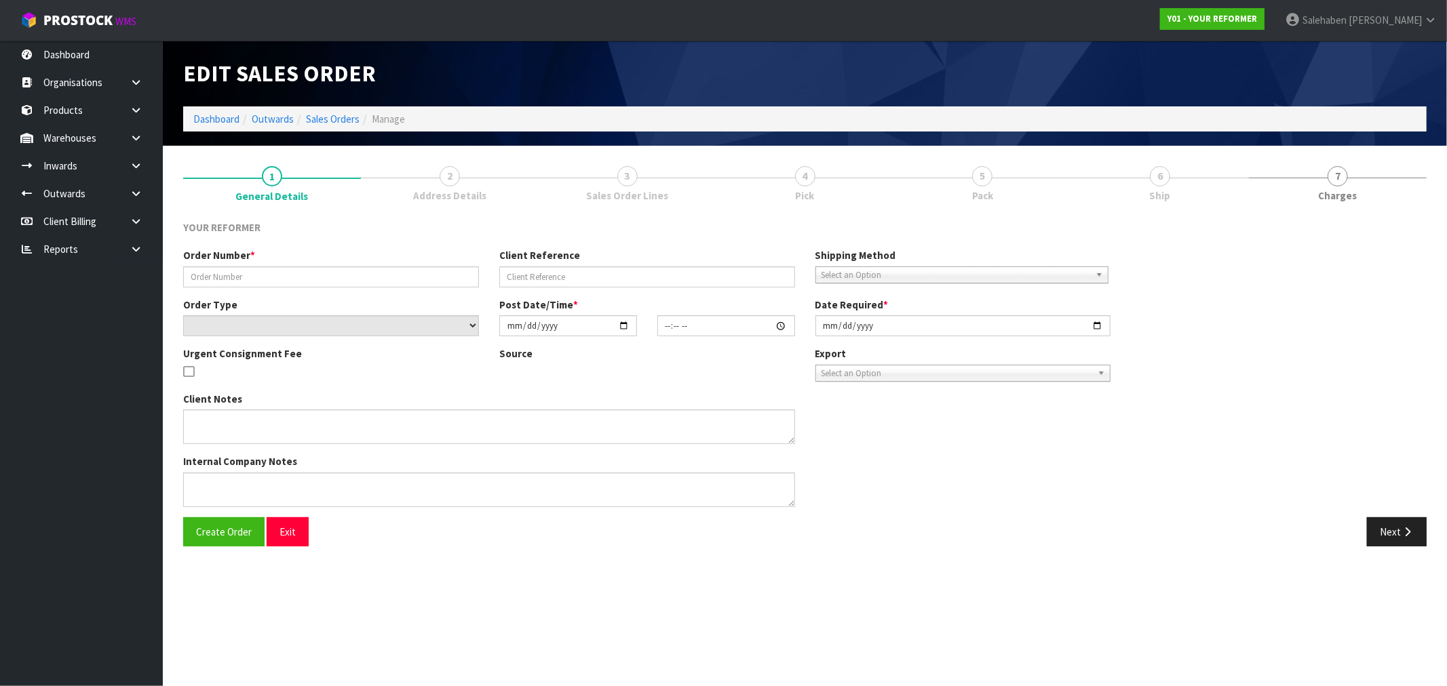
type input "[DATE]"
type textarea "[PERSON_NAME] [STREET_ADDRESS][PERSON_NAME] [PHONE_NUMBER] CUSTOMER CODE: 40636…"
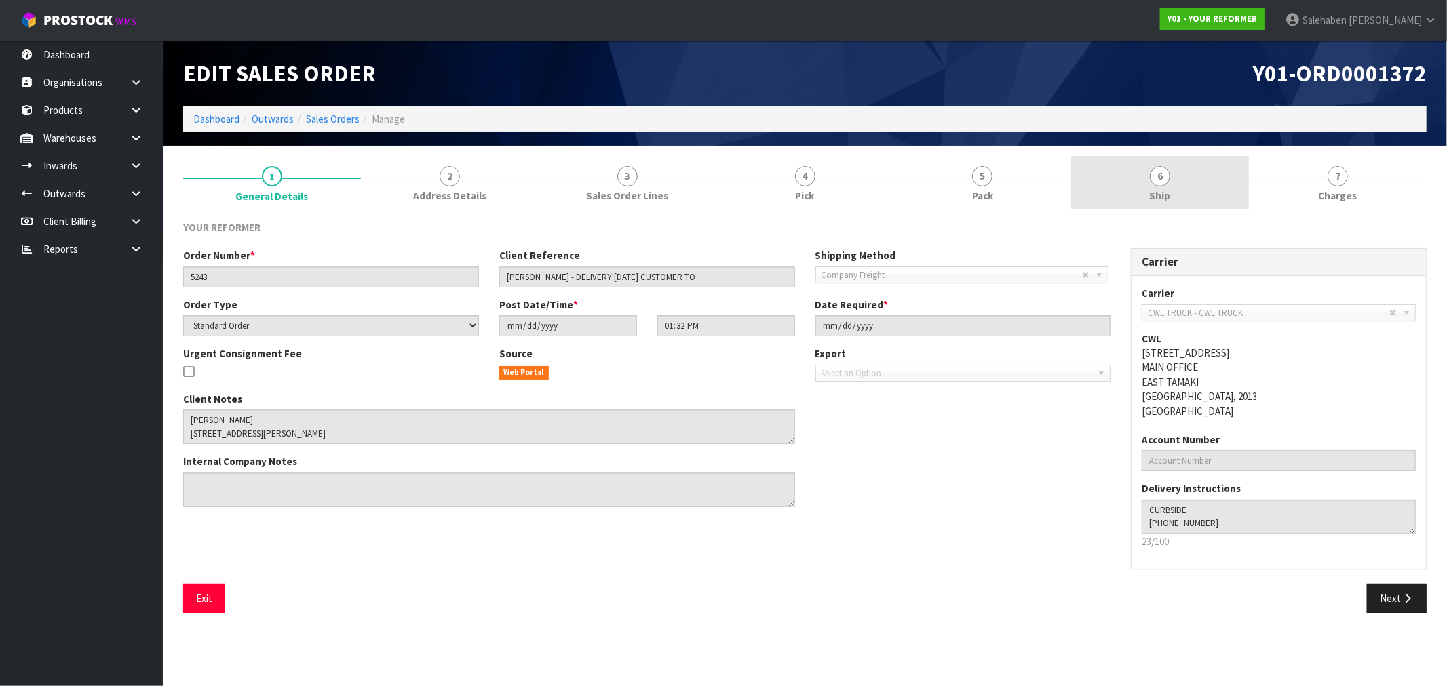
click at [1157, 191] on span "Ship" at bounding box center [1160, 196] width 21 height 14
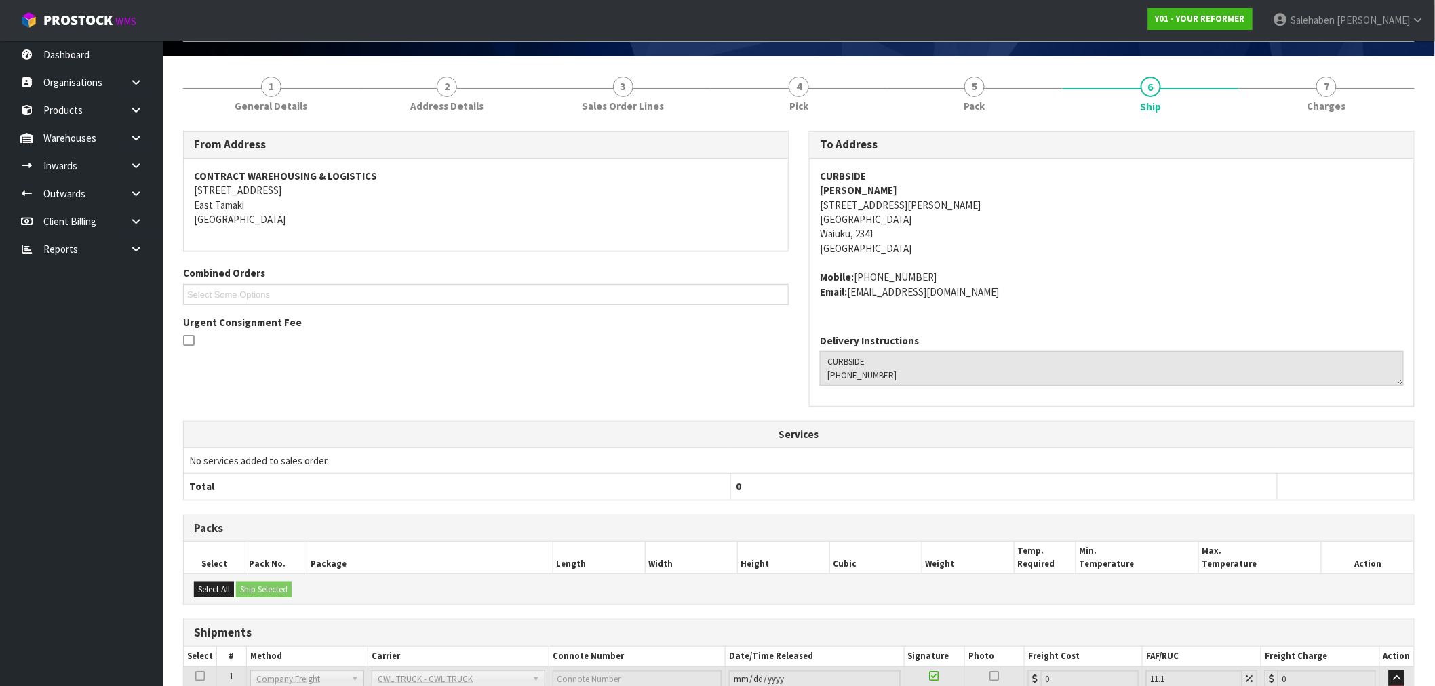
scroll to position [270, 0]
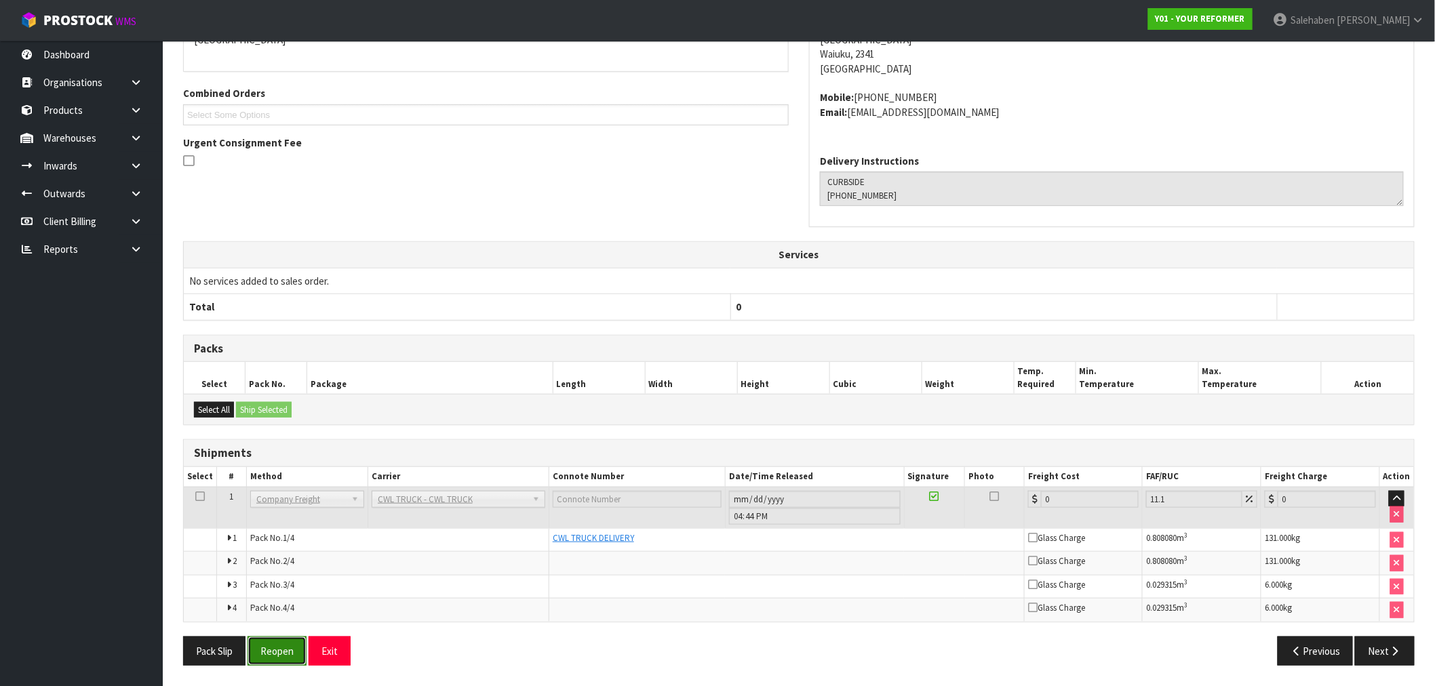
click at [274, 652] on button "Reopen" at bounding box center [277, 651] width 59 height 29
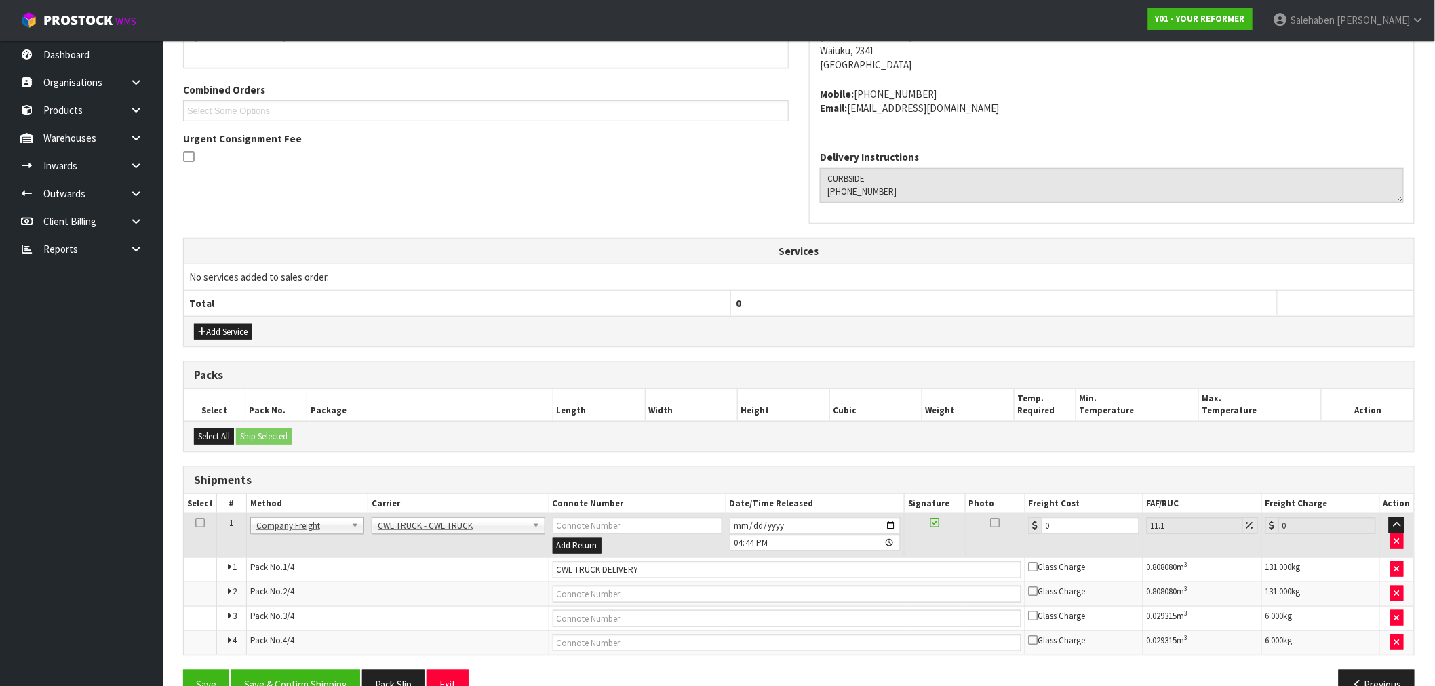
scroll to position [355, 0]
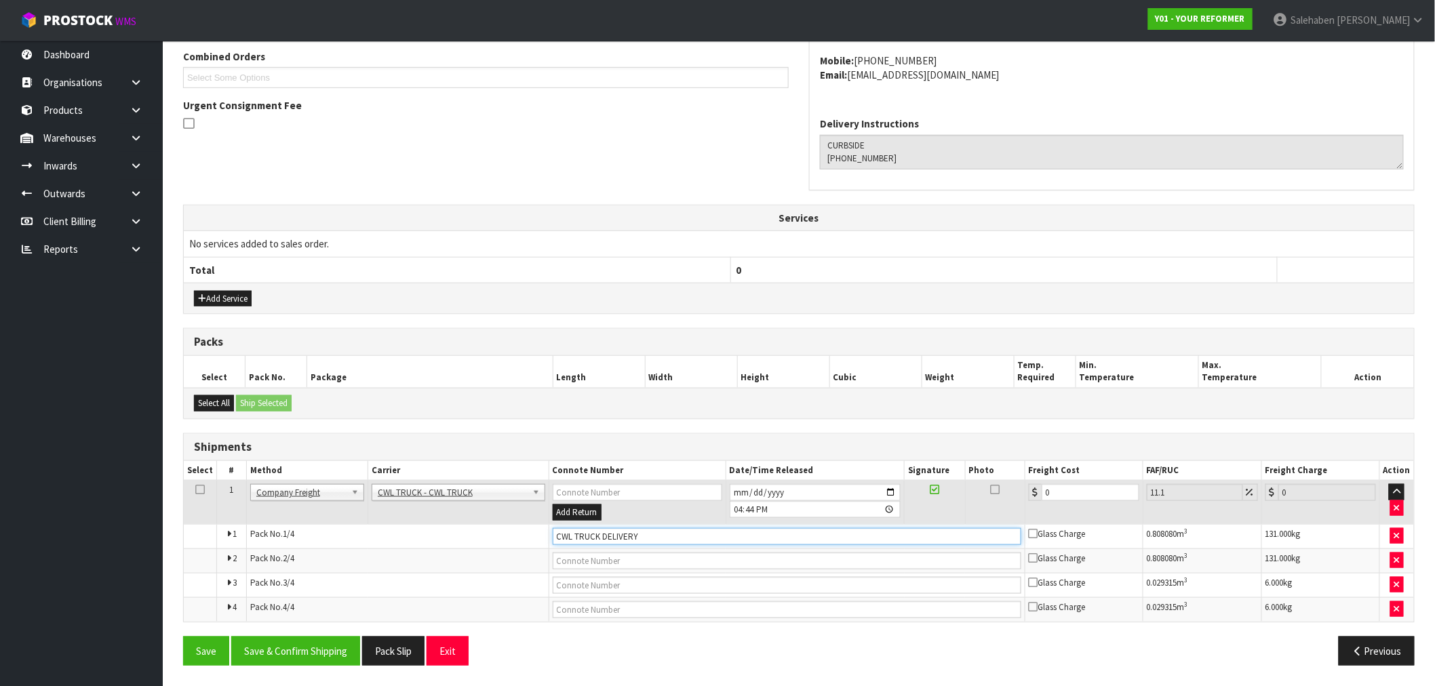
click at [661, 536] on input "CWL TRUCK DELIVERY" at bounding box center [787, 536] width 469 height 17
type input "CWL TRUCK DELIVERED"
drag, startPoint x: 1059, startPoint y: 490, endPoint x: 990, endPoint y: 498, distance: 69.6
click at [990, 498] on tr "1 Client Local Pickup Customer Local Pickup Company Freight Contracted Freight …" at bounding box center [799, 503] width 1230 height 44
type input "2"
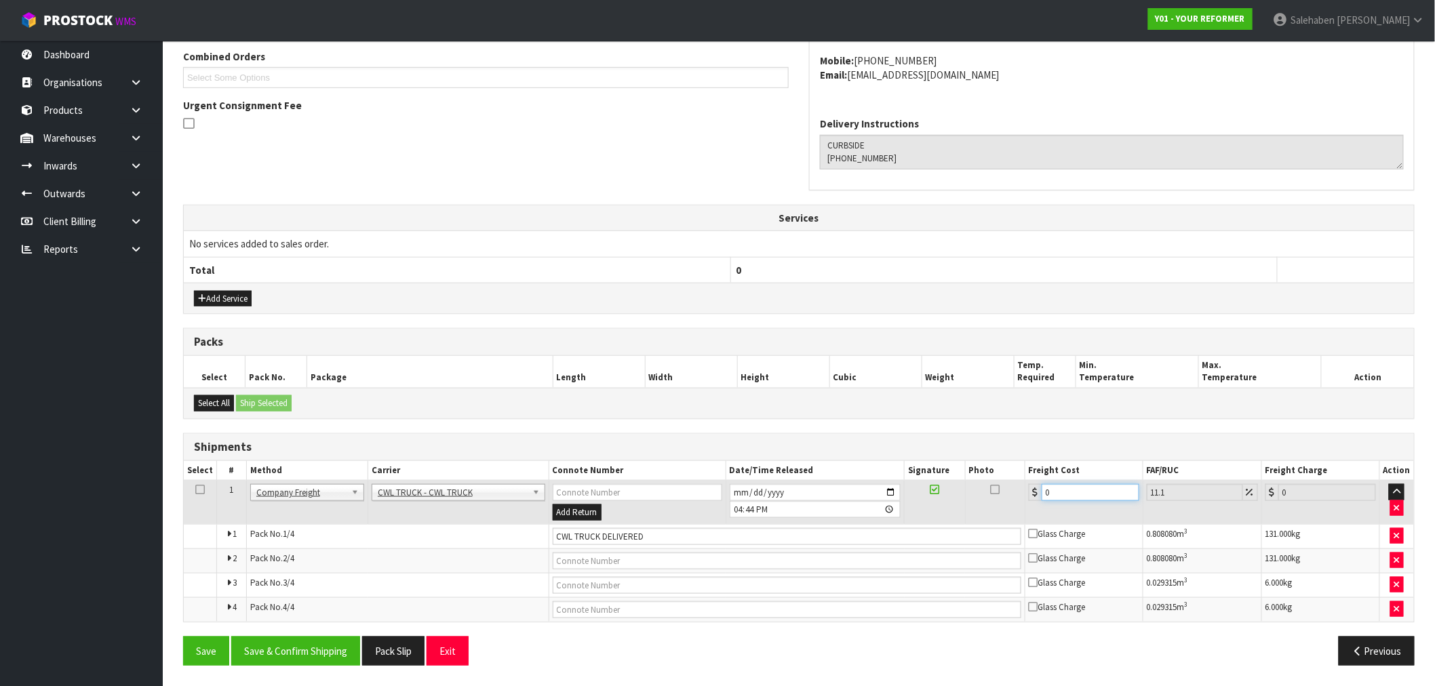
type input "2.22"
type input "25"
type input "27.77"
type input "250"
type input "277.75"
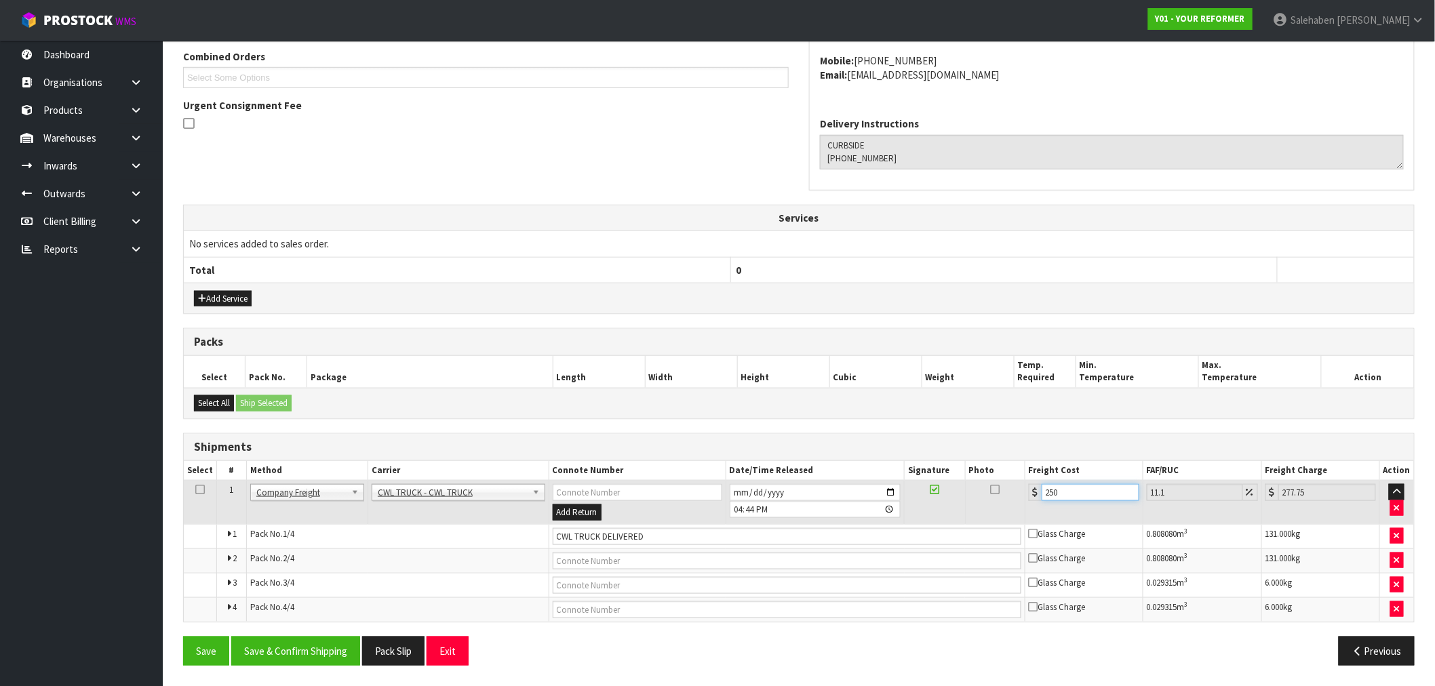
type input "250.4"
type input "278.19"
type input "250.4"
click at [319, 644] on button "Save & Confirm Shipping" at bounding box center [295, 651] width 129 height 29
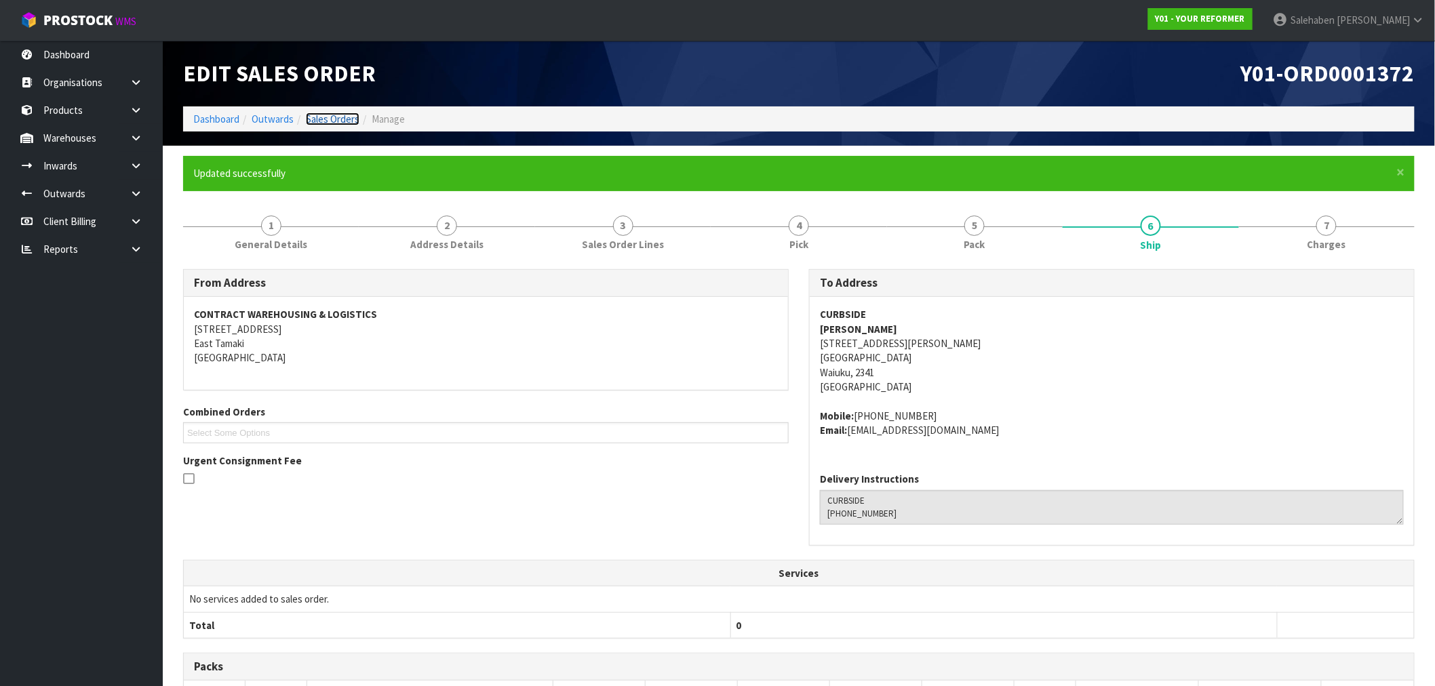
click at [330, 119] on link "Sales Orders" at bounding box center [333, 119] width 54 height 13
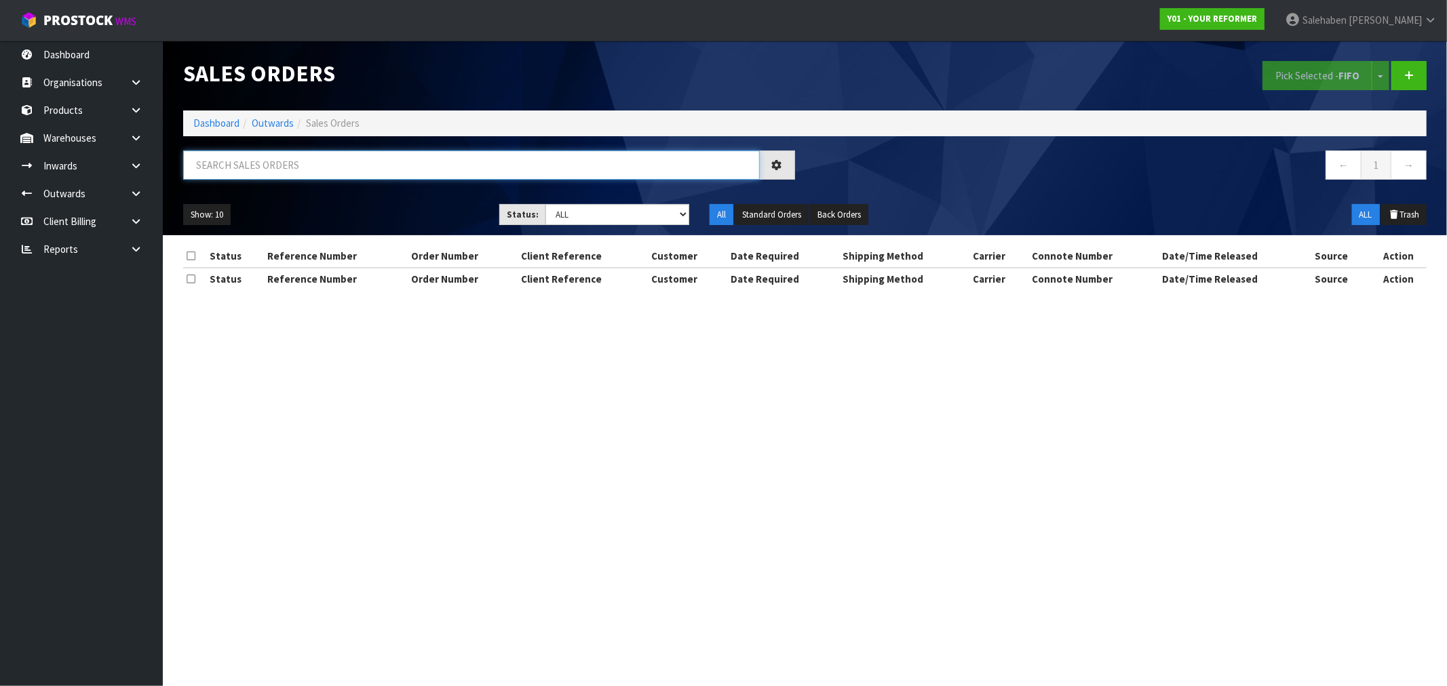
click at [287, 161] on input "text" at bounding box center [471, 165] width 576 height 29
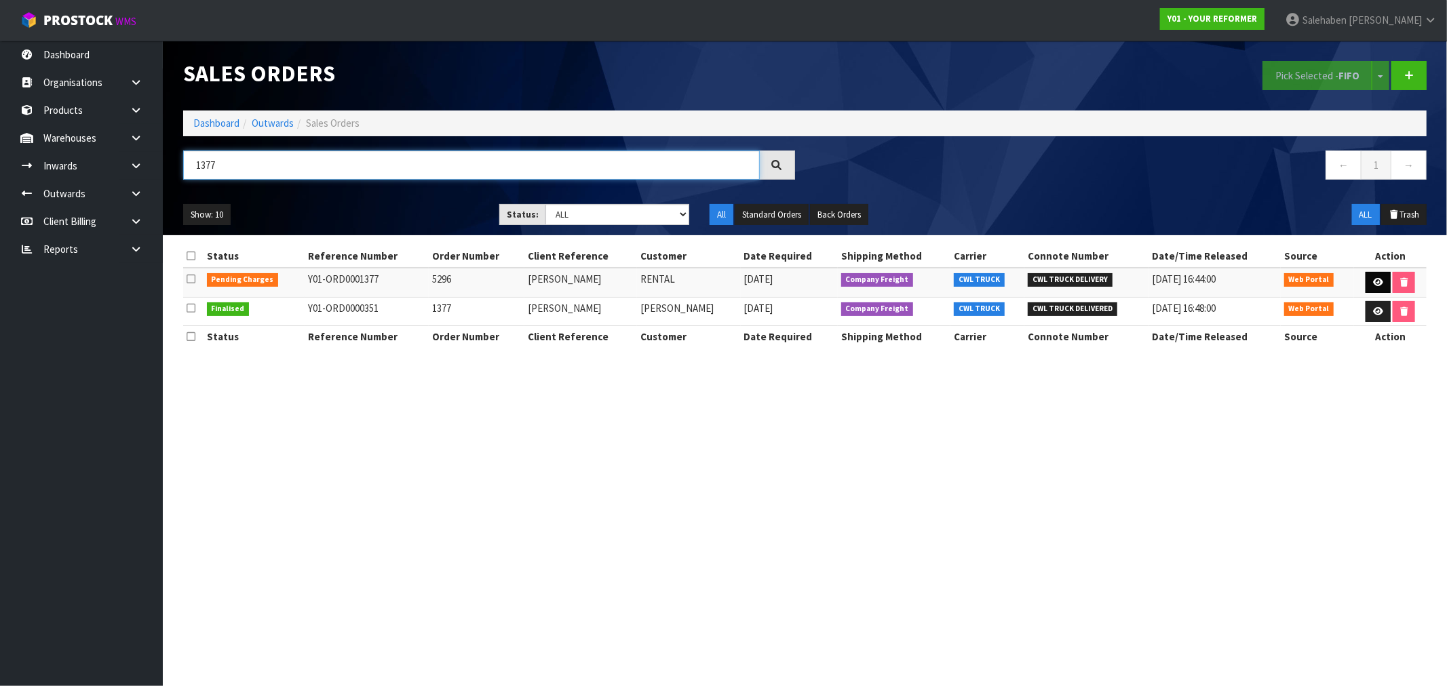
type input "1377"
click at [1372, 274] on link at bounding box center [1377, 283] width 25 height 22
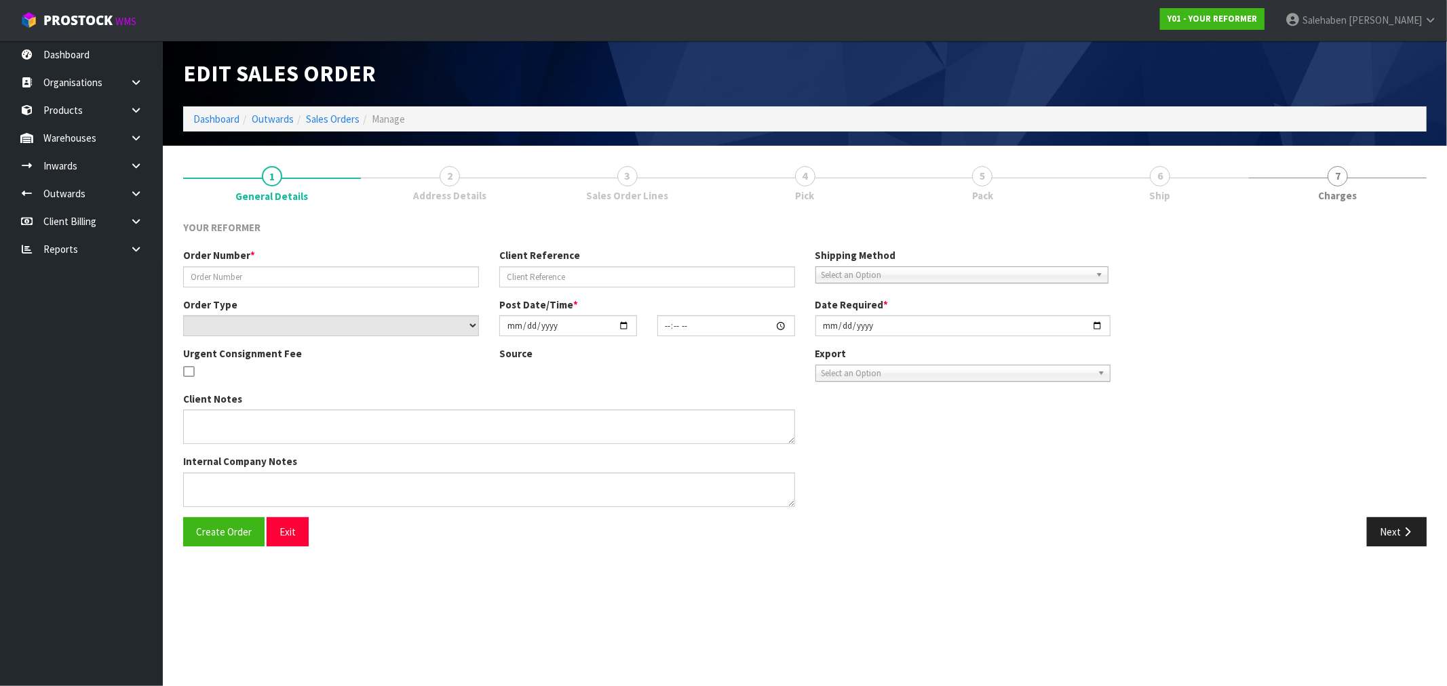
type input "5296"
type input "[PERSON_NAME]"
select select "number:0"
type input "[DATE]"
type input "10:27:00.000"
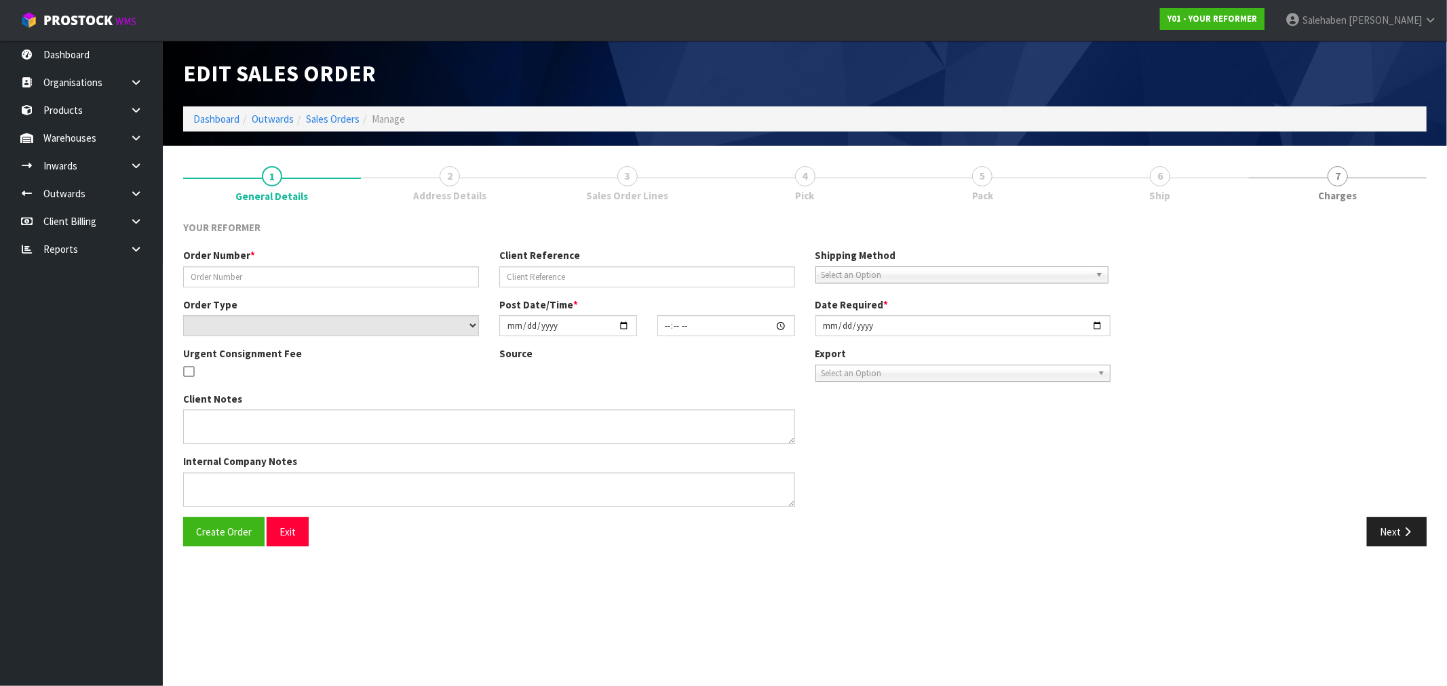
type input "[DATE]"
type textarea "[PERSON_NAME] [STREET_ADDRESS][PERSON_NAME][PERSON_NAME] [PHONE_NUMBER]"
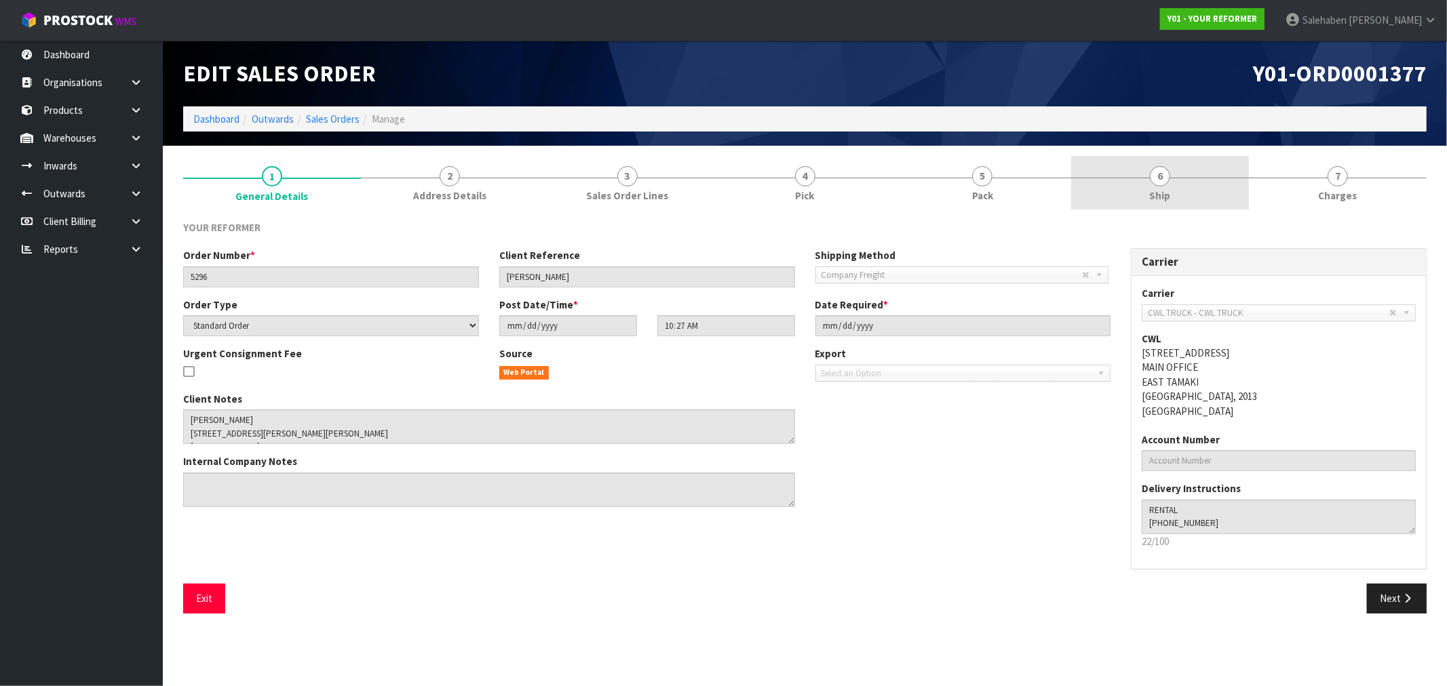
click at [1158, 198] on span "Ship" at bounding box center [1160, 196] width 21 height 14
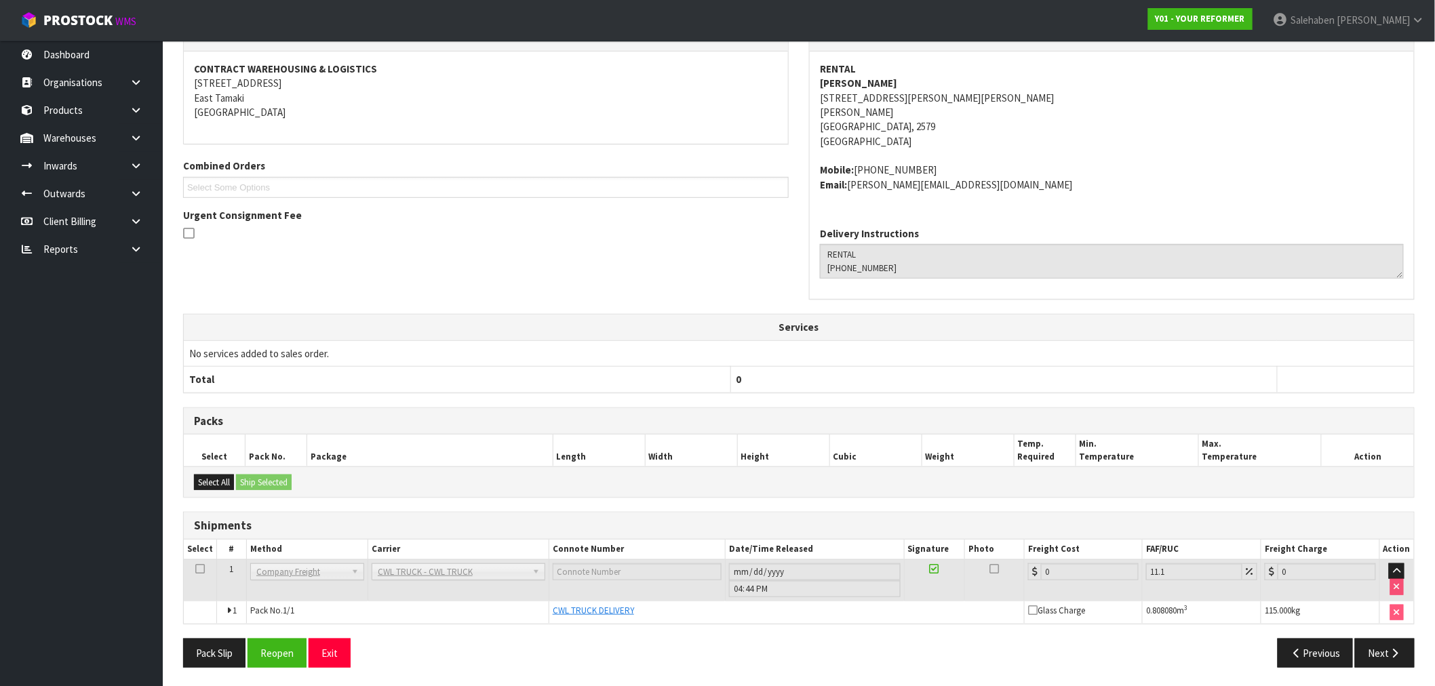
scroll to position [199, 0]
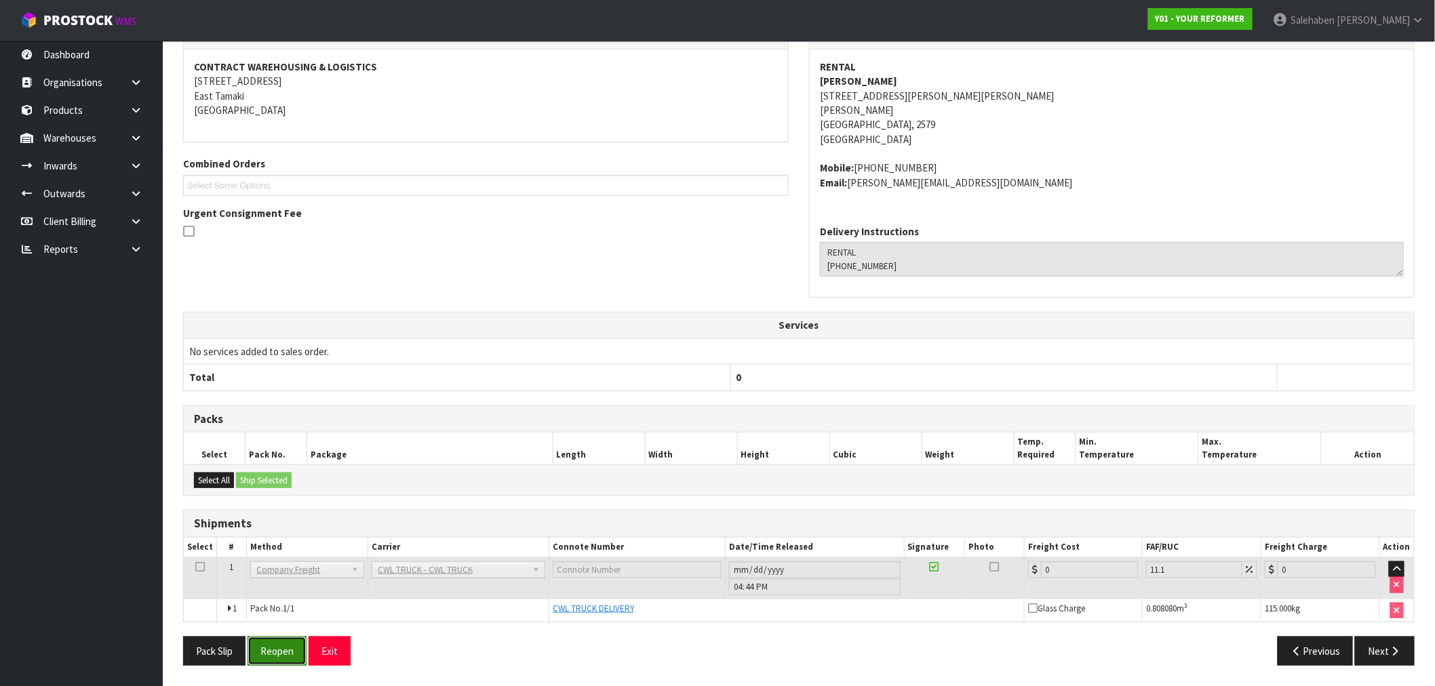
click at [287, 648] on button "Reopen" at bounding box center [277, 651] width 59 height 29
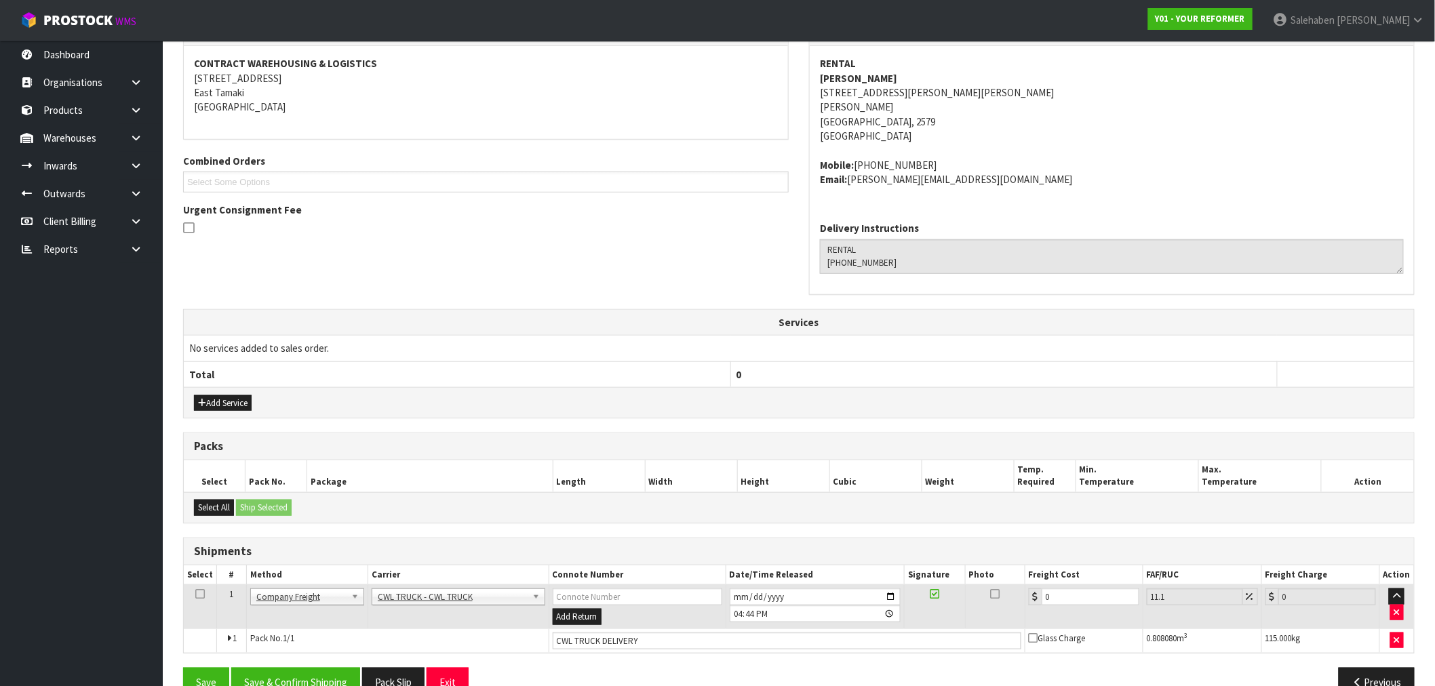
scroll to position [282, 0]
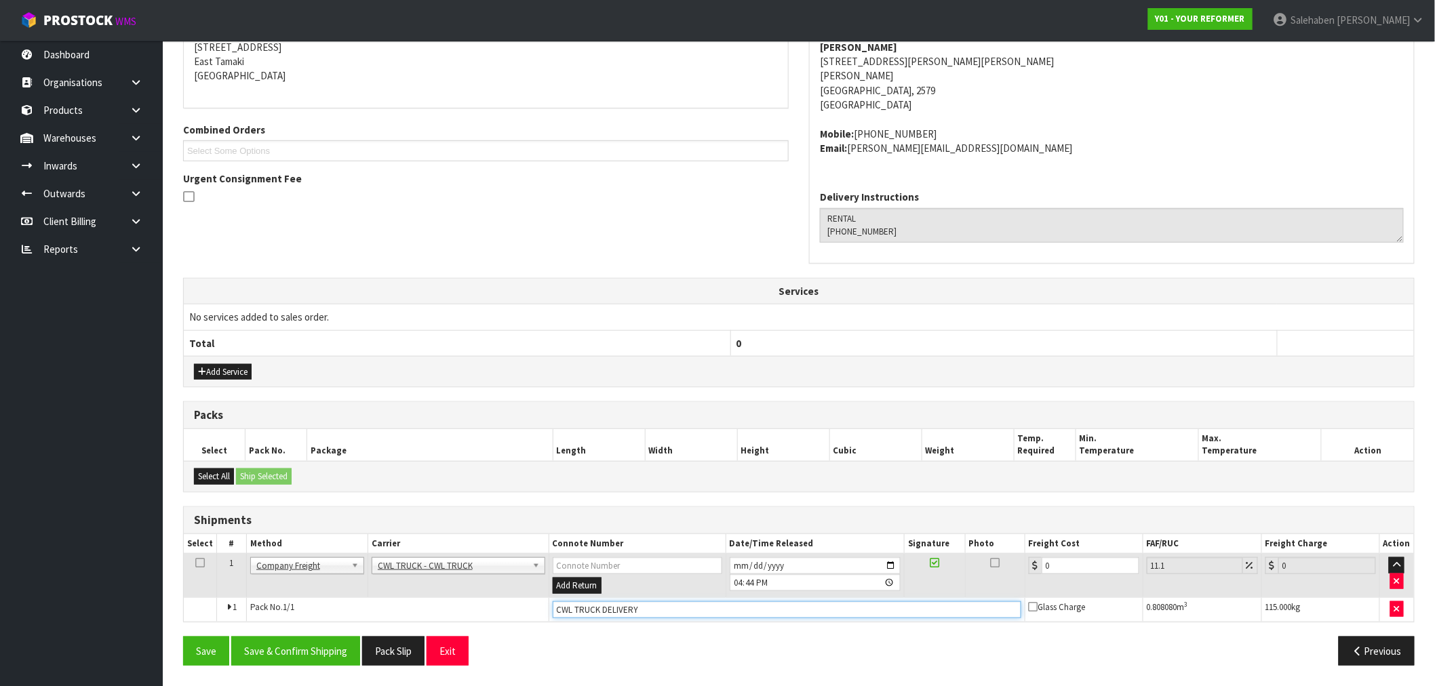
click at [667, 612] on input "CWL TRUCK DELIVERY" at bounding box center [787, 610] width 469 height 17
type input "CWL TRUCK DELIVERED"
drag, startPoint x: 1058, startPoint y: 564, endPoint x: 876, endPoint y: 584, distance: 182.9
click at [914, 584] on tr "1 Client Local Pickup Customer Local Pickup Company Freight Contracted Freight …" at bounding box center [799, 576] width 1230 height 44
type input "2"
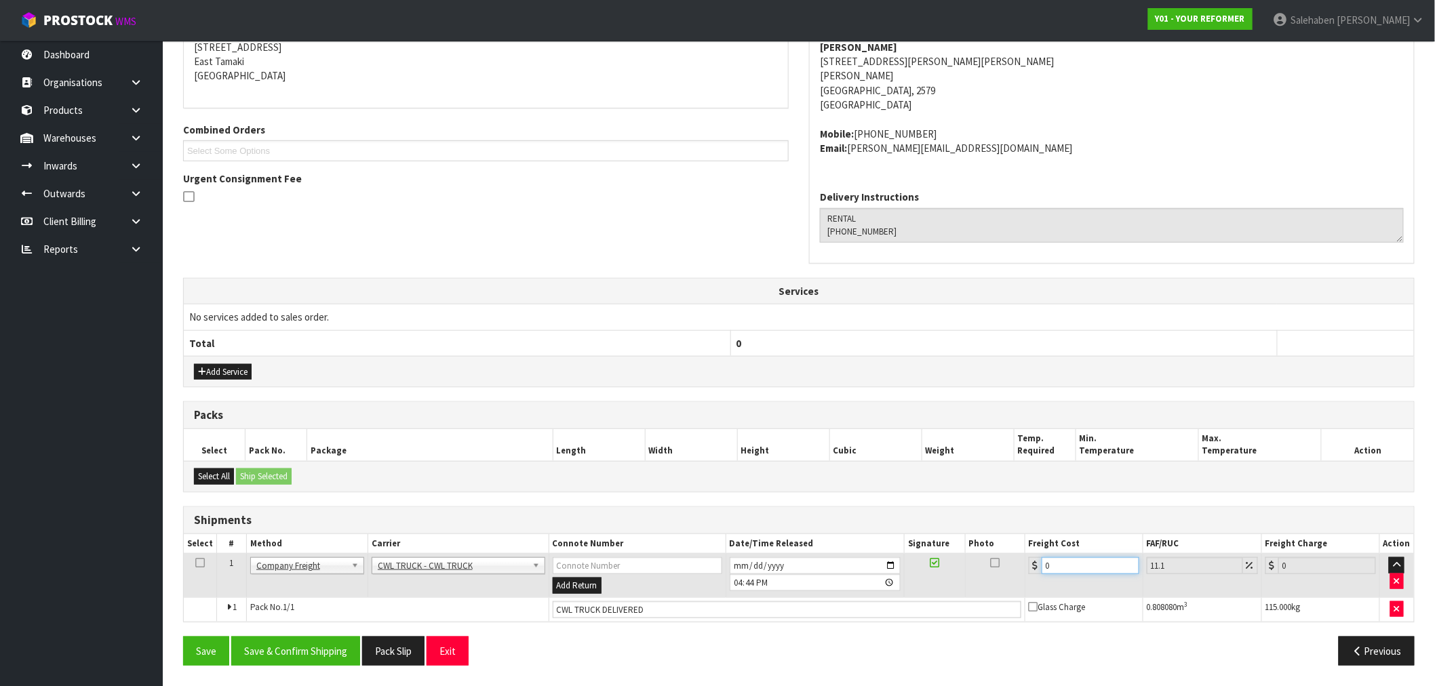
type input "2.22"
type input "24"
type input "26.66"
type input "243"
type input "269.97"
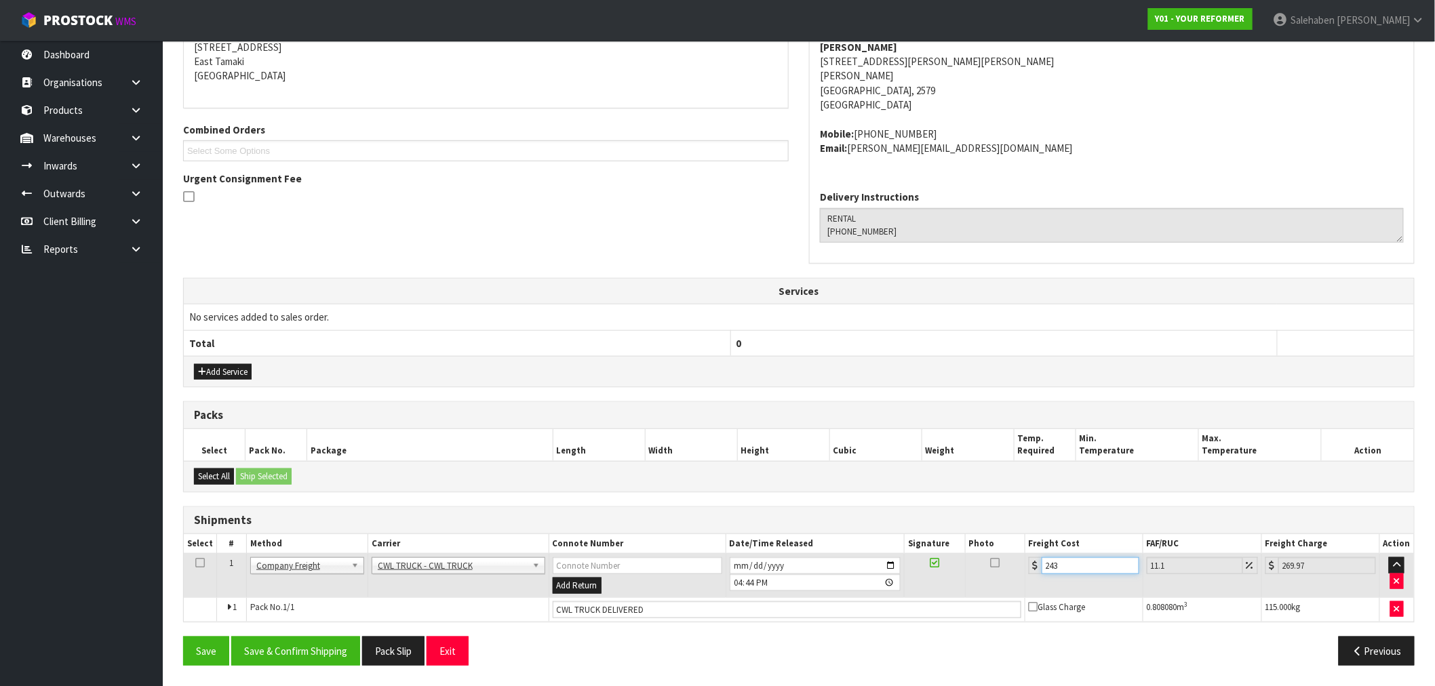
type input "243.5"
type input "270.53"
type input "243.5"
click at [306, 642] on button "Save & Confirm Shipping" at bounding box center [295, 651] width 129 height 29
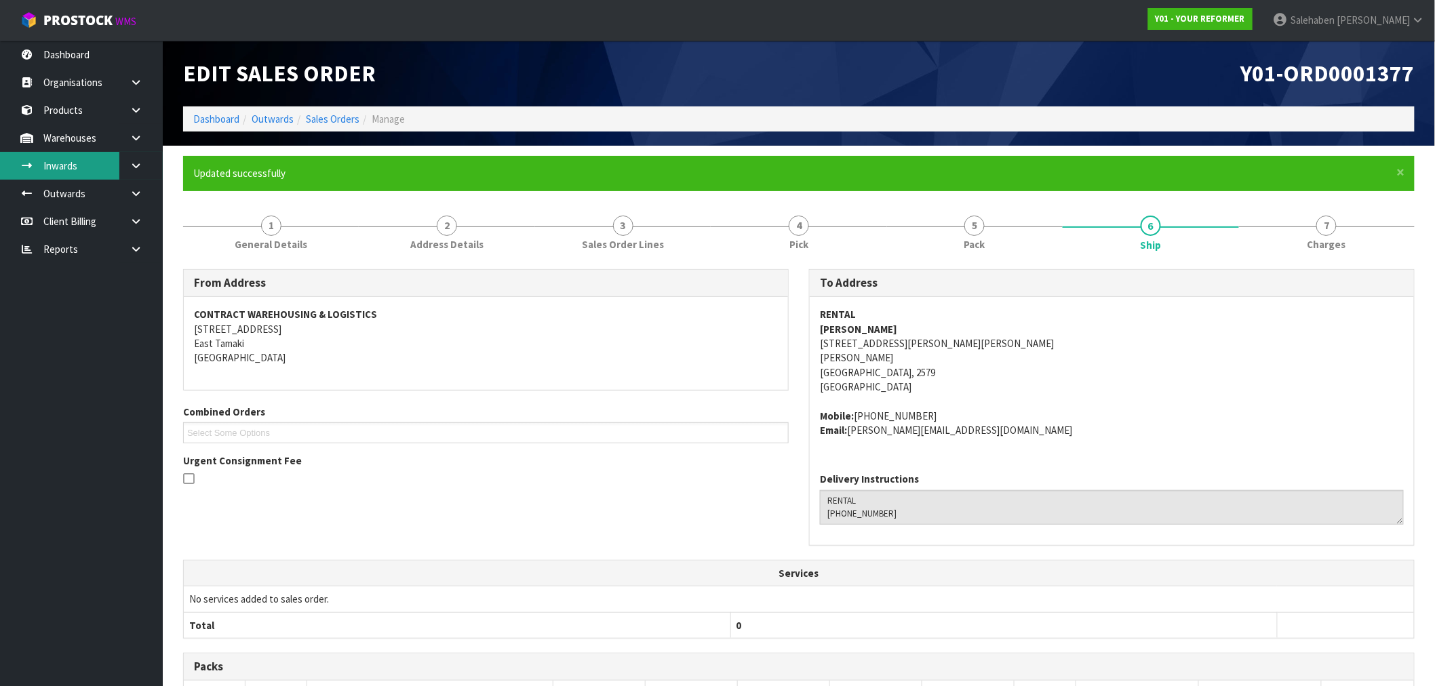
click at [60, 163] on link "Inwards" at bounding box center [81, 166] width 163 height 28
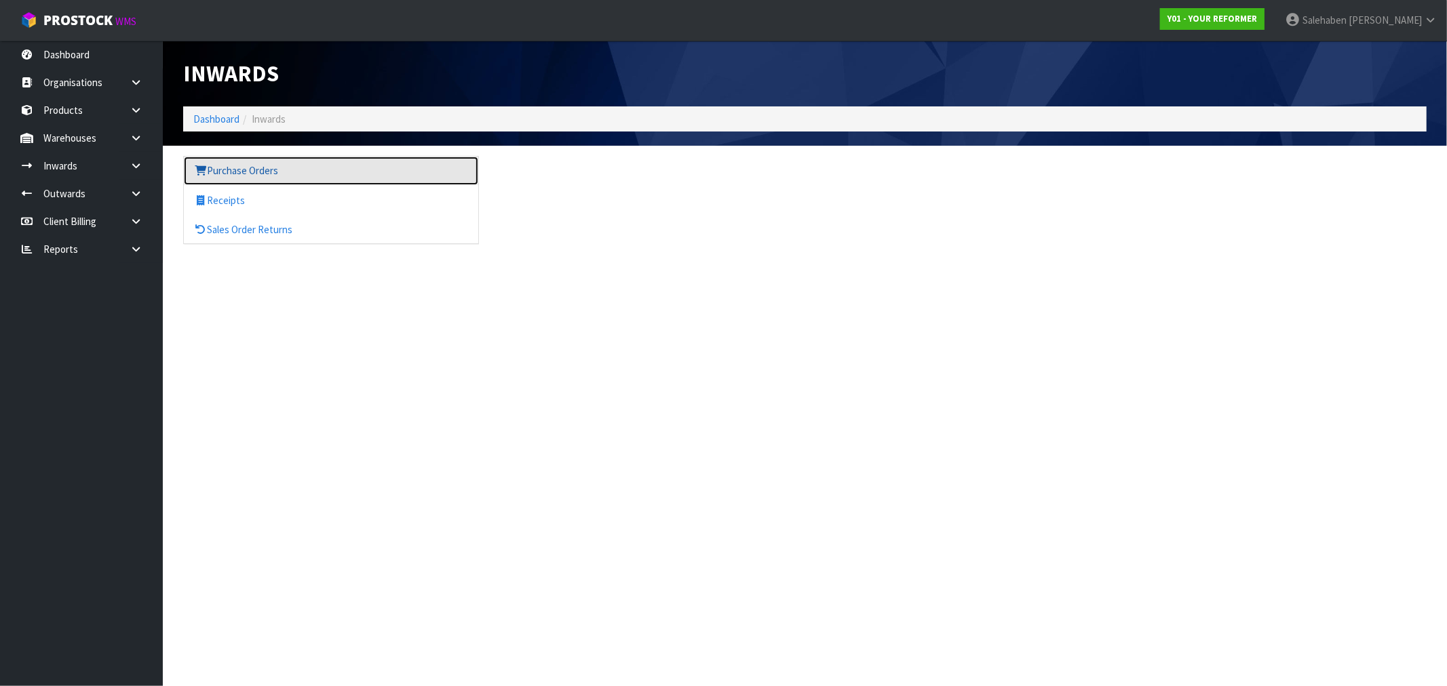
click at [225, 168] on link "Purchase Orders" at bounding box center [331, 171] width 294 height 28
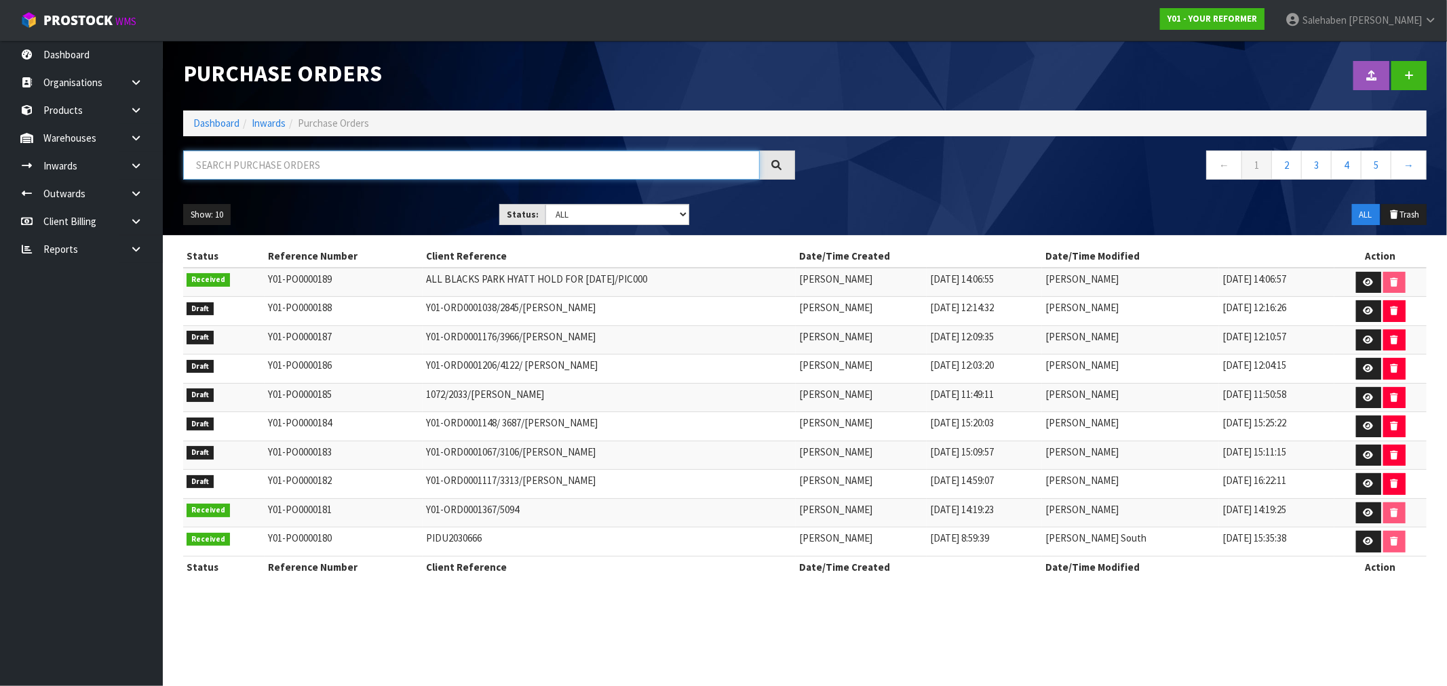
click at [546, 159] on input "text" at bounding box center [471, 165] width 576 height 29
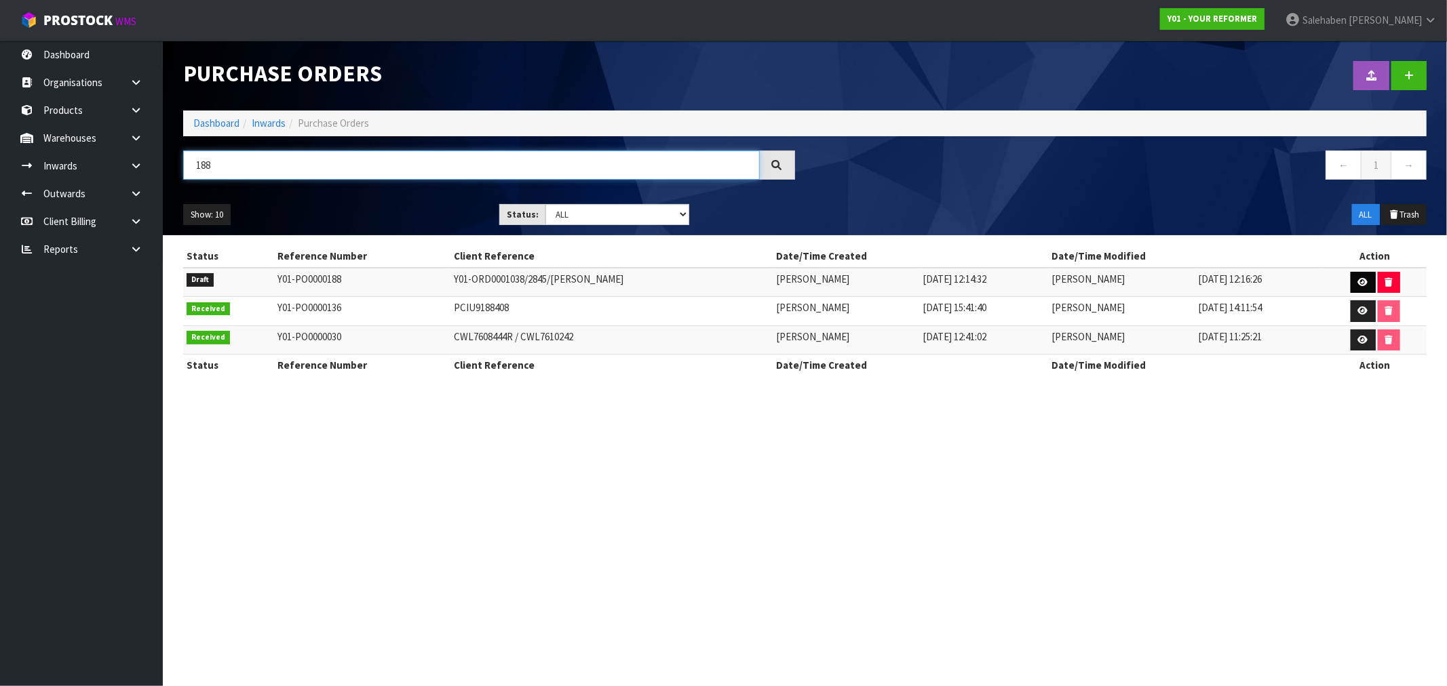
type input "188"
click at [1357, 283] on link at bounding box center [1362, 283] width 25 height 22
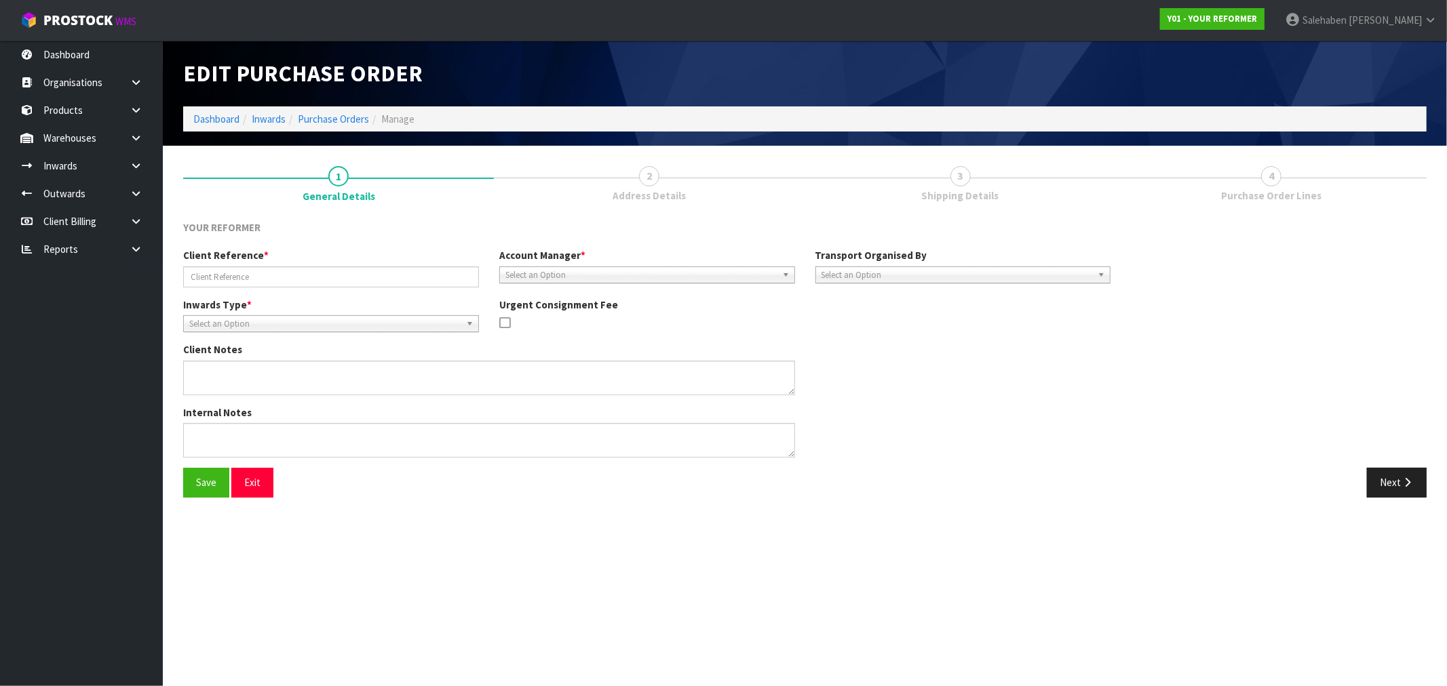
type input "Y01-ORD0001038/2845/[PERSON_NAME]"
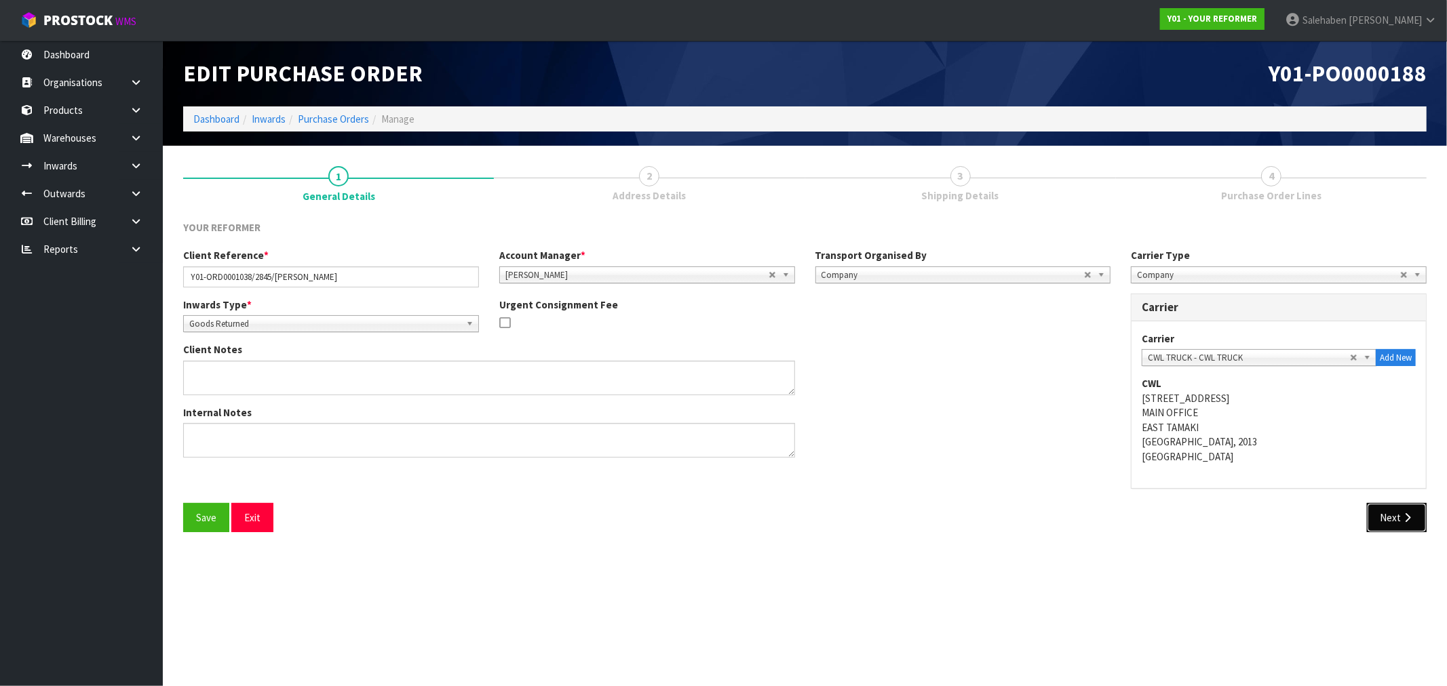
click at [1385, 513] on button "Next" at bounding box center [1397, 517] width 60 height 29
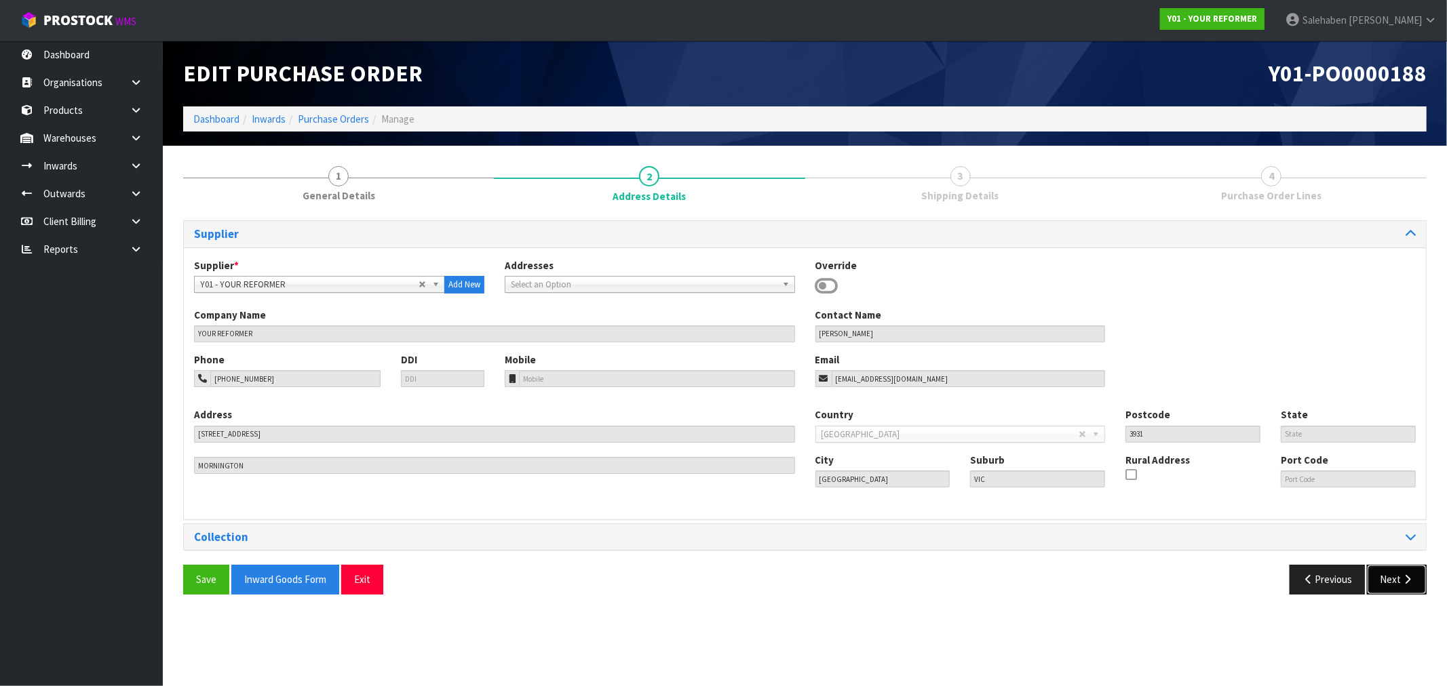
click at [1385, 573] on button "Next" at bounding box center [1397, 579] width 60 height 29
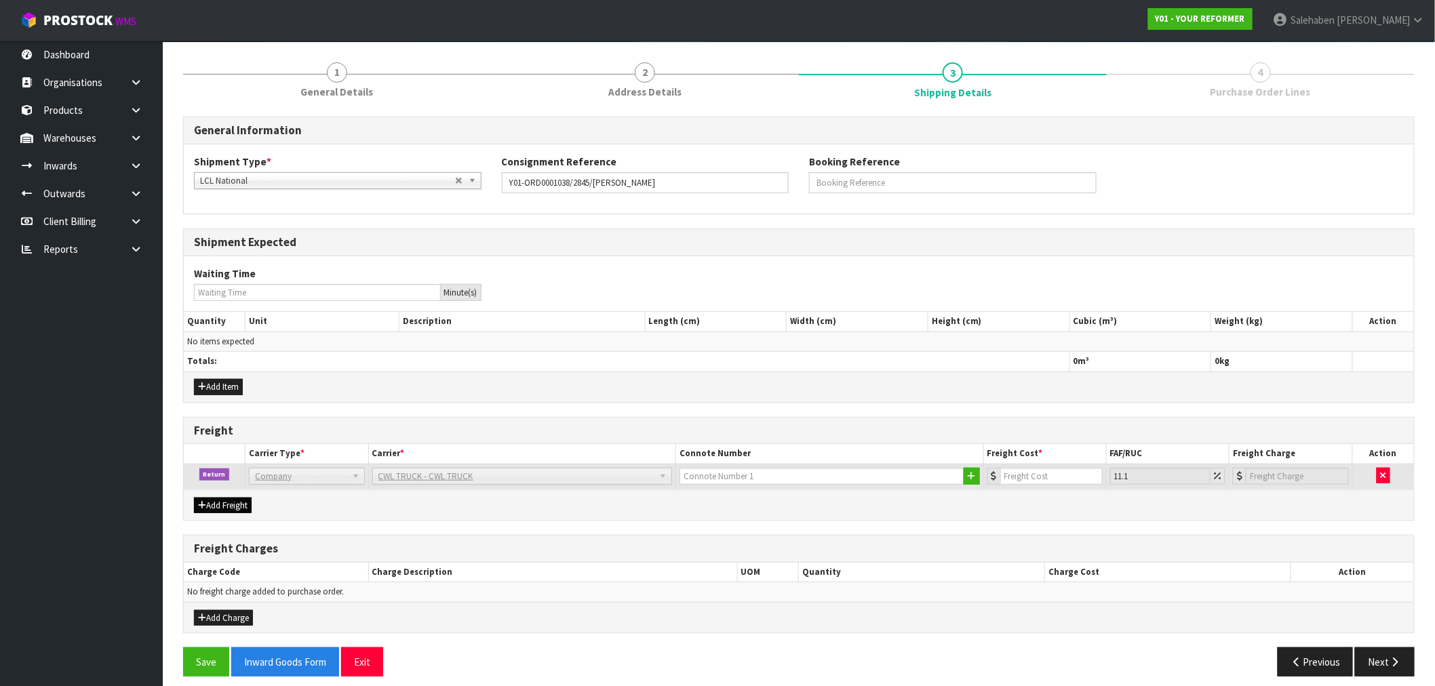
scroll to position [115, 0]
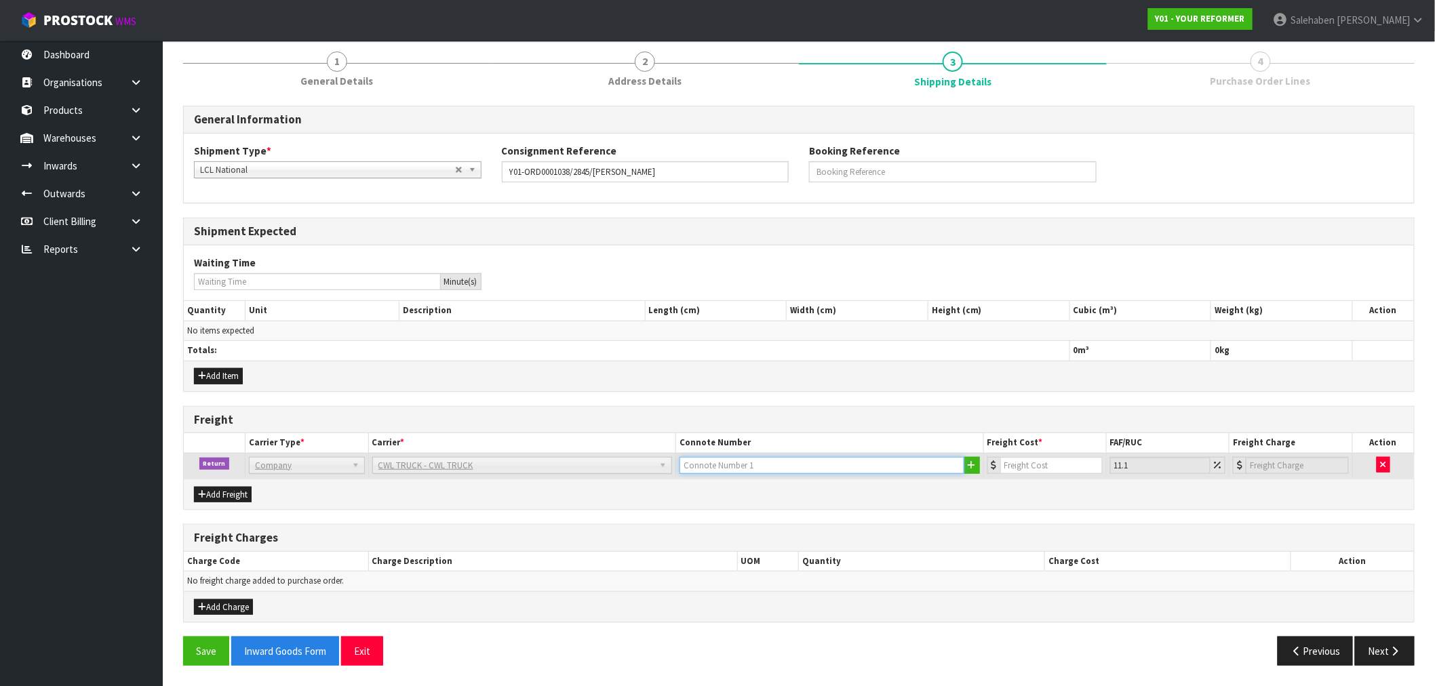
click at [726, 467] on input "text" at bounding box center [822, 465] width 285 height 17
type input "CWL TRUCK COLLECTED"
click at [1021, 462] on input "number" at bounding box center [1051, 465] width 102 height 17
type input "1"
type input "1.11"
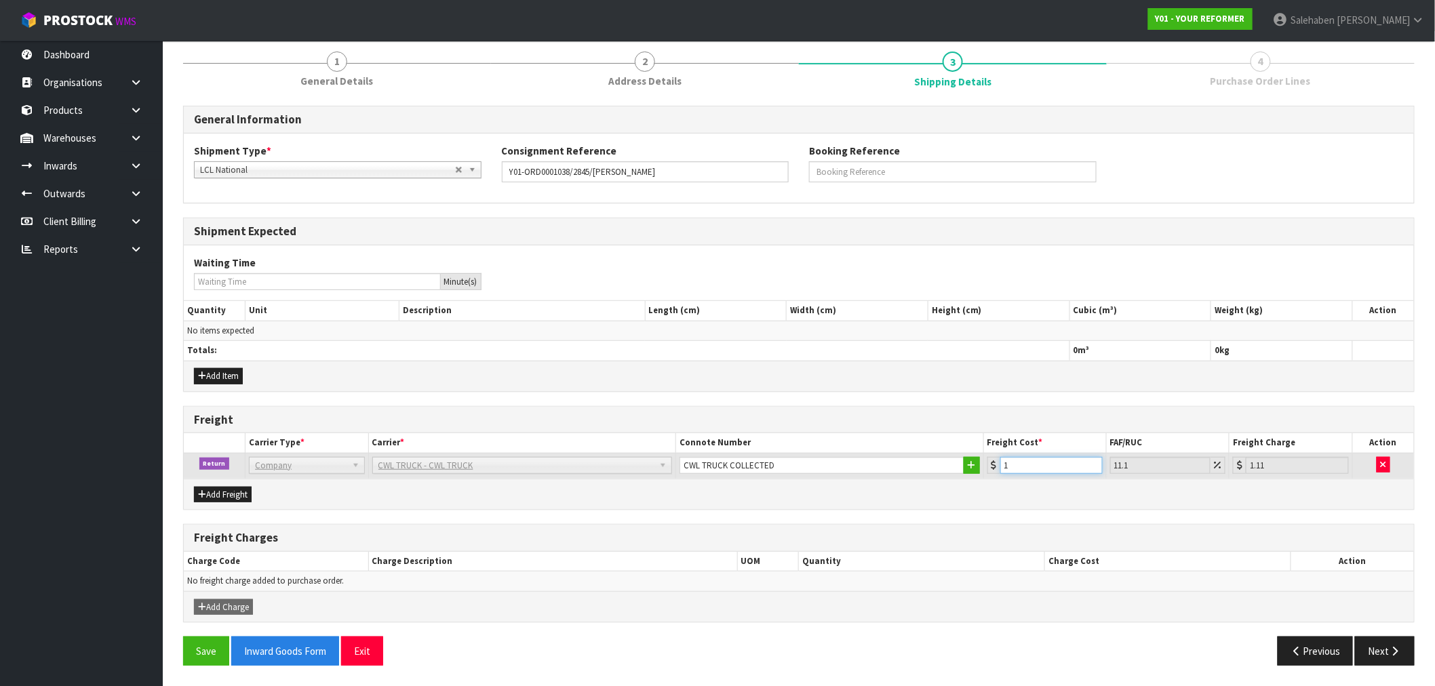
type input "18"
type input "20"
type input "188"
type input "208.87"
type input "188.5"
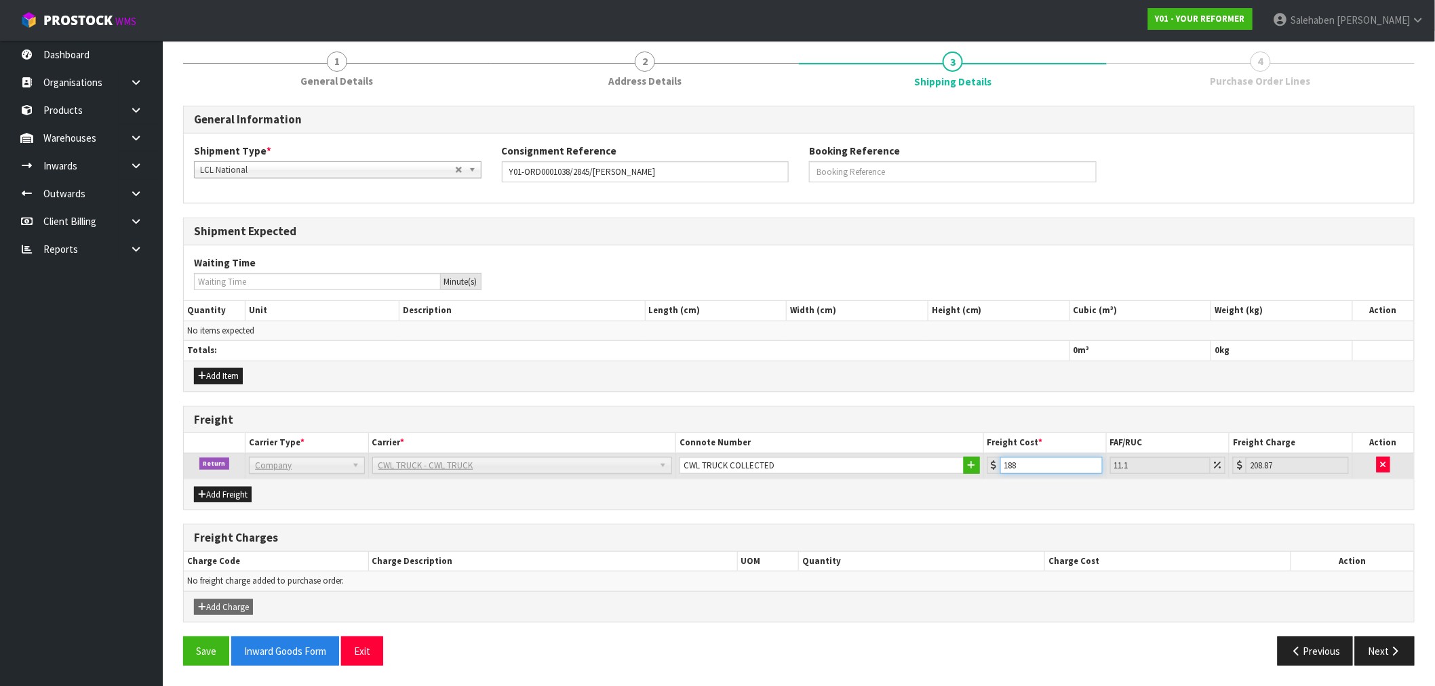
type input "209.42"
type input "188.5"
click at [197, 653] on button "Save" at bounding box center [206, 651] width 46 height 29
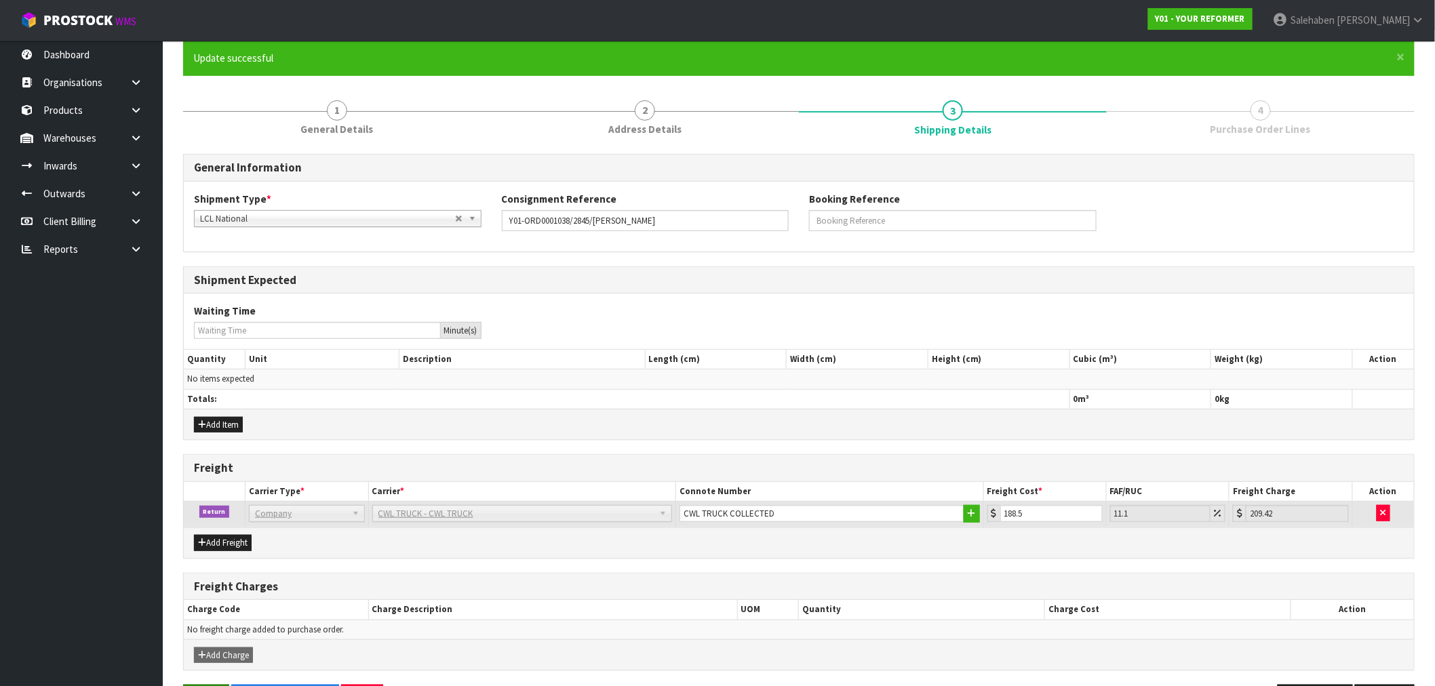
scroll to position [0, 0]
